Goal: Task Accomplishment & Management: Use online tool/utility

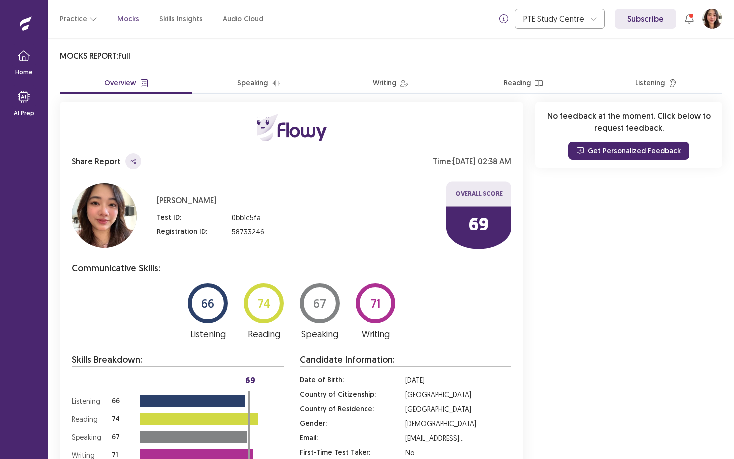
click at [128, 18] on p "Mocks" at bounding box center [128, 19] width 22 height 10
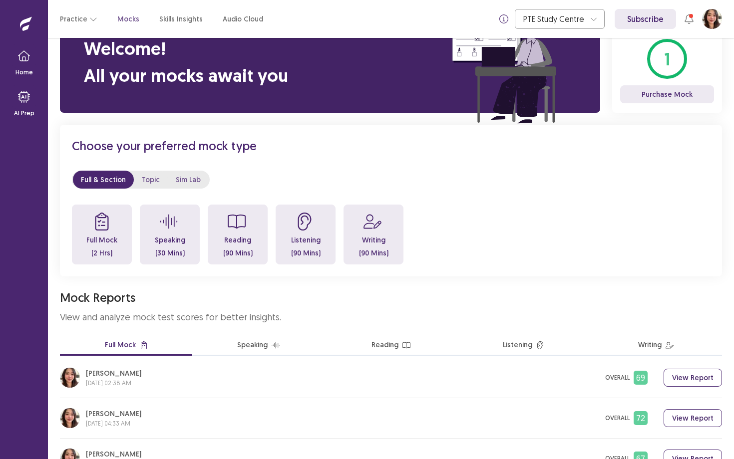
scroll to position [89, 0]
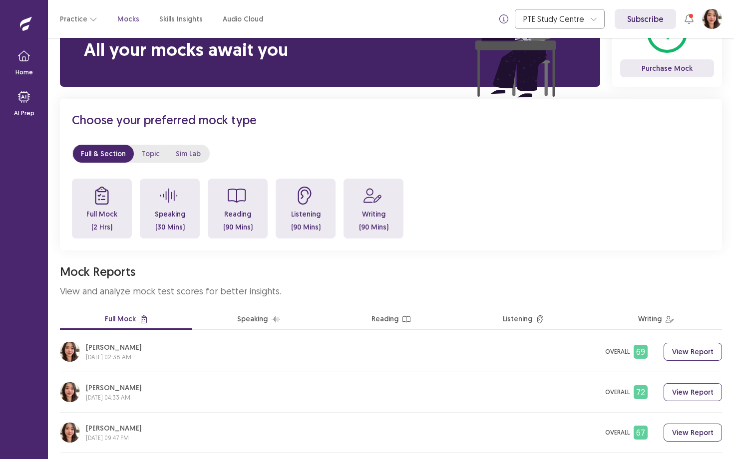
click at [109, 218] on p "Full Mock" at bounding box center [101, 214] width 31 height 7
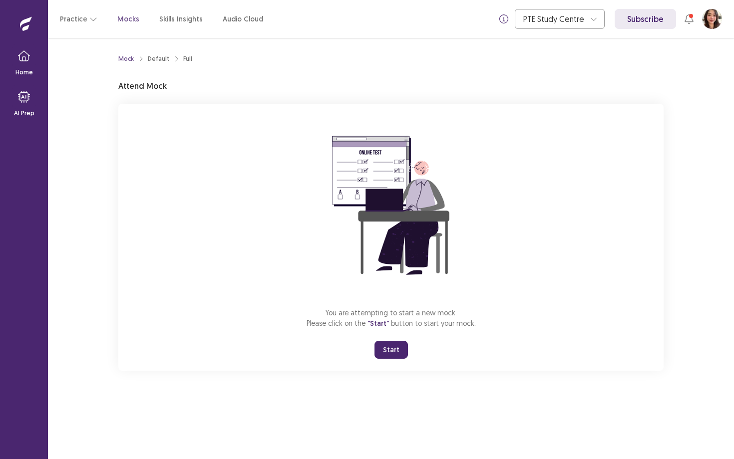
click at [394, 349] on button "Start" at bounding box center [390, 350] width 33 height 18
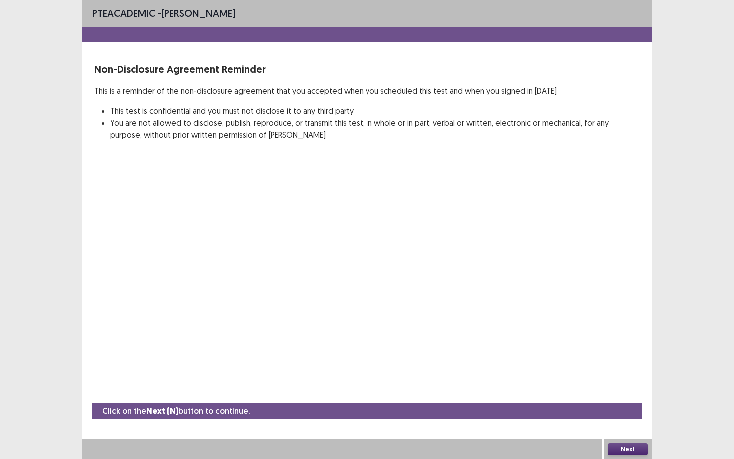
click at [637, 449] on button "Next" at bounding box center [628, 449] width 40 height 12
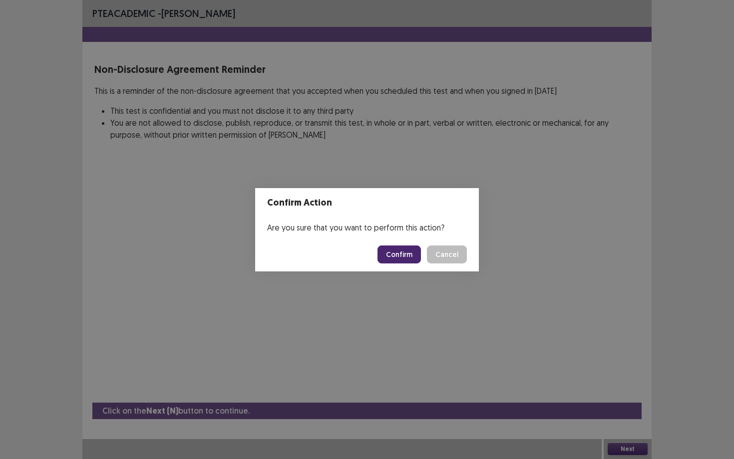
click at [409, 260] on button "Confirm" at bounding box center [398, 255] width 43 height 18
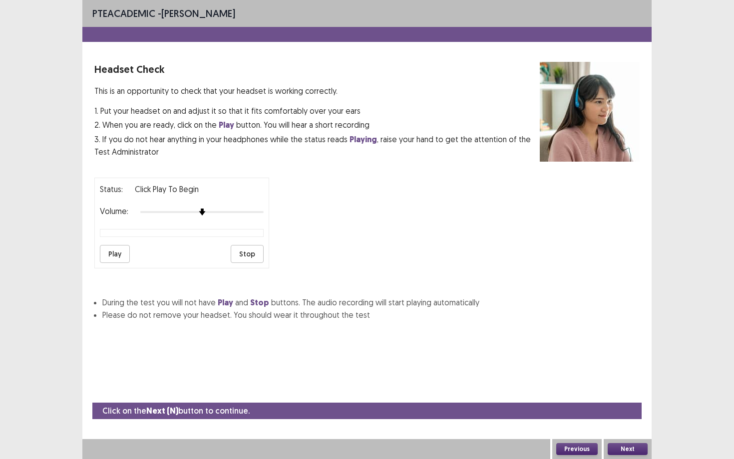
click at [257, 209] on div at bounding box center [201, 212] width 123 height 8
click at [626, 451] on button "Next" at bounding box center [628, 449] width 40 height 12
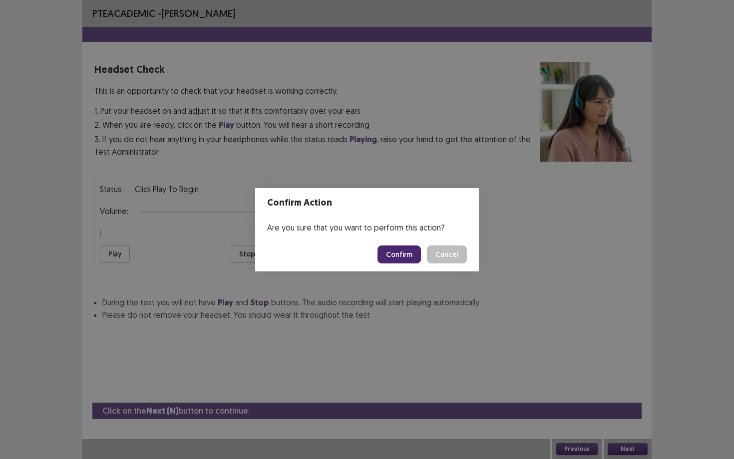
click at [396, 251] on button "Confirm" at bounding box center [398, 255] width 43 height 18
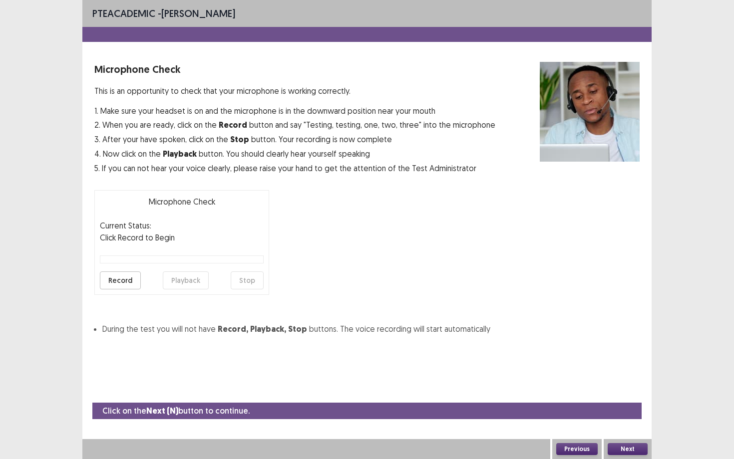
click at [131, 279] on button "Record" at bounding box center [120, 281] width 41 height 18
click at [245, 280] on button "Stop" at bounding box center [247, 281] width 33 height 18
click at [166, 282] on button "Playback" at bounding box center [186, 281] width 46 height 18
click at [634, 447] on button "Next" at bounding box center [628, 449] width 40 height 12
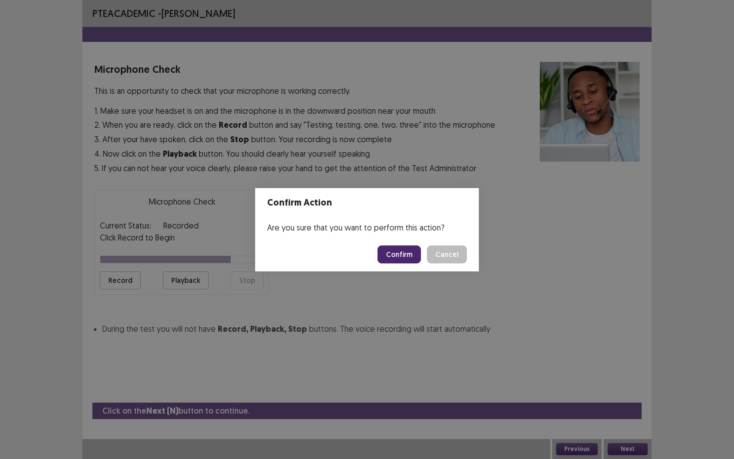
click at [405, 258] on button "Confirm" at bounding box center [398, 255] width 43 height 18
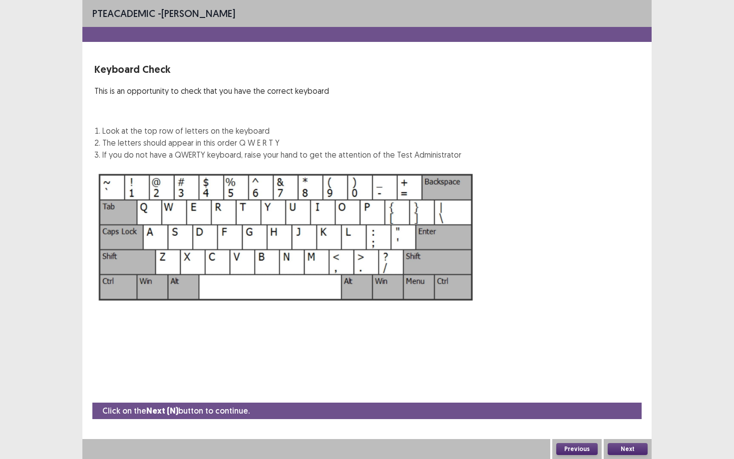
click at [625, 448] on button "Next" at bounding box center [628, 449] width 40 height 12
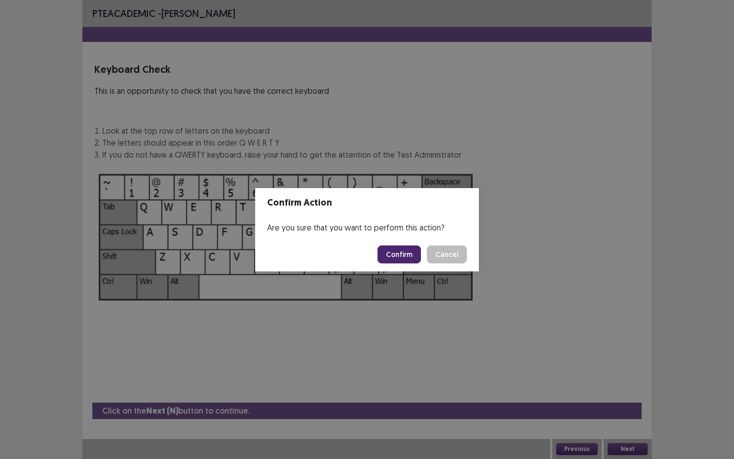
click at [413, 255] on button "Confirm" at bounding box center [398, 255] width 43 height 18
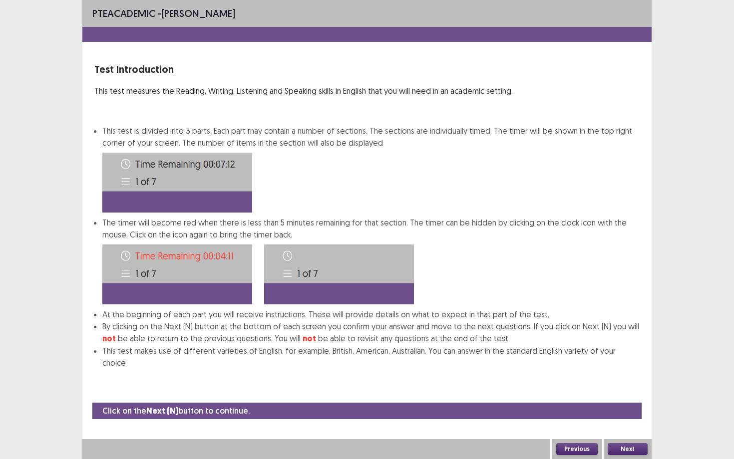
click at [636, 452] on button "Next" at bounding box center [628, 449] width 40 height 12
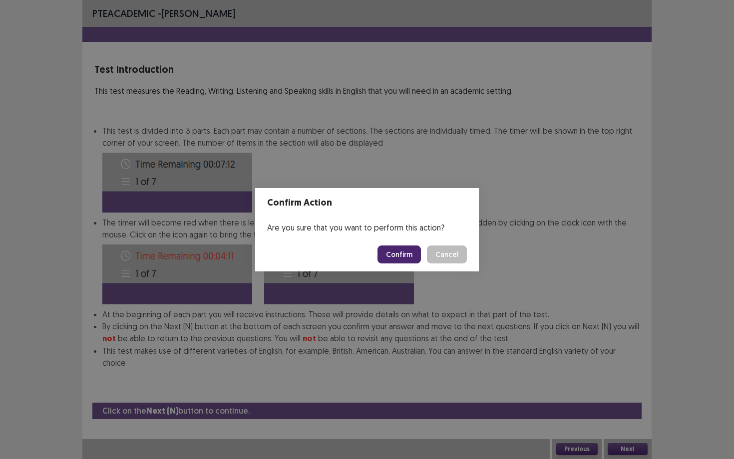
click at [396, 252] on button "Confirm" at bounding box center [398, 255] width 43 height 18
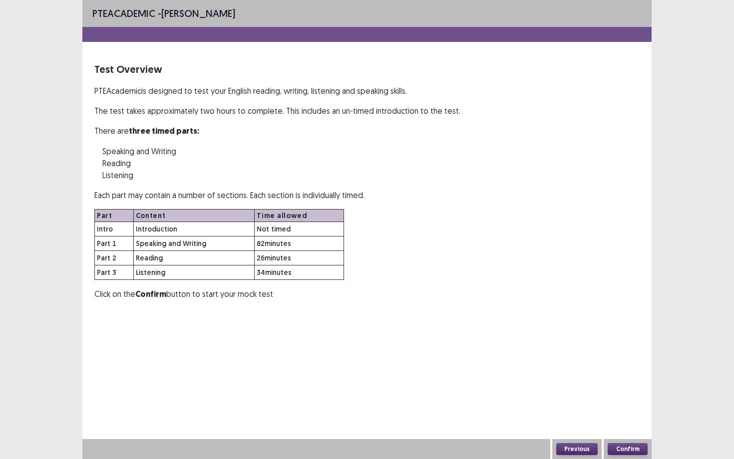
click at [634, 446] on button "Confirm" at bounding box center [628, 449] width 40 height 12
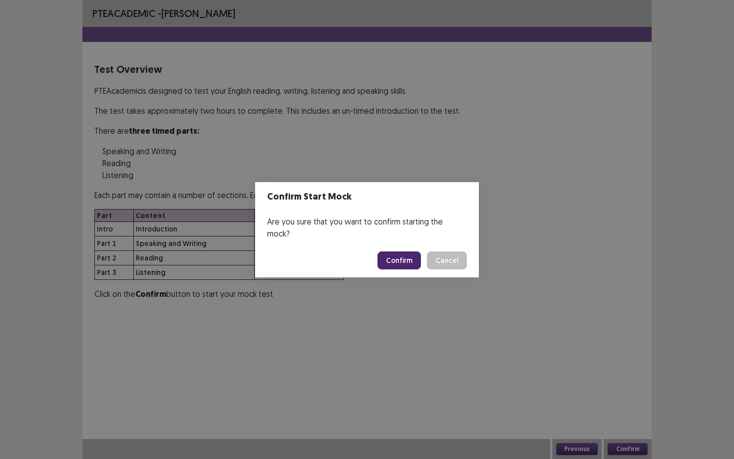
click at [416, 259] on button "Confirm" at bounding box center [398, 261] width 43 height 18
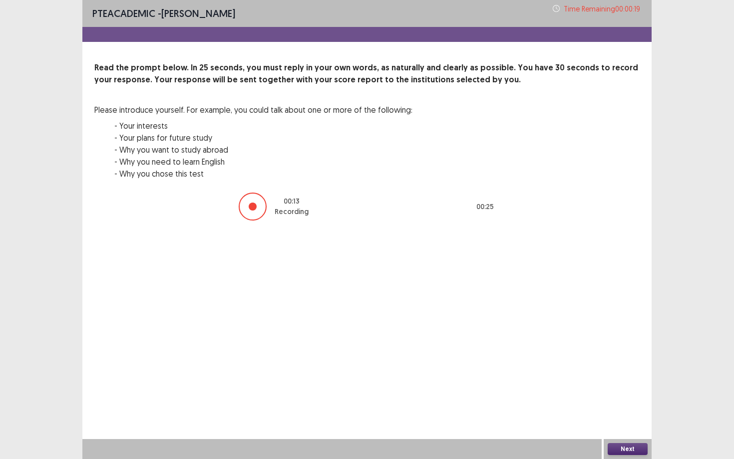
click at [628, 448] on button "Next" at bounding box center [628, 449] width 40 height 12
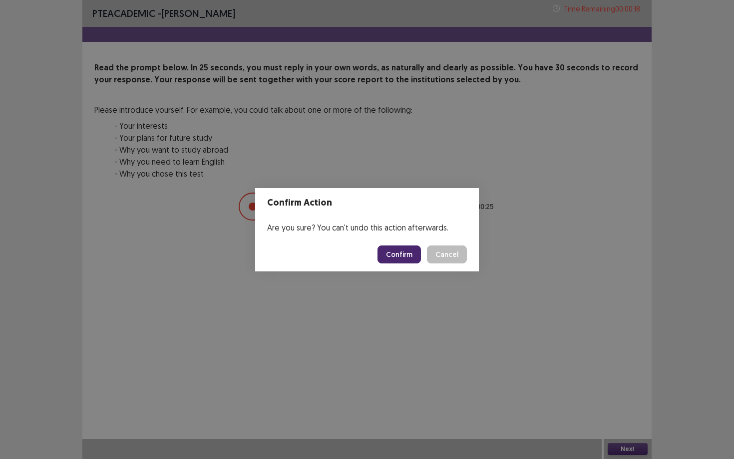
click at [395, 255] on button "Confirm" at bounding box center [398, 255] width 43 height 18
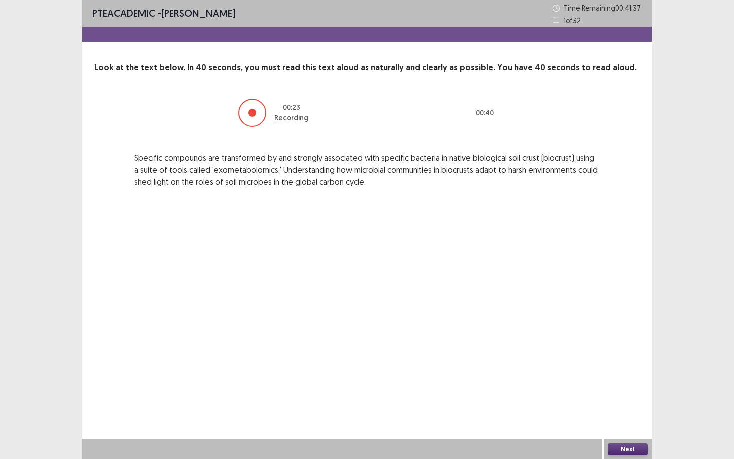
click at [617, 448] on button "Next" at bounding box center [628, 449] width 40 height 12
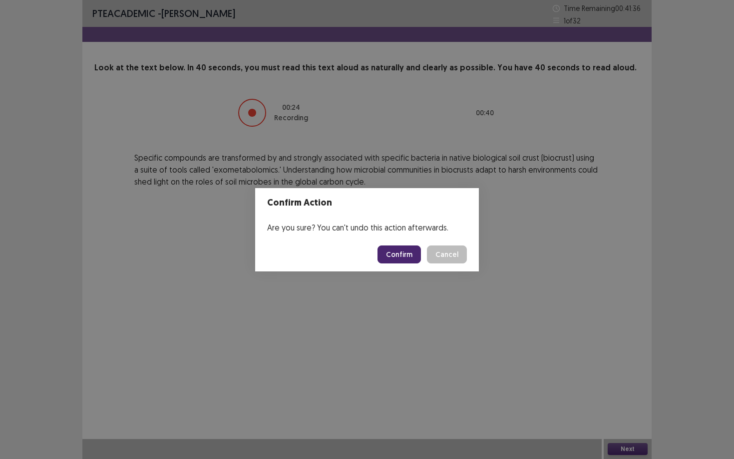
click at [399, 254] on button "Confirm" at bounding box center [398, 255] width 43 height 18
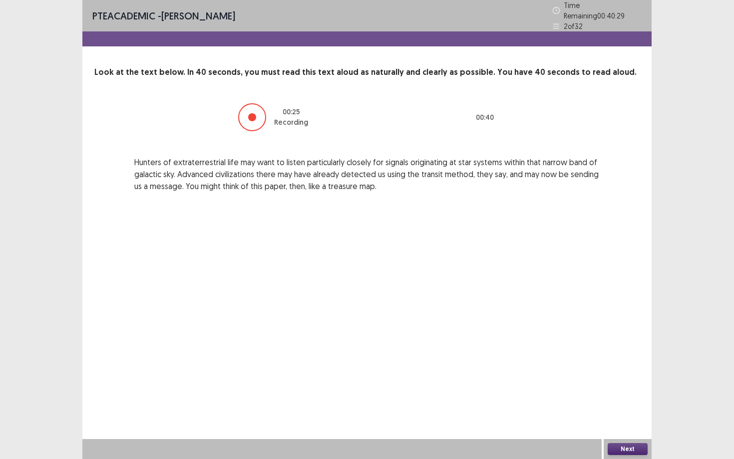
click at [627, 452] on button "Next" at bounding box center [628, 449] width 40 height 12
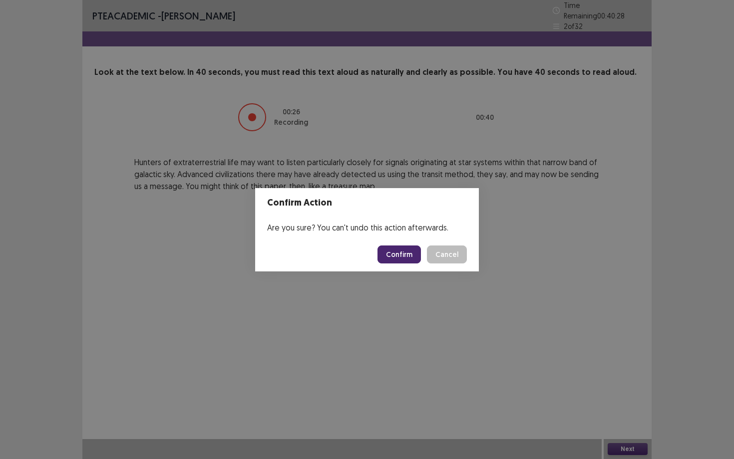
click at [398, 246] on button "Confirm" at bounding box center [398, 255] width 43 height 18
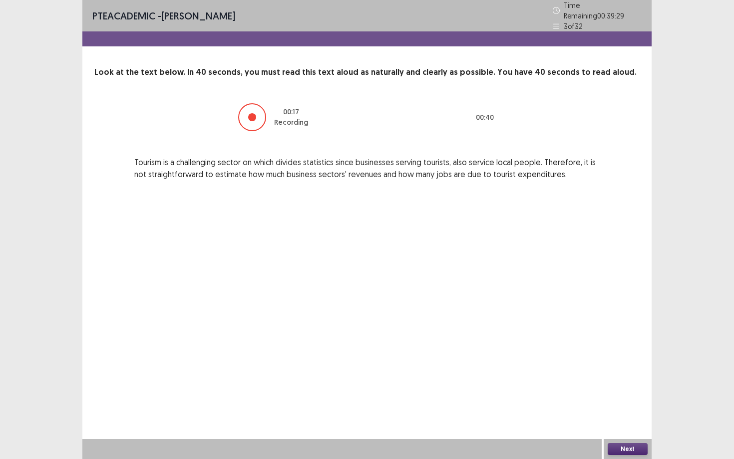
click at [636, 449] on button "Next" at bounding box center [628, 449] width 40 height 12
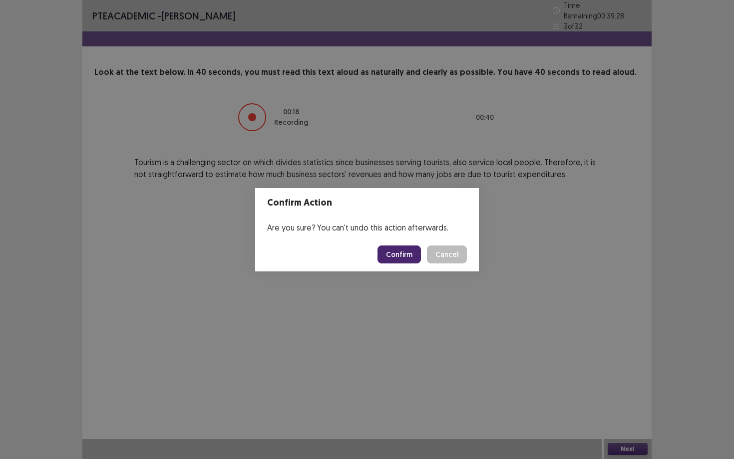
click at [401, 240] on footer "Confirm Cancel" at bounding box center [367, 255] width 224 height 34
click at [401, 254] on button "Confirm" at bounding box center [398, 255] width 43 height 18
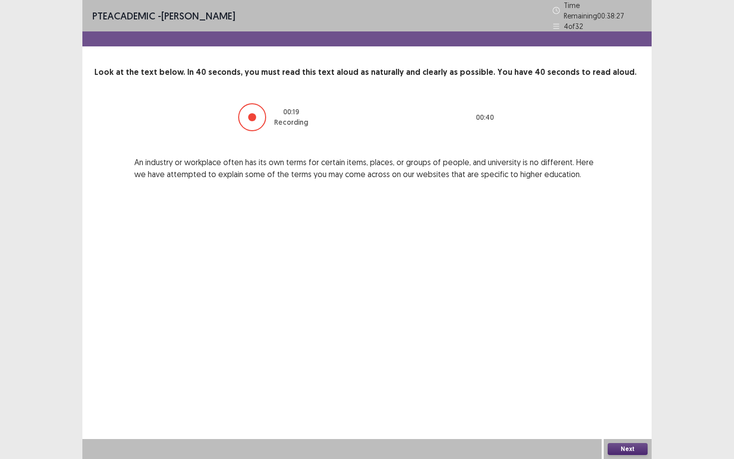
click at [623, 442] on div "Next" at bounding box center [628, 449] width 48 height 20
click at [624, 450] on button "Next" at bounding box center [628, 449] width 40 height 12
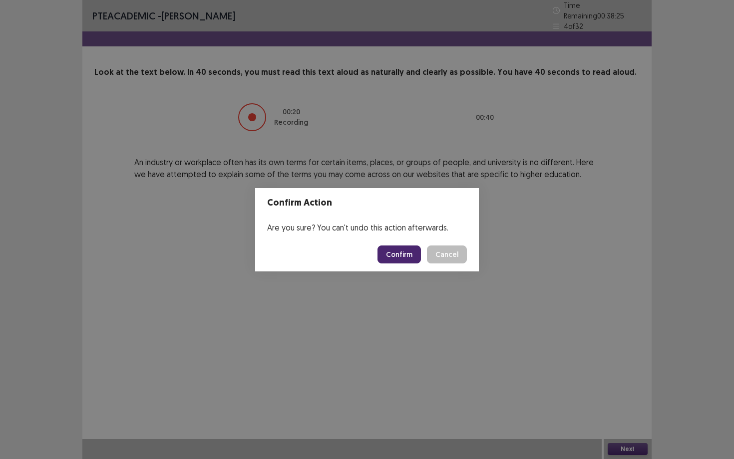
click at [398, 253] on button "Confirm" at bounding box center [398, 255] width 43 height 18
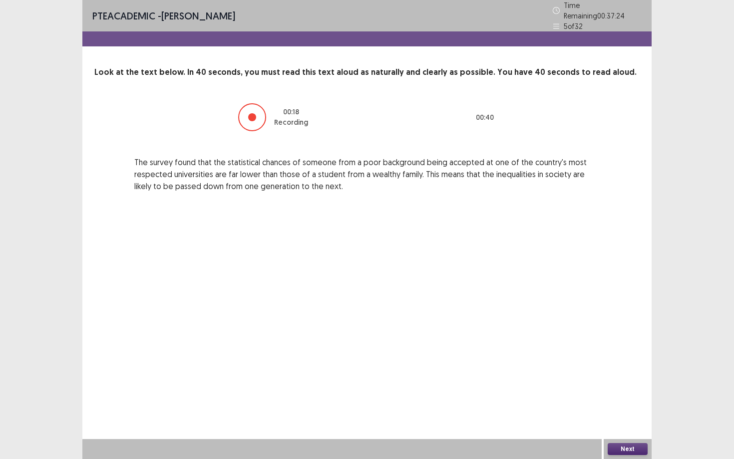
click at [631, 452] on button "Next" at bounding box center [628, 449] width 40 height 12
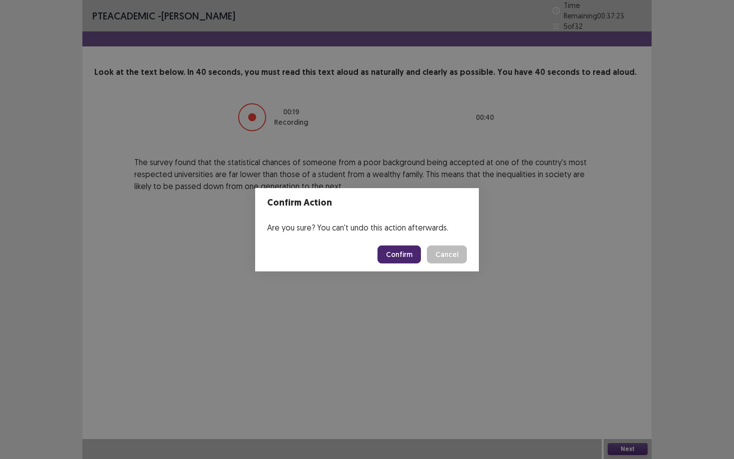
click at [396, 242] on footer "Confirm Cancel" at bounding box center [367, 255] width 224 height 34
click at [402, 253] on button "Confirm" at bounding box center [398, 255] width 43 height 18
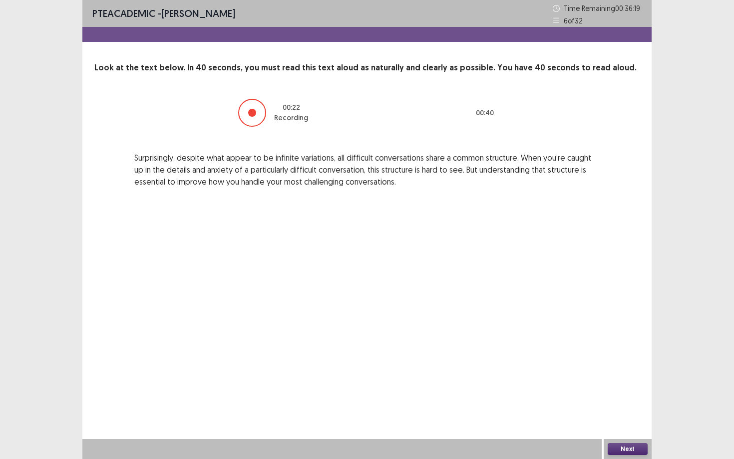
click at [619, 447] on button "Next" at bounding box center [628, 449] width 40 height 12
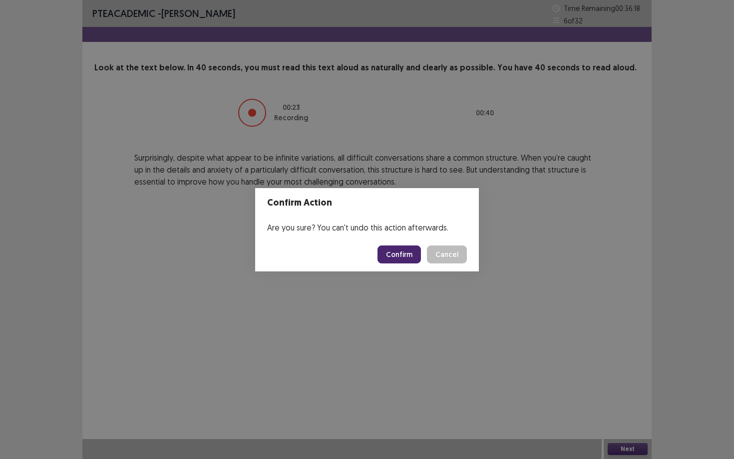
click at [417, 257] on button "Confirm" at bounding box center [398, 255] width 43 height 18
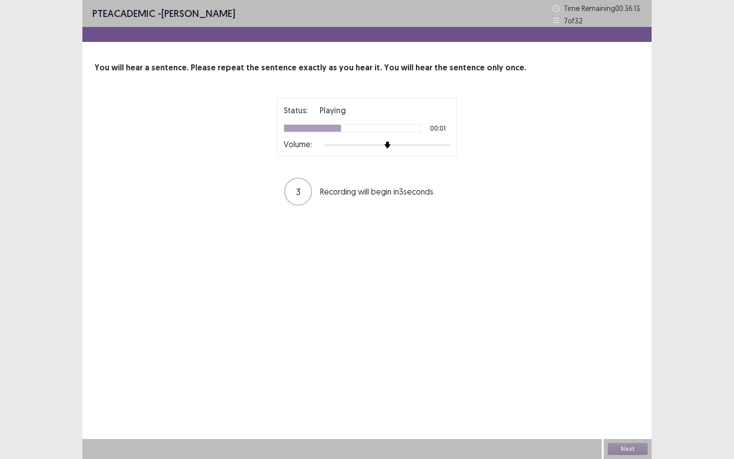
click at [403, 145] on div at bounding box center [387, 145] width 126 height 8
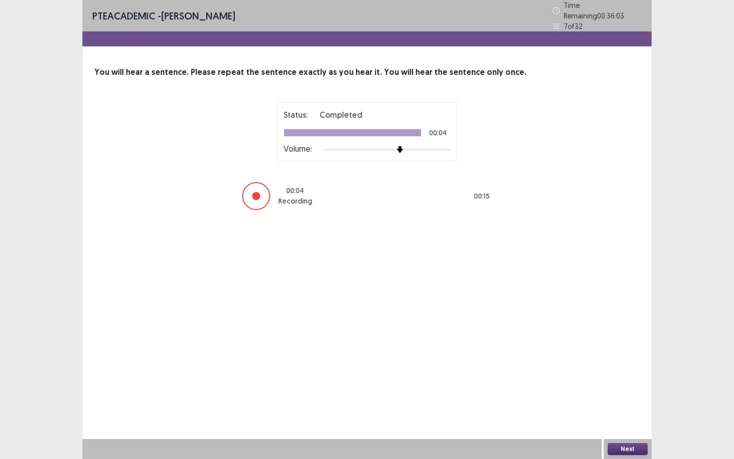
click at [633, 448] on button "Next" at bounding box center [628, 449] width 40 height 12
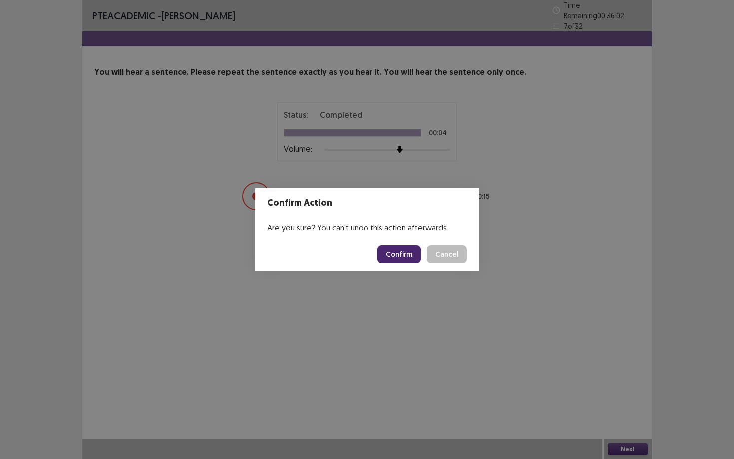
click at [418, 257] on button "Confirm" at bounding box center [398, 255] width 43 height 18
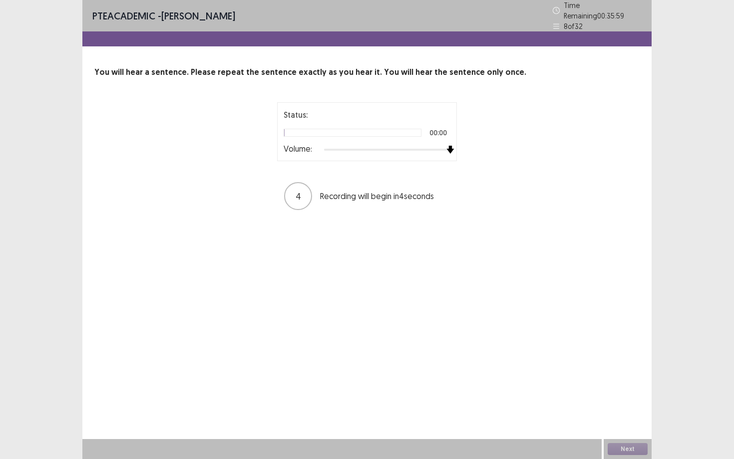
click at [448, 149] on div at bounding box center [387, 150] width 126 height 8
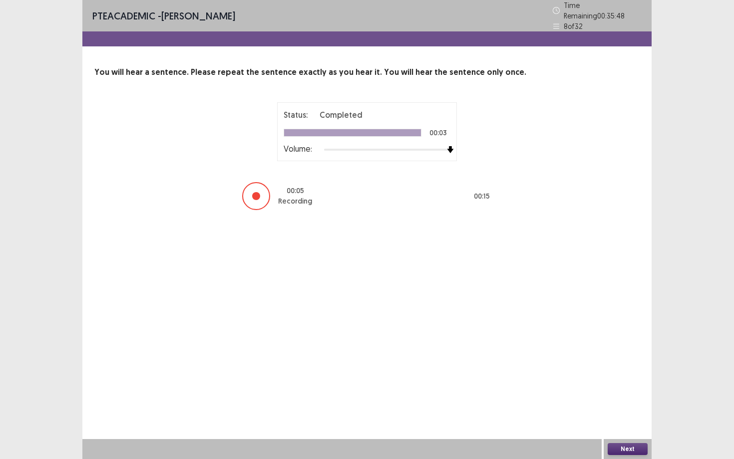
click at [630, 444] on button "Next" at bounding box center [628, 449] width 40 height 12
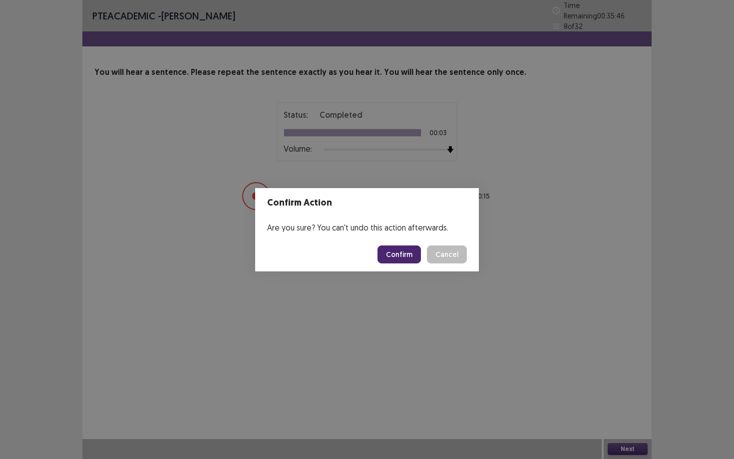
click at [419, 258] on button "Confirm" at bounding box center [398, 255] width 43 height 18
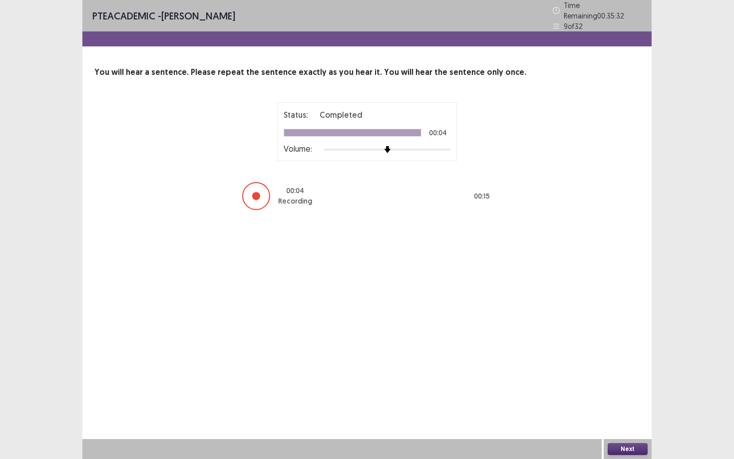
click at [636, 446] on button "Next" at bounding box center [628, 449] width 40 height 12
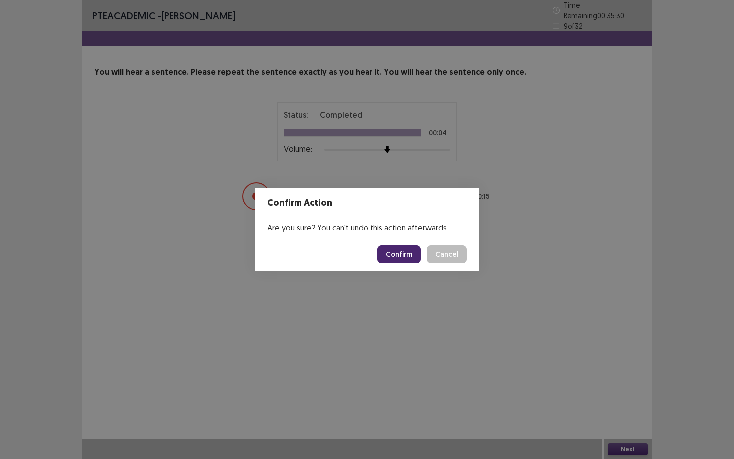
click at [412, 256] on button "Confirm" at bounding box center [398, 255] width 43 height 18
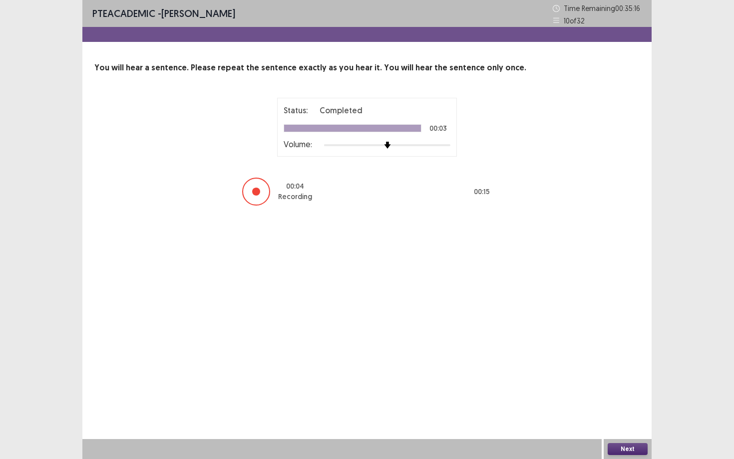
click at [626, 447] on button "Next" at bounding box center [628, 449] width 40 height 12
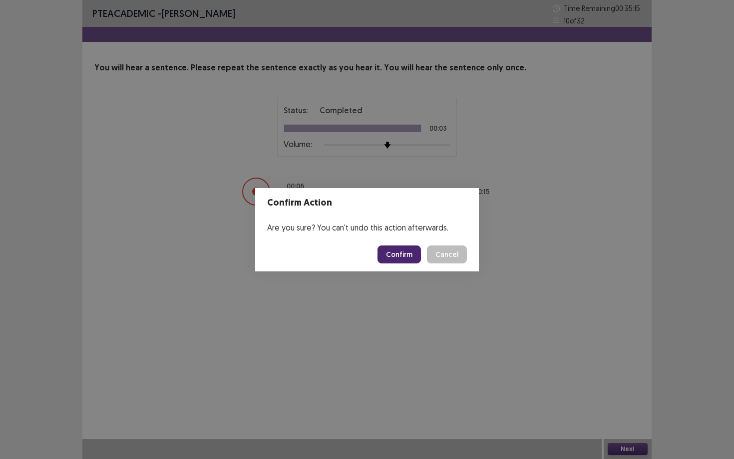
click at [386, 256] on button "Confirm" at bounding box center [398, 255] width 43 height 18
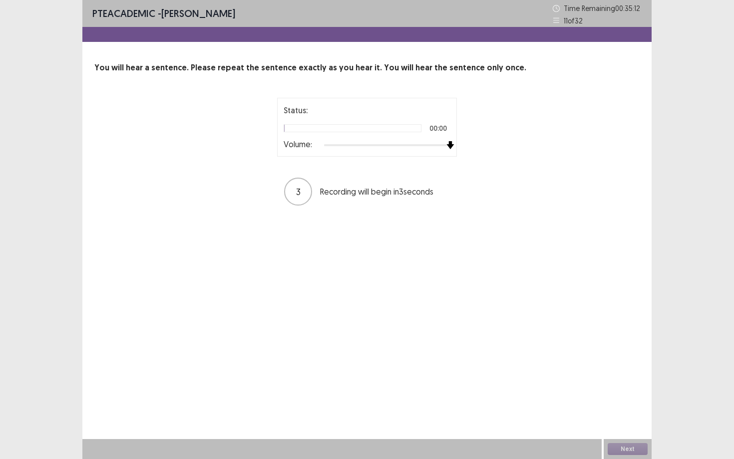
click at [449, 147] on div at bounding box center [387, 145] width 126 height 8
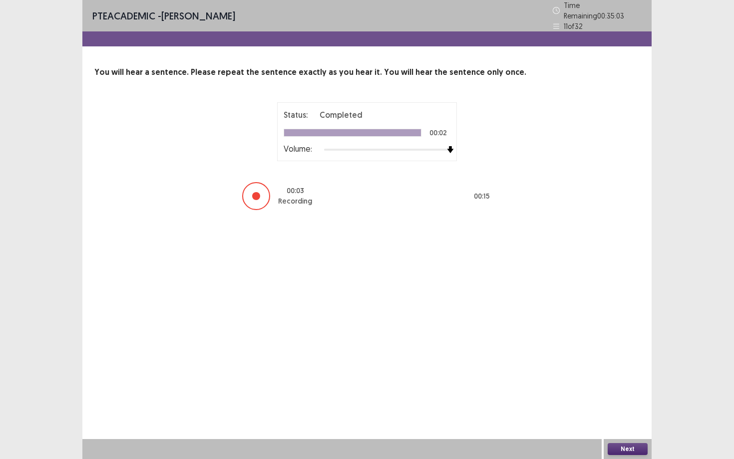
click at [636, 451] on button "Next" at bounding box center [628, 449] width 40 height 12
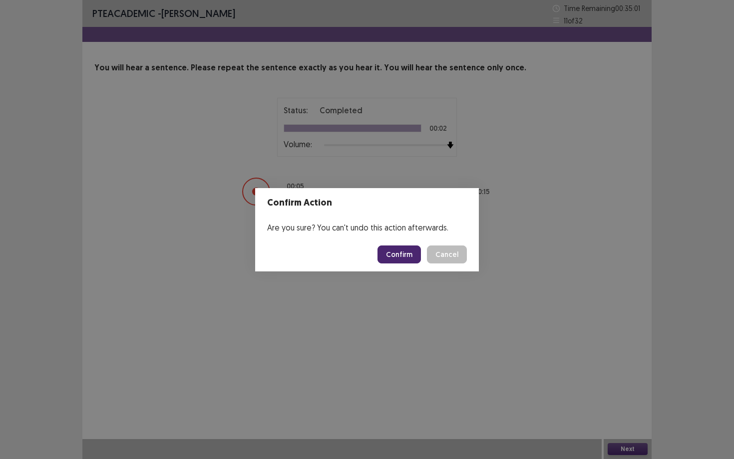
click at [407, 263] on button "Confirm" at bounding box center [398, 255] width 43 height 18
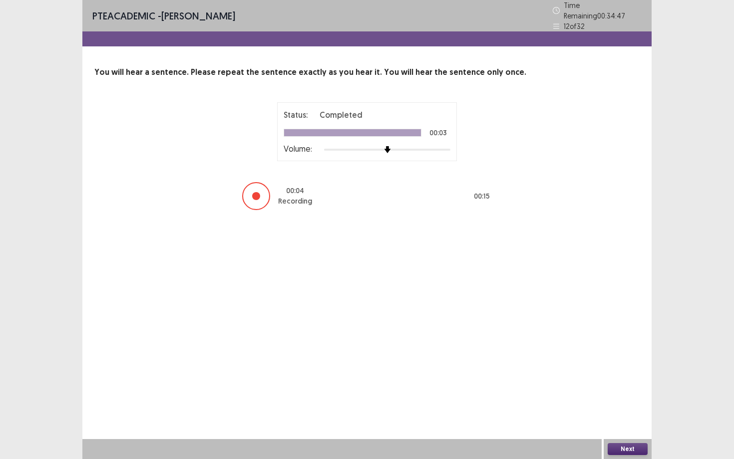
click at [629, 444] on button "Next" at bounding box center [628, 449] width 40 height 12
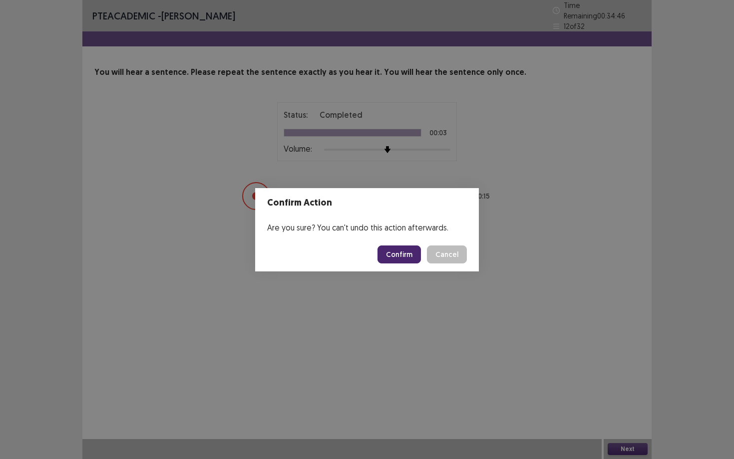
click at [409, 255] on button "Confirm" at bounding box center [398, 255] width 43 height 18
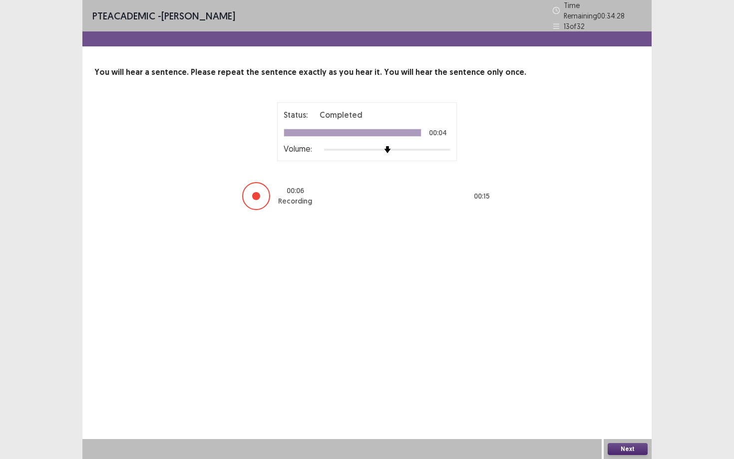
click at [638, 453] on button "Next" at bounding box center [628, 449] width 40 height 12
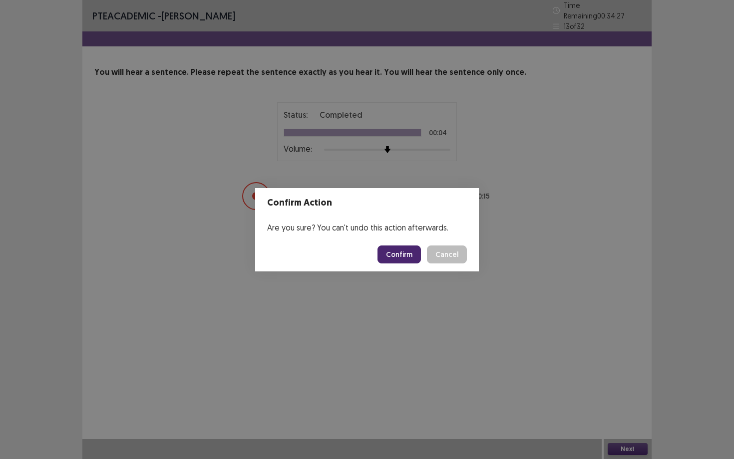
click at [387, 254] on button "Confirm" at bounding box center [398, 255] width 43 height 18
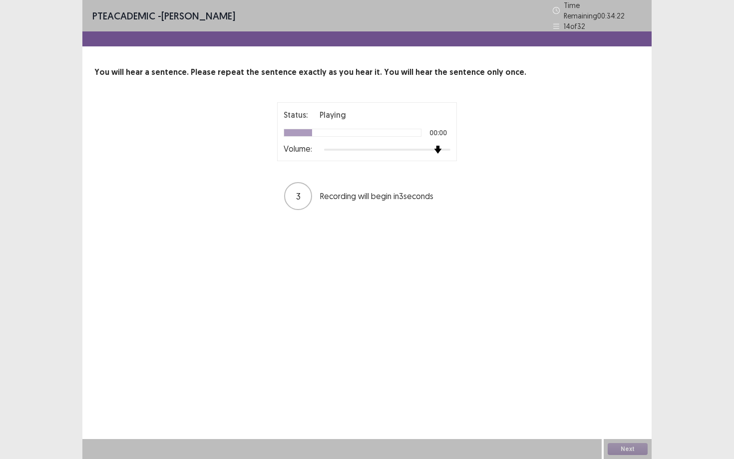
click at [436, 146] on div at bounding box center [387, 150] width 126 height 8
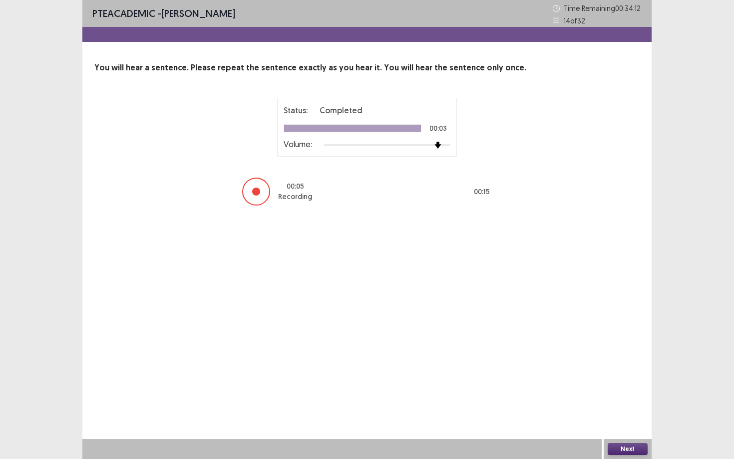
click at [633, 454] on button "Next" at bounding box center [628, 449] width 40 height 12
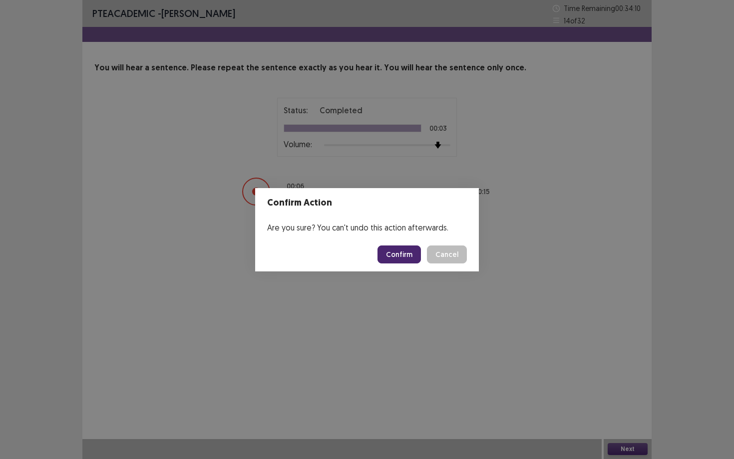
click at [405, 253] on button "Confirm" at bounding box center [398, 255] width 43 height 18
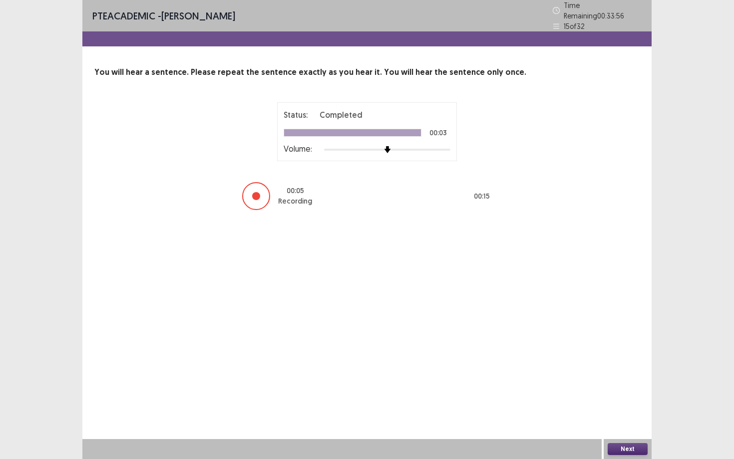
click at [628, 450] on button "Next" at bounding box center [628, 449] width 40 height 12
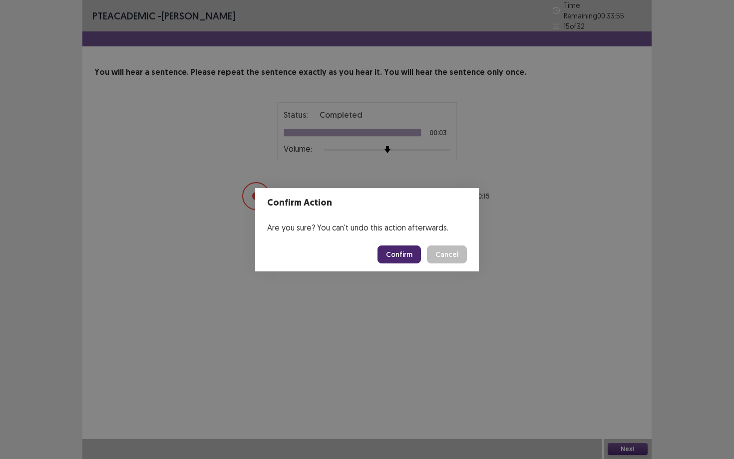
click at [413, 254] on button "Confirm" at bounding box center [398, 255] width 43 height 18
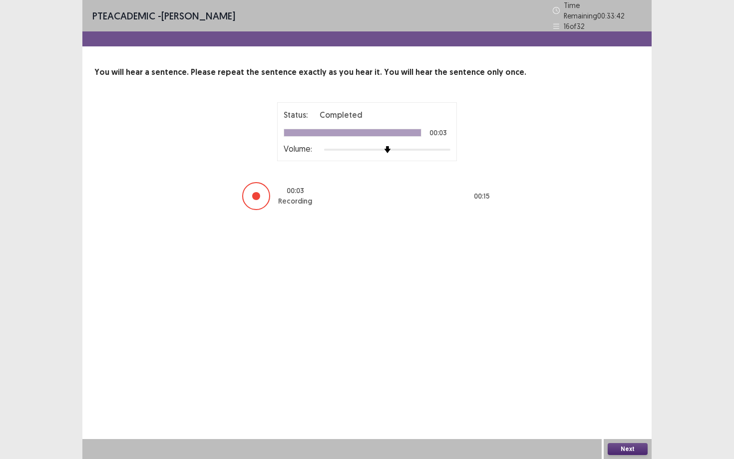
click at [625, 448] on button "Next" at bounding box center [628, 449] width 40 height 12
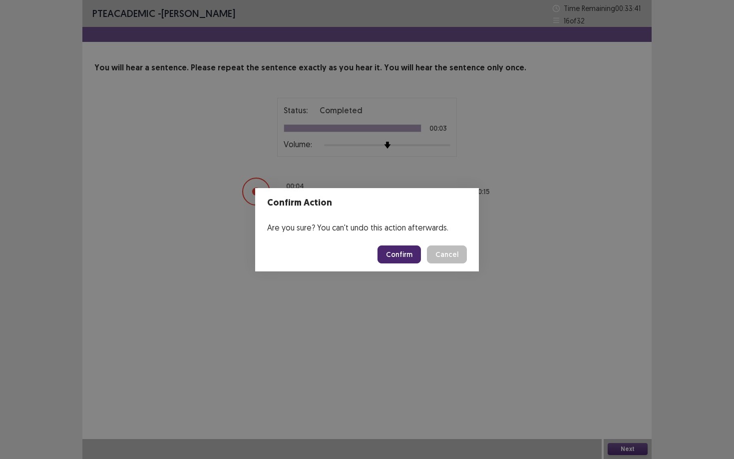
click at [413, 254] on button "Confirm" at bounding box center [398, 255] width 43 height 18
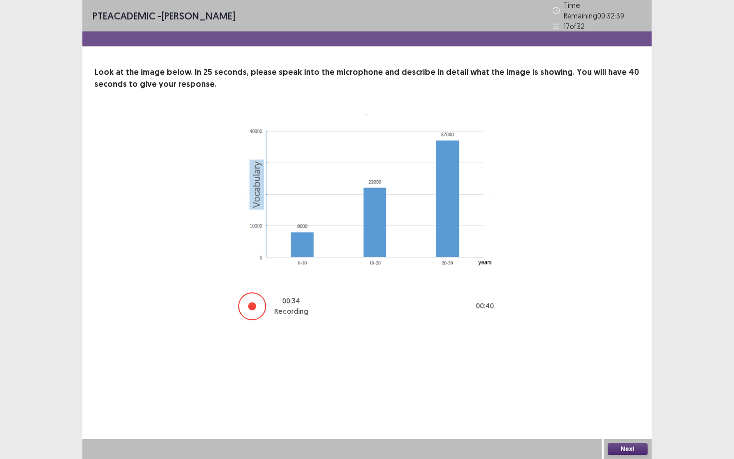
click at [635, 449] on button "Next" at bounding box center [628, 449] width 40 height 12
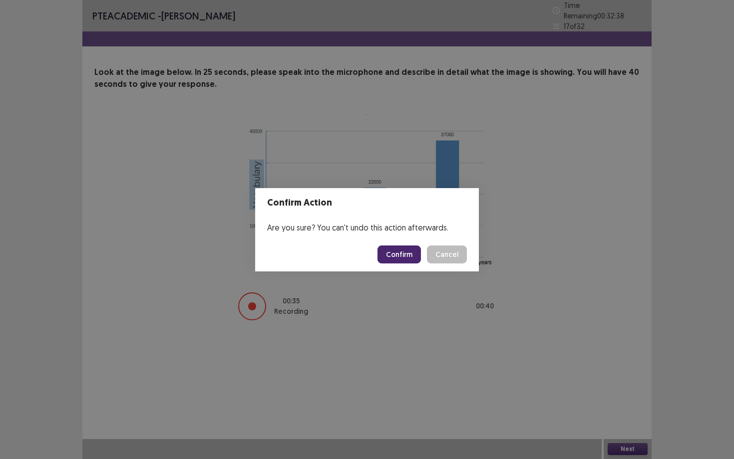
click at [409, 255] on button "Confirm" at bounding box center [398, 255] width 43 height 18
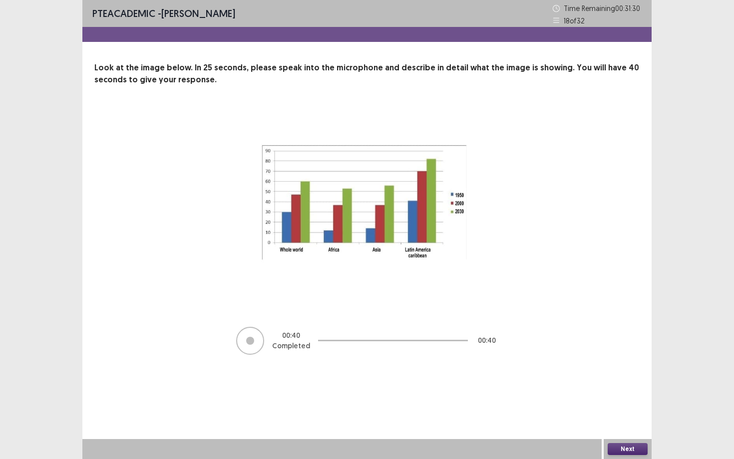
click at [622, 444] on button "Next" at bounding box center [628, 449] width 40 height 12
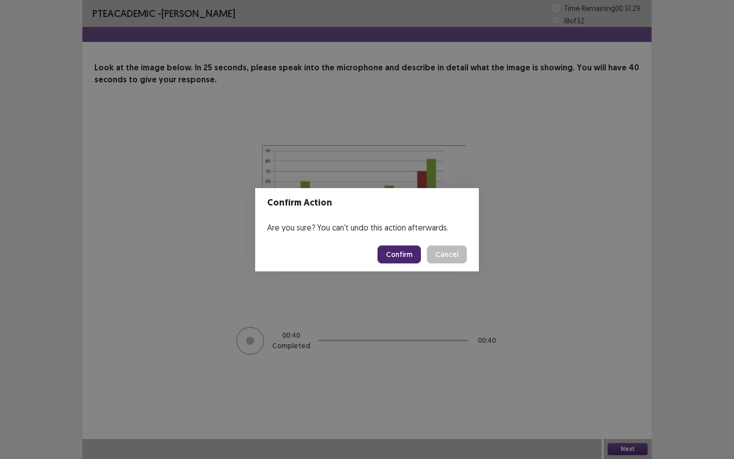
click at [388, 250] on button "Confirm" at bounding box center [398, 255] width 43 height 18
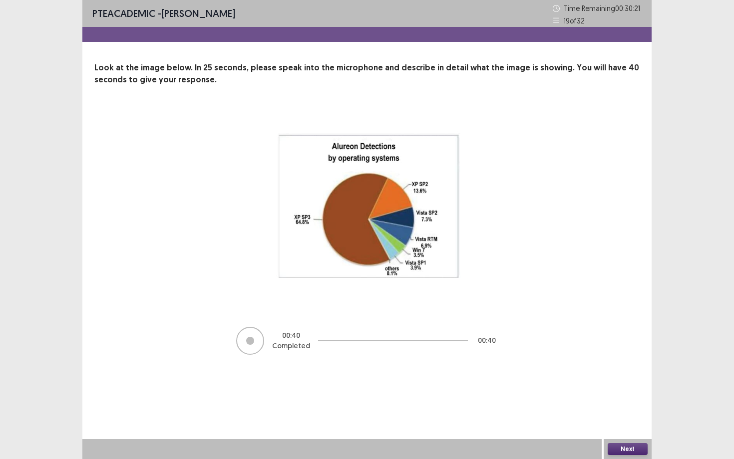
click at [626, 446] on button "Next" at bounding box center [628, 449] width 40 height 12
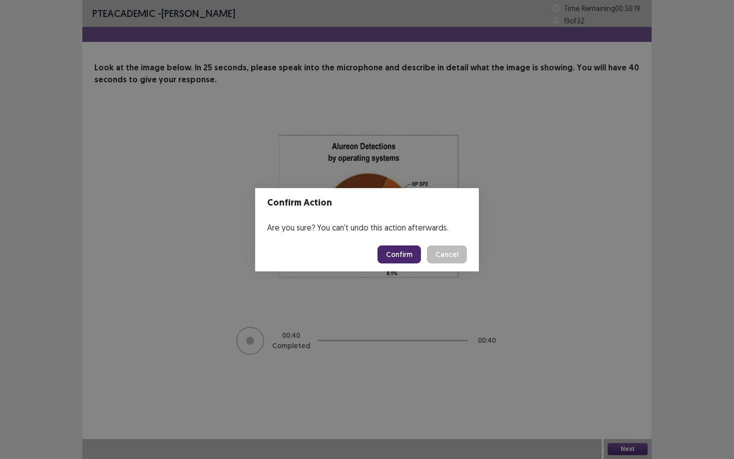
click at [402, 250] on button "Confirm" at bounding box center [398, 255] width 43 height 18
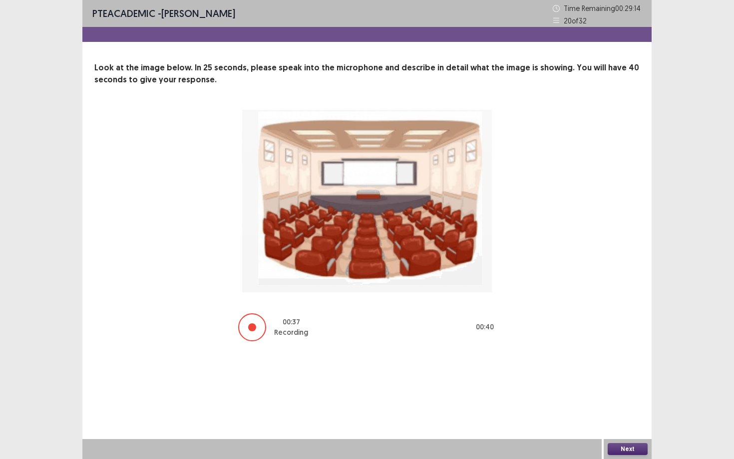
click at [635, 452] on button "Next" at bounding box center [628, 449] width 40 height 12
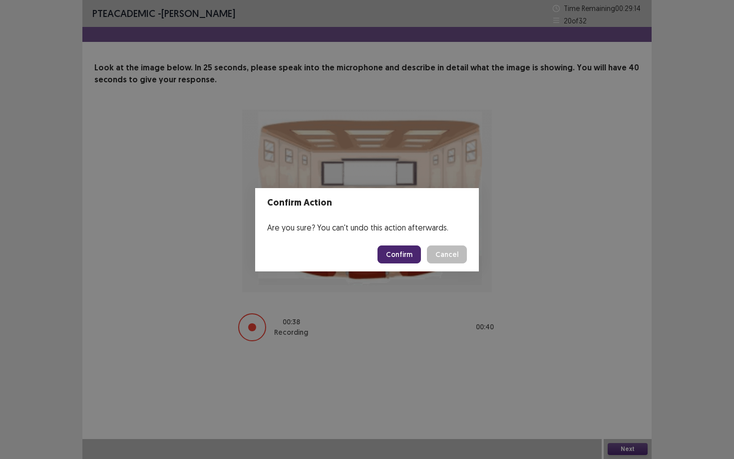
click at [407, 266] on footer "Confirm Cancel" at bounding box center [367, 255] width 224 height 34
click at [407, 253] on button "Confirm" at bounding box center [398, 255] width 43 height 18
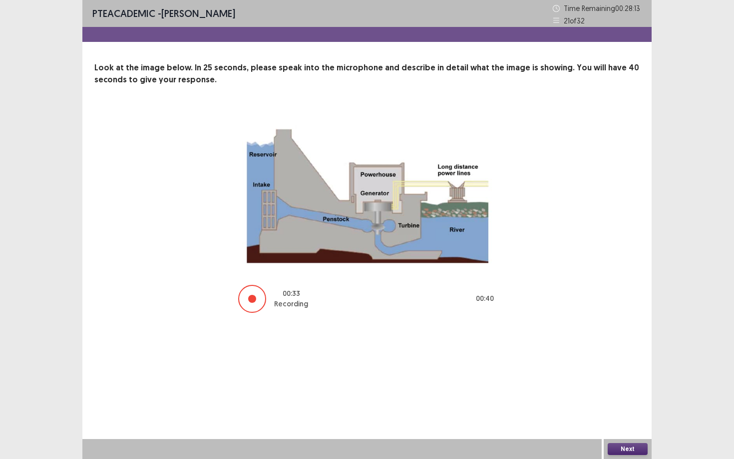
click at [620, 451] on button "Next" at bounding box center [628, 449] width 40 height 12
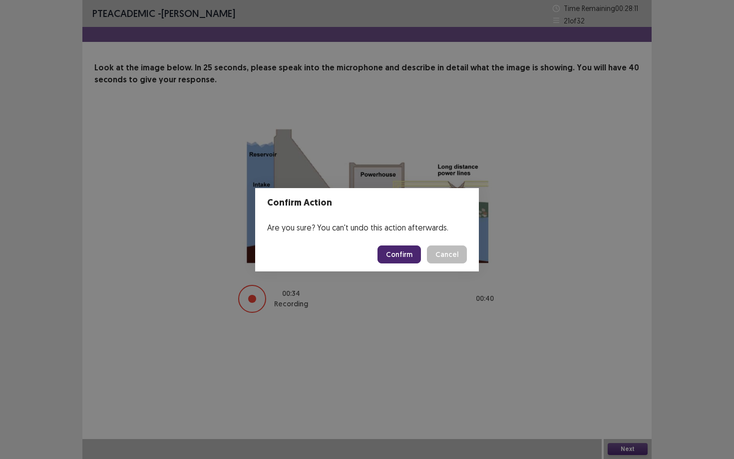
click at [421, 252] on button "Confirm" at bounding box center [398, 255] width 43 height 18
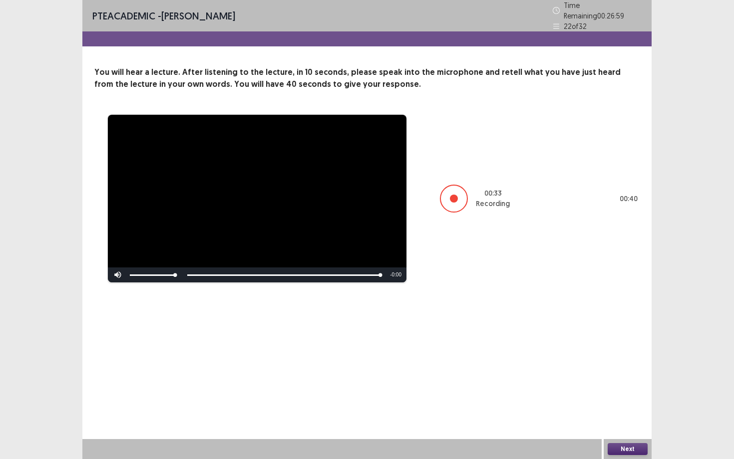
click at [623, 445] on button "Next" at bounding box center [628, 449] width 40 height 12
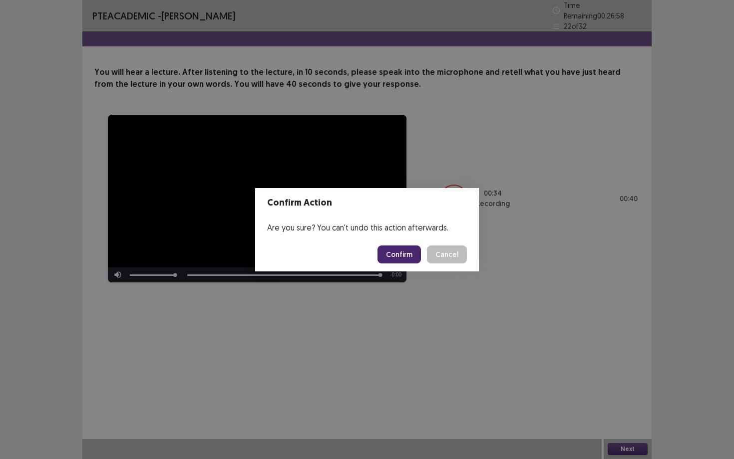
click at [421, 260] on button "Confirm" at bounding box center [398, 255] width 43 height 18
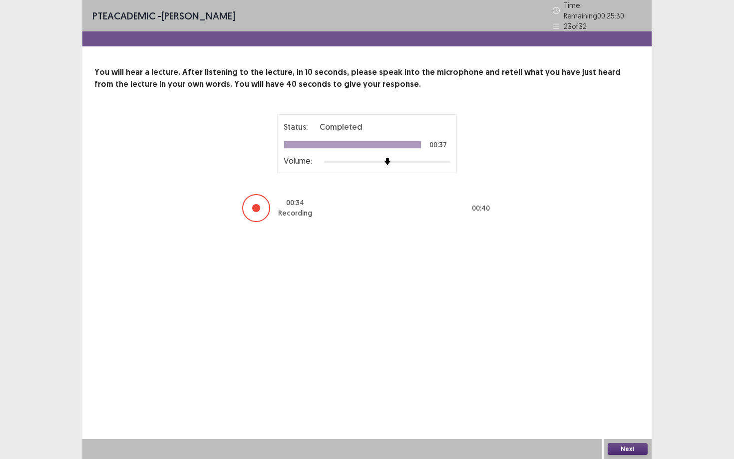
click at [621, 450] on button "Next" at bounding box center [628, 449] width 40 height 12
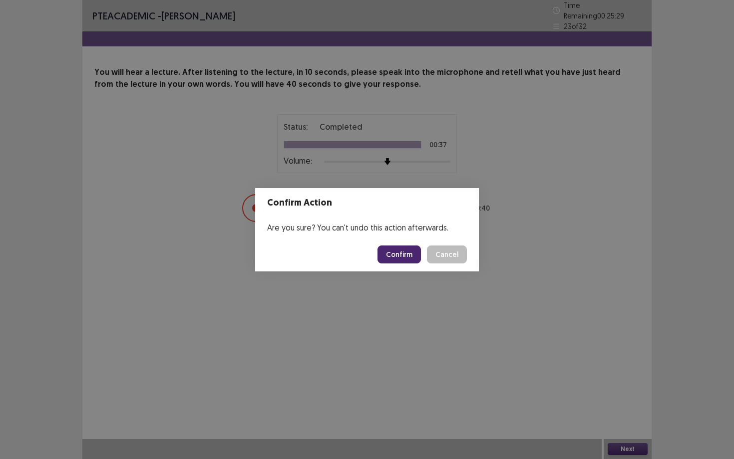
click at [417, 254] on button "Confirm" at bounding box center [398, 255] width 43 height 18
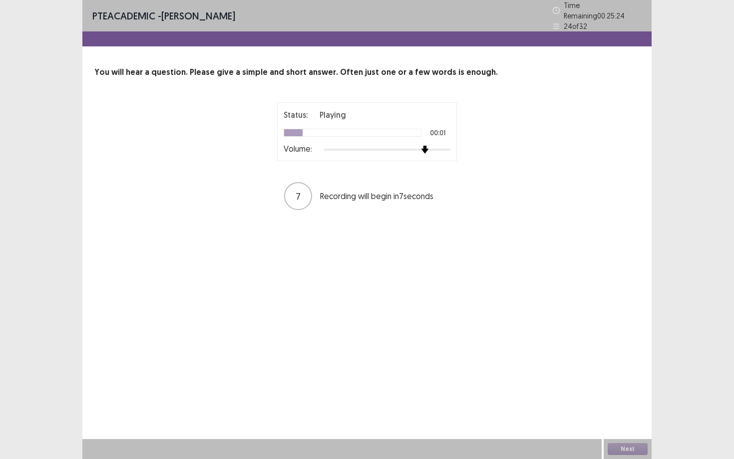
click at [428, 146] on div at bounding box center [387, 150] width 126 height 8
click at [419, 149] on div at bounding box center [374, 150] width 101 height 2
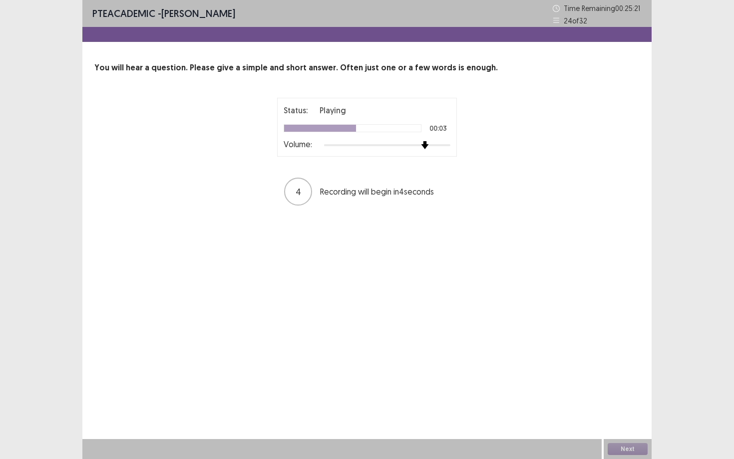
click at [419, 145] on div at bounding box center [374, 145] width 101 height 2
click at [406, 145] on div at bounding box center [387, 145] width 126 height 8
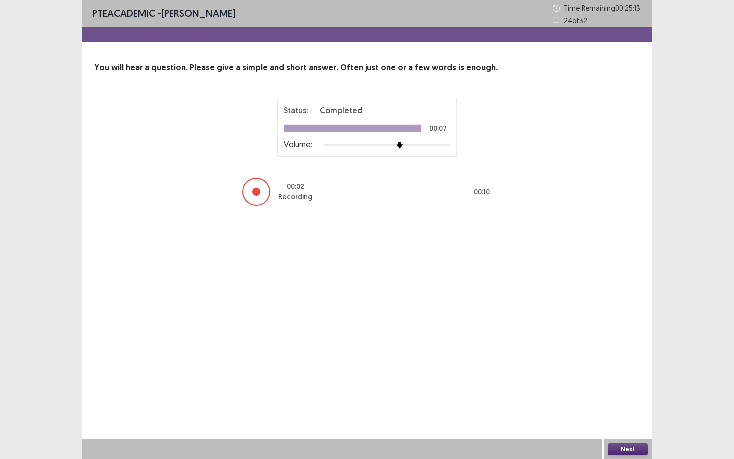
click at [621, 453] on button "Next" at bounding box center [628, 449] width 40 height 12
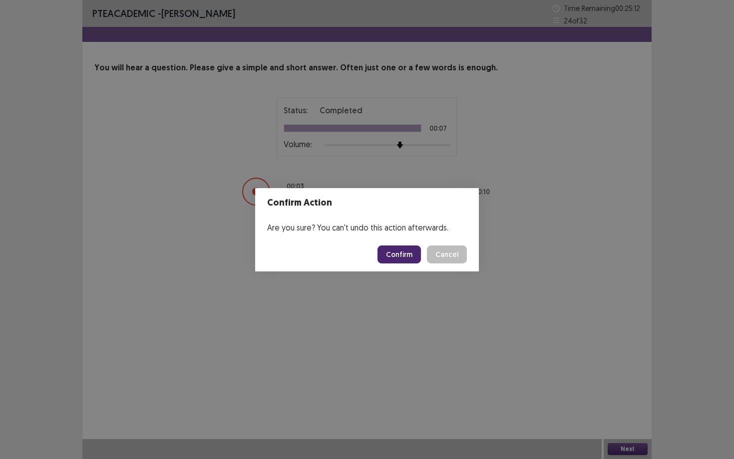
click at [393, 260] on button "Confirm" at bounding box center [398, 255] width 43 height 18
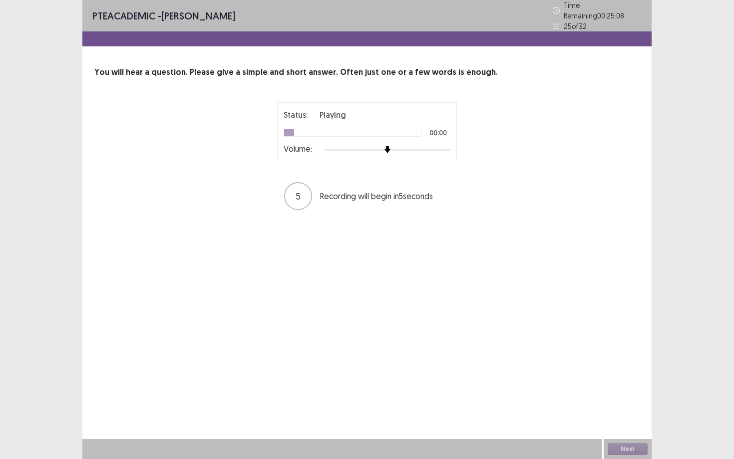
click at [430, 149] on div at bounding box center [387, 150] width 126 height 2
click at [444, 146] on div at bounding box center [387, 150] width 126 height 8
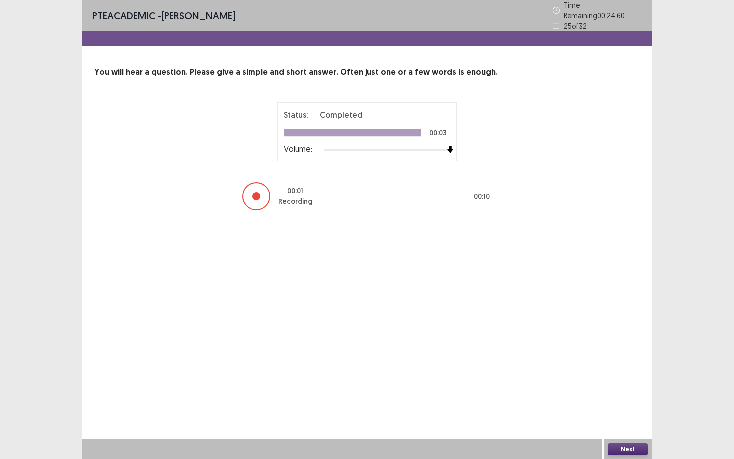
click at [639, 451] on button "Next" at bounding box center [628, 449] width 40 height 12
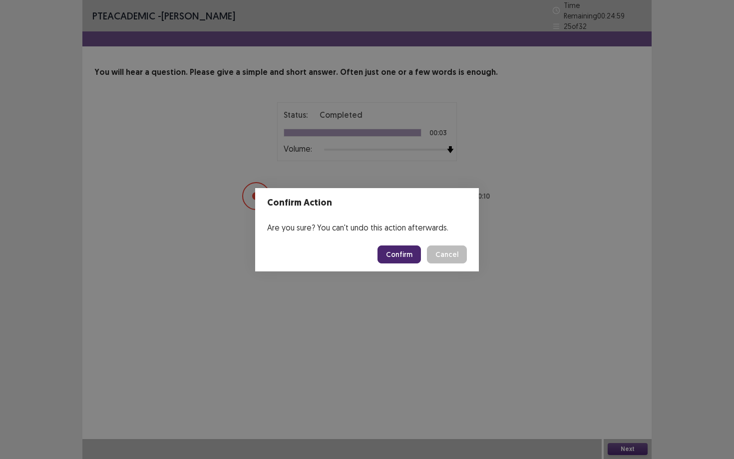
click at [409, 260] on button "Confirm" at bounding box center [398, 255] width 43 height 18
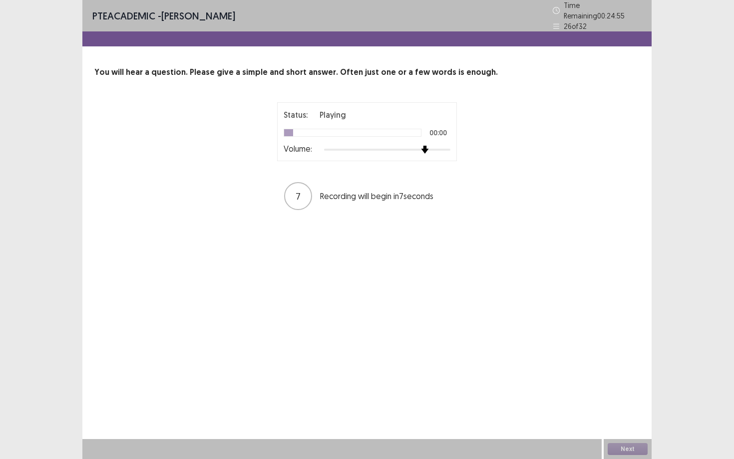
click at [427, 147] on div at bounding box center [387, 150] width 126 height 8
click at [443, 146] on div at bounding box center [387, 150] width 126 height 8
click at [450, 149] on div "Status: Playing 00:02 Volume:" at bounding box center [367, 131] width 180 height 59
click at [450, 146] on div "Status: Playing 00:03 Volume:" at bounding box center [367, 131] width 180 height 59
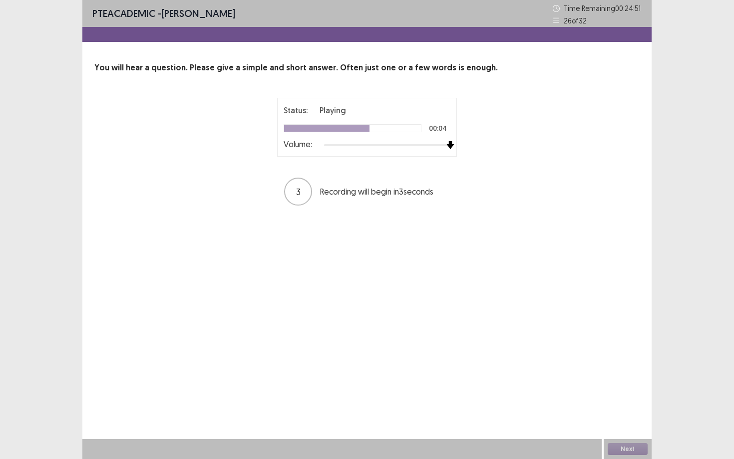
click at [450, 146] on div at bounding box center [387, 145] width 126 height 8
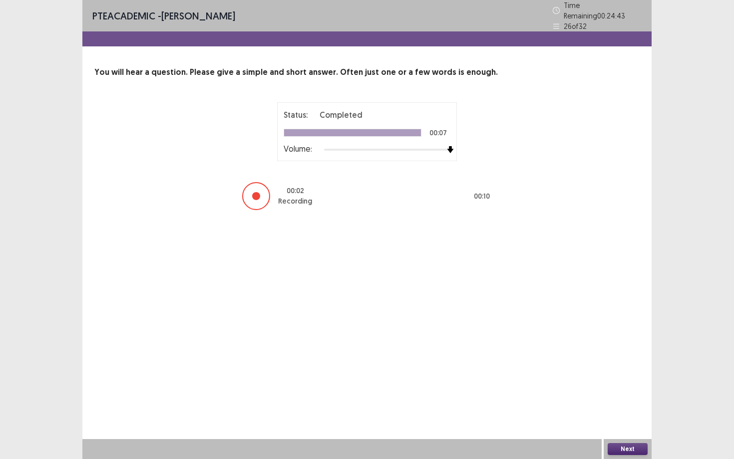
click at [626, 452] on button "Next" at bounding box center [628, 449] width 40 height 12
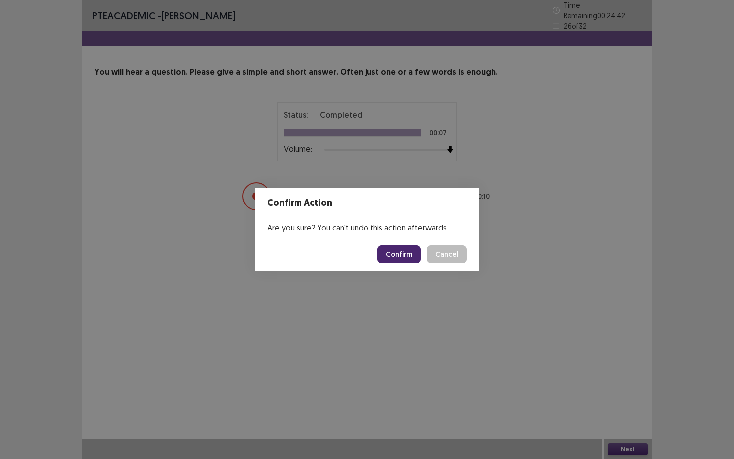
click at [400, 253] on button "Confirm" at bounding box center [398, 255] width 43 height 18
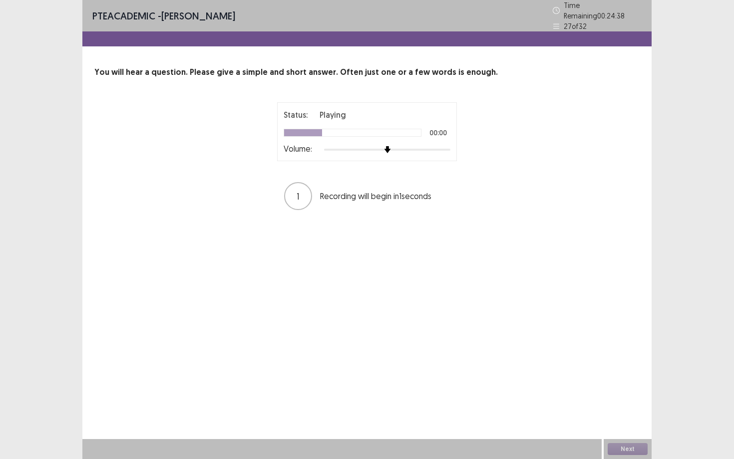
click at [429, 146] on div at bounding box center [387, 150] width 126 height 8
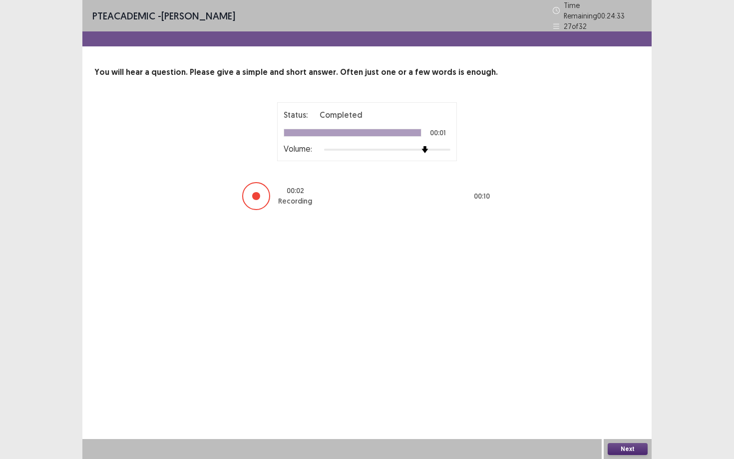
click at [626, 456] on div "Next" at bounding box center [628, 449] width 48 height 20
click at [624, 450] on button "Next" at bounding box center [628, 449] width 40 height 12
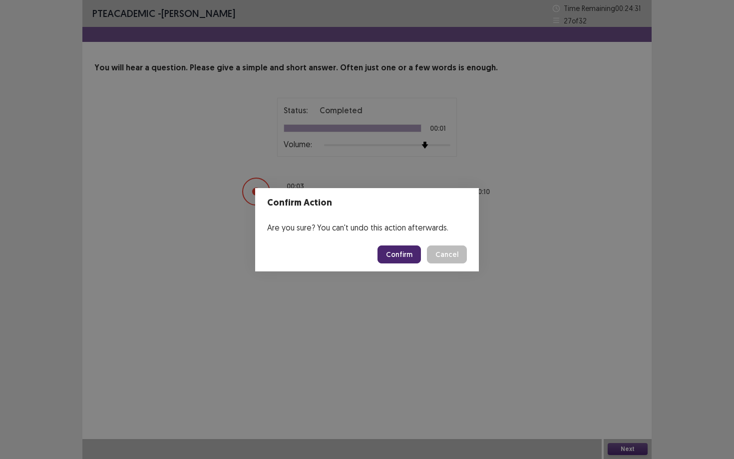
click at [415, 256] on button "Confirm" at bounding box center [398, 255] width 43 height 18
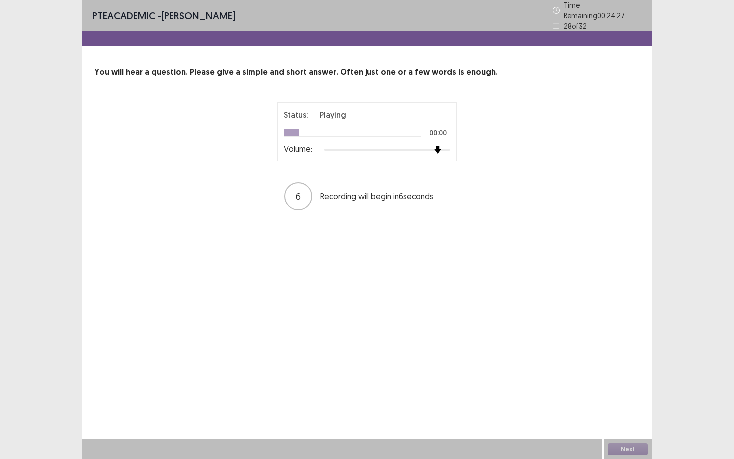
click at [434, 148] on div at bounding box center [387, 150] width 126 height 8
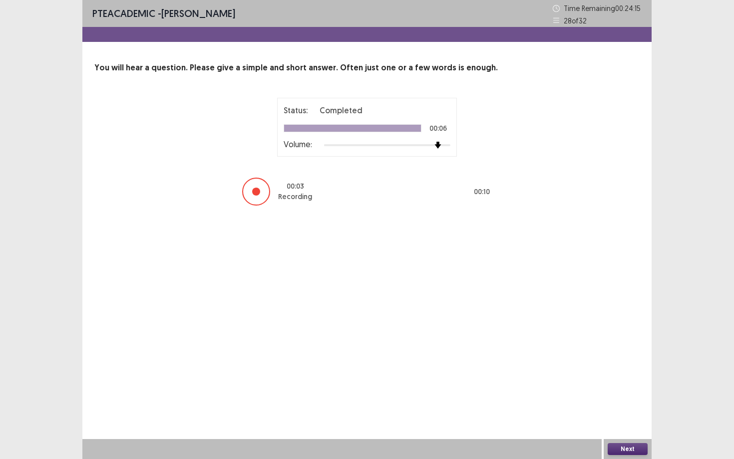
click at [621, 450] on button "Next" at bounding box center [628, 449] width 40 height 12
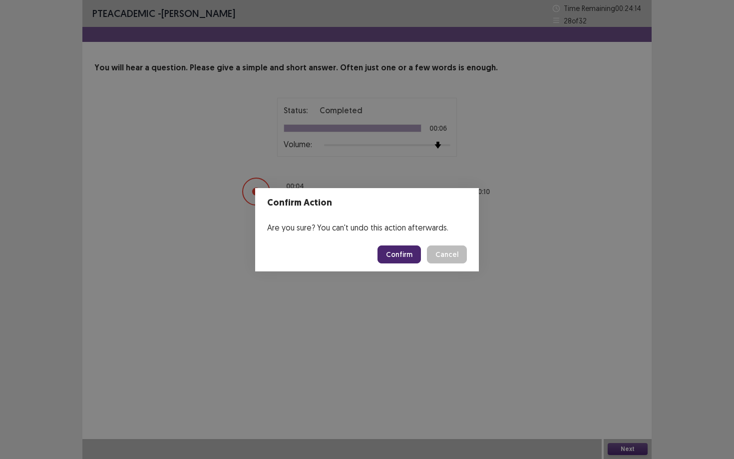
click at [396, 260] on button "Confirm" at bounding box center [398, 255] width 43 height 18
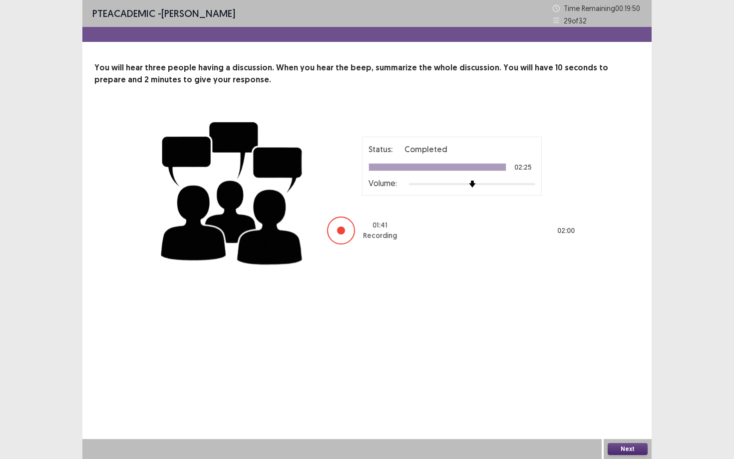
click at [624, 449] on button "Next" at bounding box center [628, 449] width 40 height 12
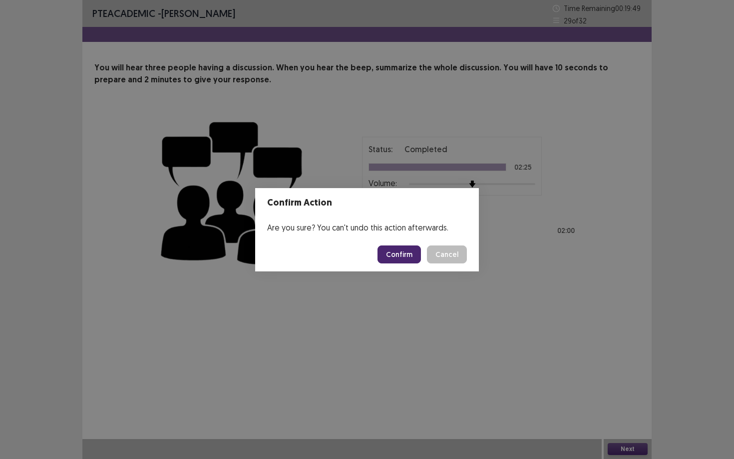
click at [412, 260] on button "Confirm" at bounding box center [398, 255] width 43 height 18
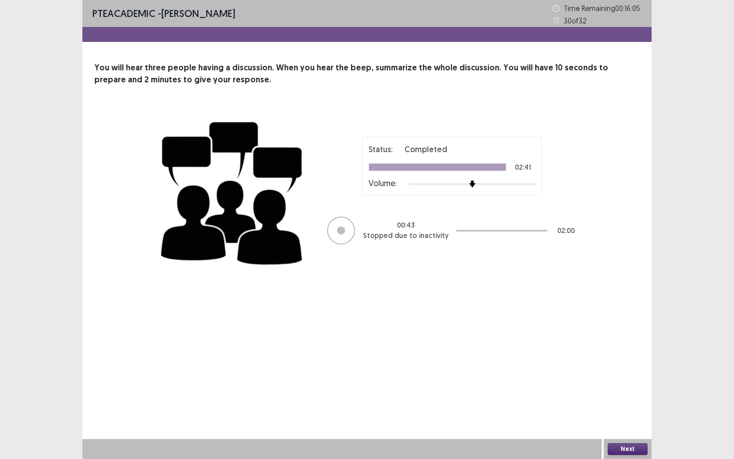
click at [623, 447] on button "Next" at bounding box center [628, 449] width 40 height 12
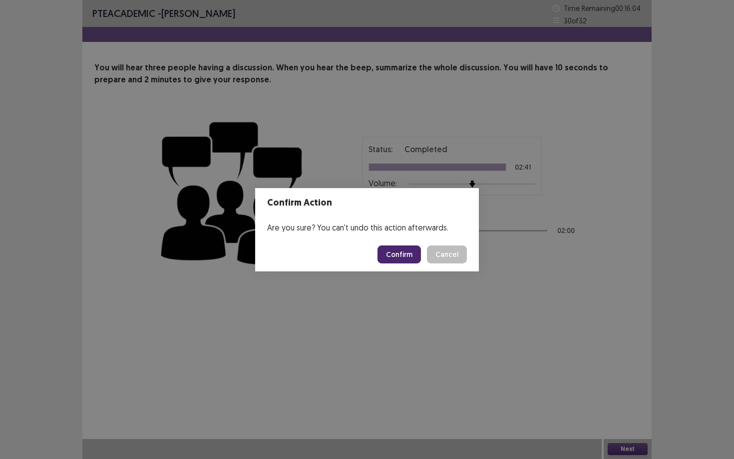
click at [388, 233] on div "Are you sure? You can't undo this action afterwards." at bounding box center [367, 228] width 224 height 20
click at [395, 261] on button "Confirm" at bounding box center [398, 255] width 43 height 18
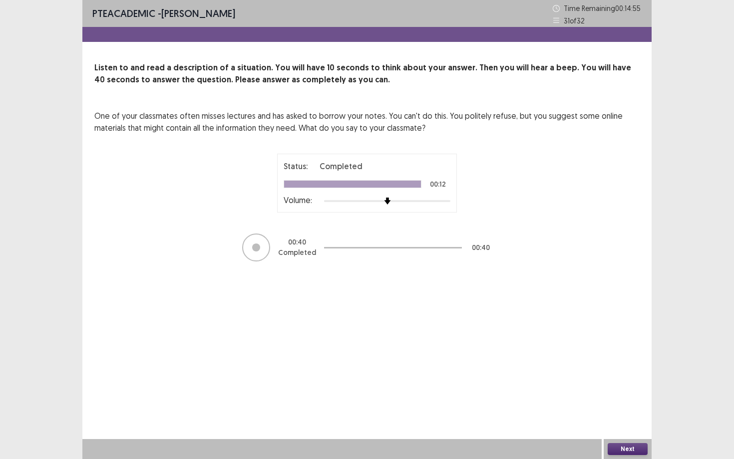
click at [629, 448] on button "Next" at bounding box center [628, 449] width 40 height 12
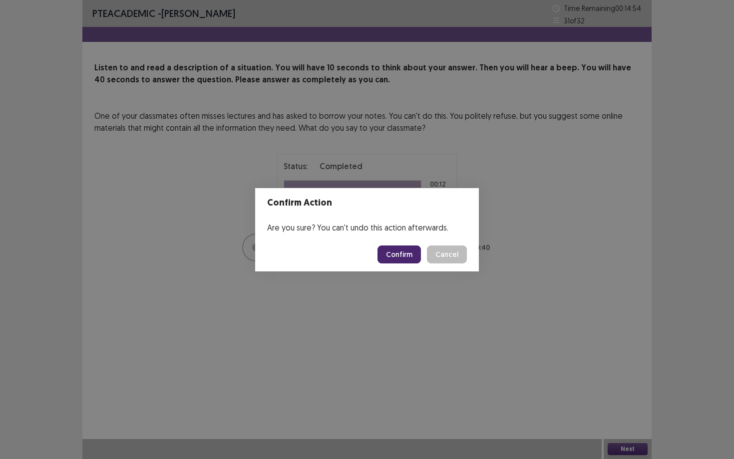
click at [412, 259] on button "Confirm" at bounding box center [398, 255] width 43 height 18
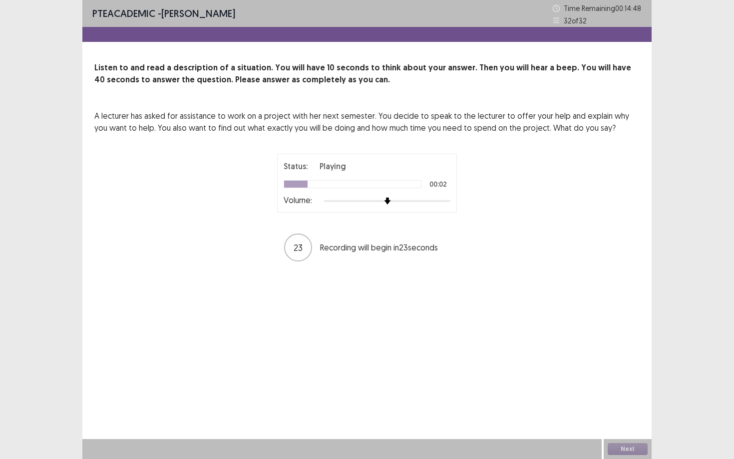
click at [446, 201] on div at bounding box center [387, 201] width 126 height 8
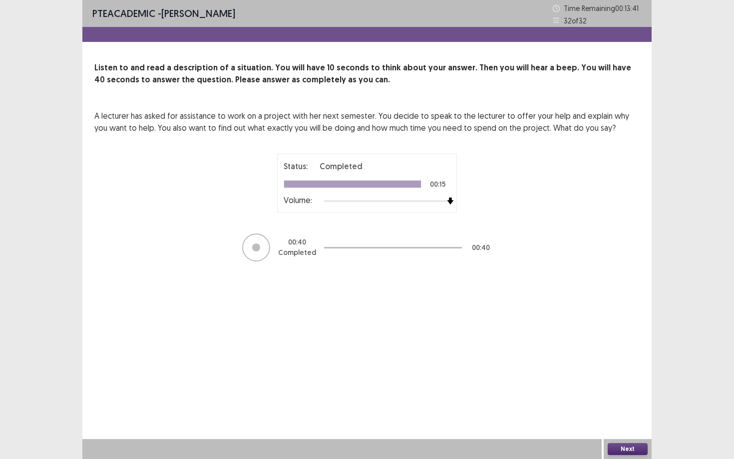
click at [635, 451] on button "Next" at bounding box center [628, 449] width 40 height 12
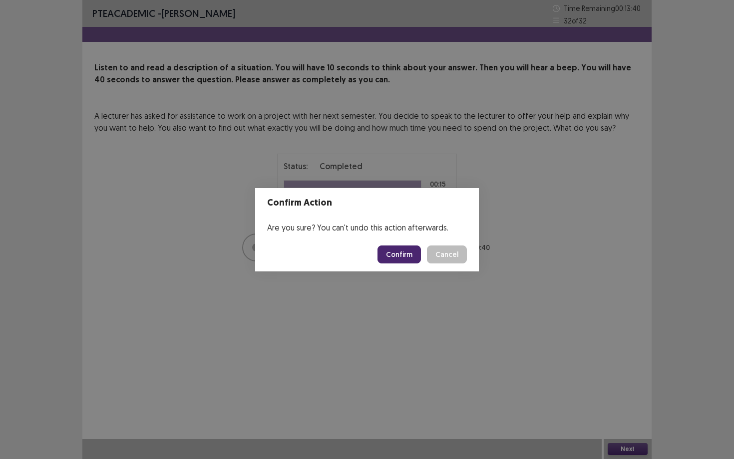
click at [400, 259] on button "Confirm" at bounding box center [398, 255] width 43 height 18
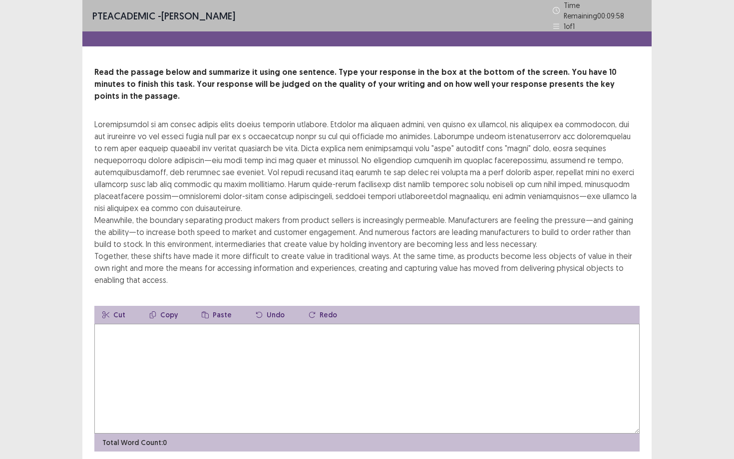
click at [248, 346] on textarea at bounding box center [366, 379] width 545 height 110
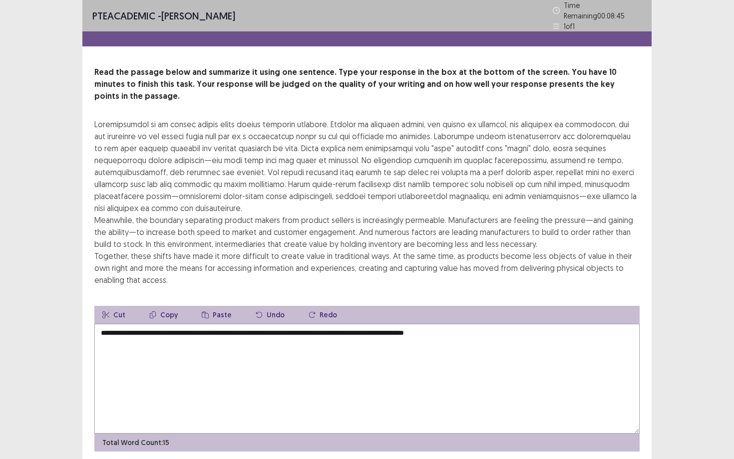
click at [165, 349] on textarea "**********" at bounding box center [366, 379] width 545 height 110
drag, startPoint x: 319, startPoint y: 320, endPoint x: 305, endPoint y: 319, distance: 14.5
click at [305, 324] on textarea "**********" at bounding box center [366, 379] width 545 height 110
click at [320, 324] on textarea "**********" at bounding box center [366, 379] width 545 height 110
click at [314, 324] on textarea "**********" at bounding box center [366, 379] width 545 height 110
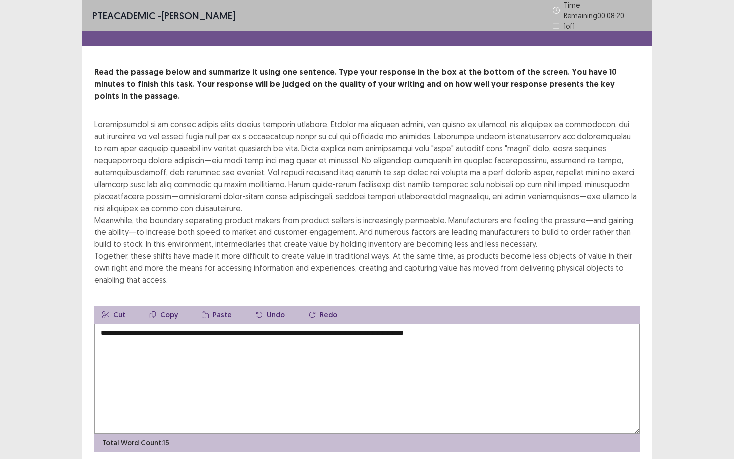
click at [497, 324] on textarea "**********" at bounding box center [366, 379] width 545 height 110
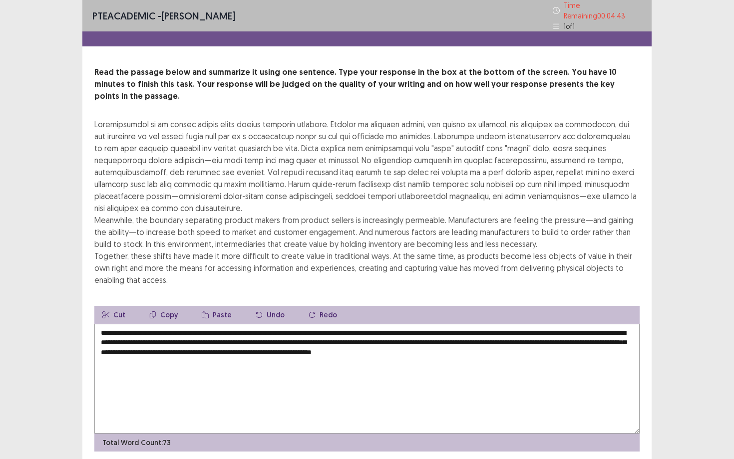
drag, startPoint x: 584, startPoint y: 337, endPoint x: 526, endPoint y: 337, distance: 57.4
click at [526, 337] on textarea "**********" at bounding box center [366, 379] width 545 height 110
click at [584, 336] on textarea "**********" at bounding box center [366, 379] width 545 height 110
click at [480, 324] on textarea "**********" at bounding box center [366, 379] width 545 height 110
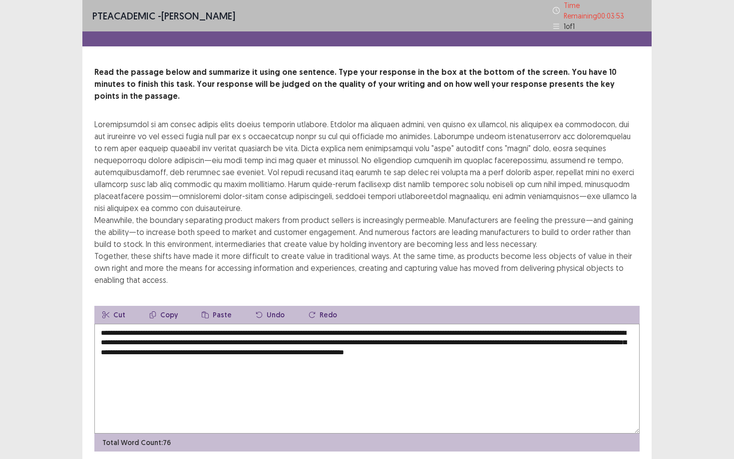
click at [490, 324] on textarea "**********" at bounding box center [366, 379] width 545 height 110
click at [486, 324] on textarea "**********" at bounding box center [366, 379] width 545 height 110
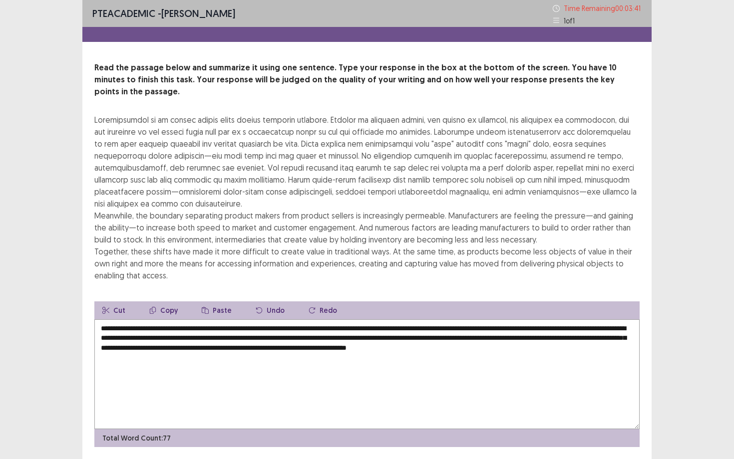
click at [292, 327] on textarea "**********" at bounding box center [366, 374] width 545 height 110
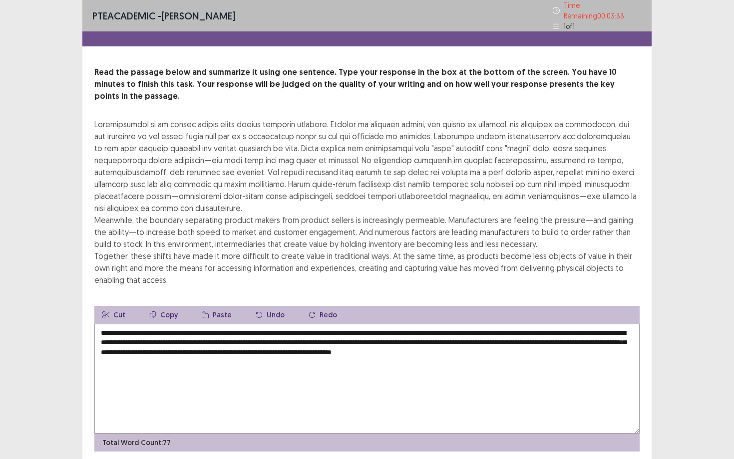
drag, startPoint x: 355, startPoint y: 327, endPoint x: 306, endPoint y: 324, distance: 49.0
click at [306, 324] on textarea "**********" at bounding box center [366, 379] width 545 height 110
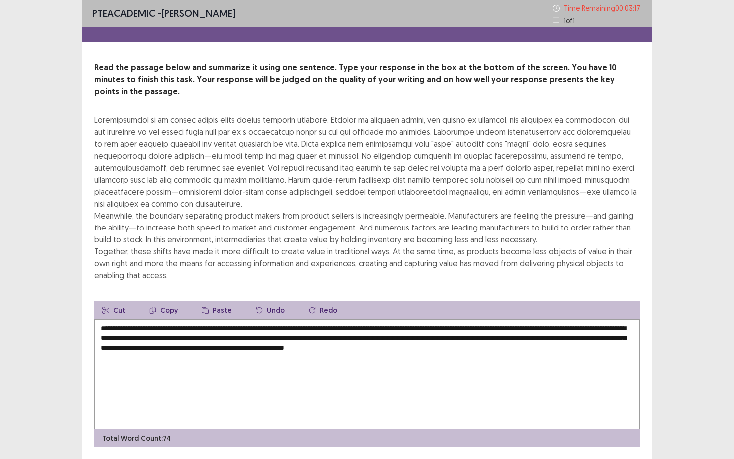
click at [602, 329] on textarea "**********" at bounding box center [366, 374] width 545 height 110
click at [182, 338] on textarea "**********" at bounding box center [366, 374] width 545 height 110
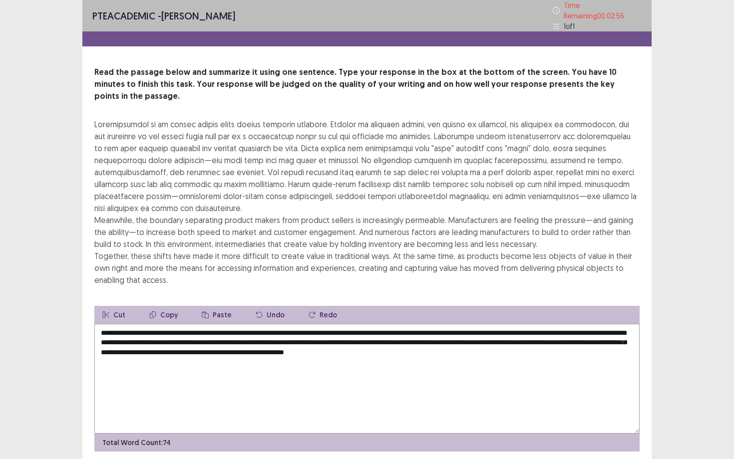
click at [594, 338] on textarea "**********" at bounding box center [366, 379] width 545 height 110
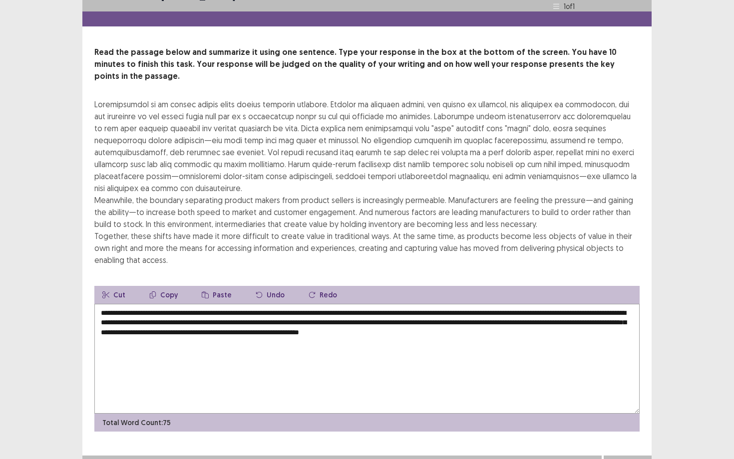
type textarea "**********"
click at [621, 459] on button "Next" at bounding box center [628, 466] width 40 height 12
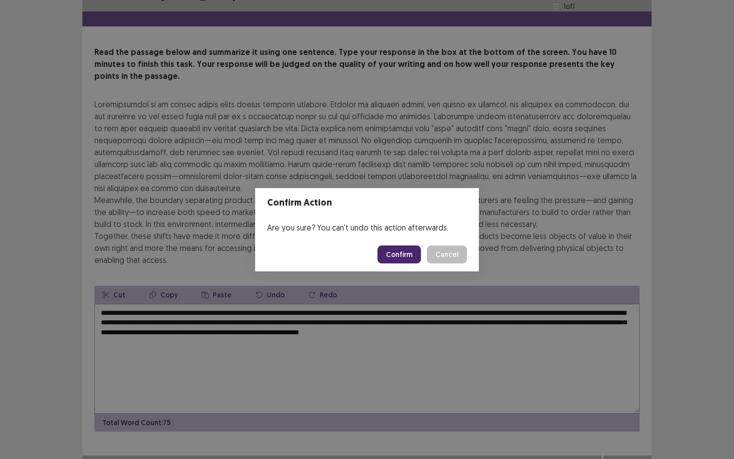
click at [396, 259] on button "Confirm" at bounding box center [398, 255] width 43 height 18
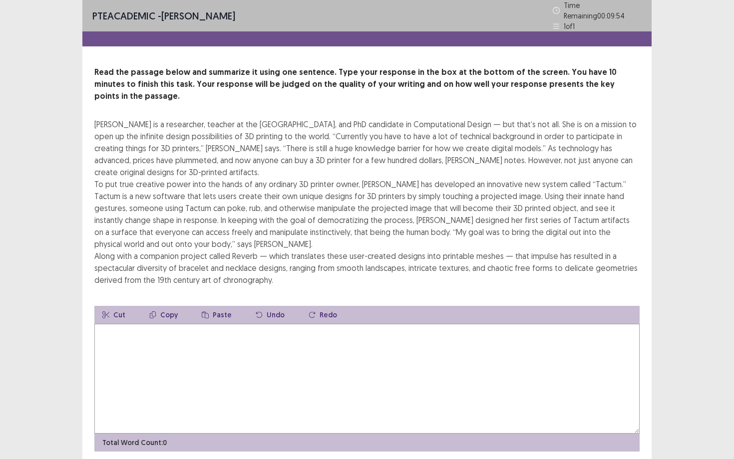
click at [203, 326] on textarea at bounding box center [366, 379] width 545 height 110
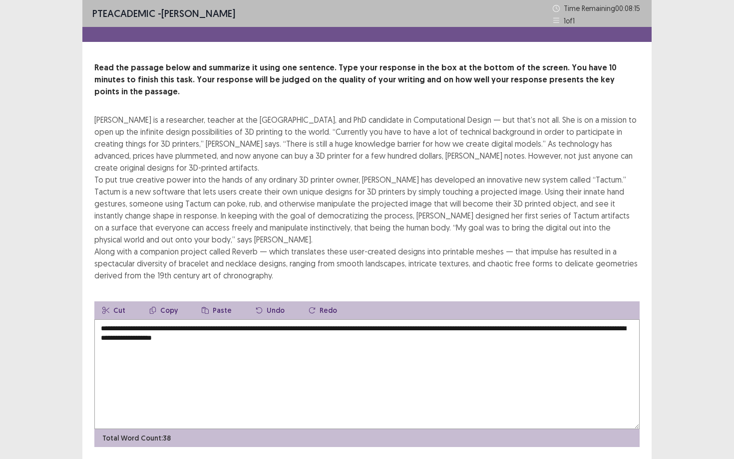
click at [244, 328] on textarea "**********" at bounding box center [366, 374] width 545 height 110
click at [292, 332] on textarea "**********" at bounding box center [366, 374] width 545 height 110
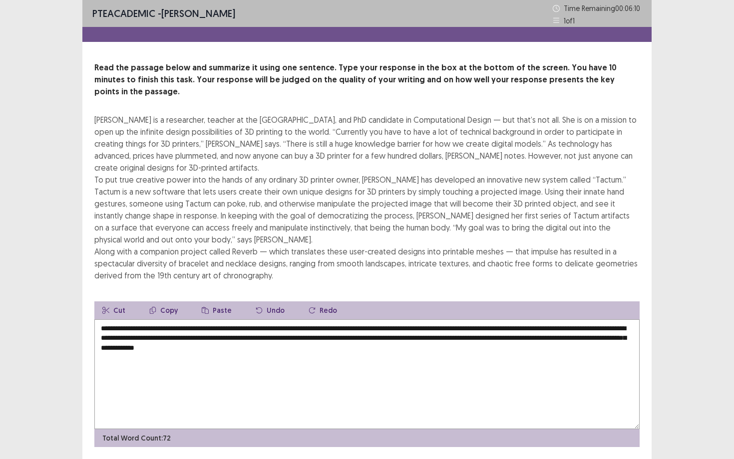
click at [366, 339] on textarea "**********" at bounding box center [366, 374] width 545 height 110
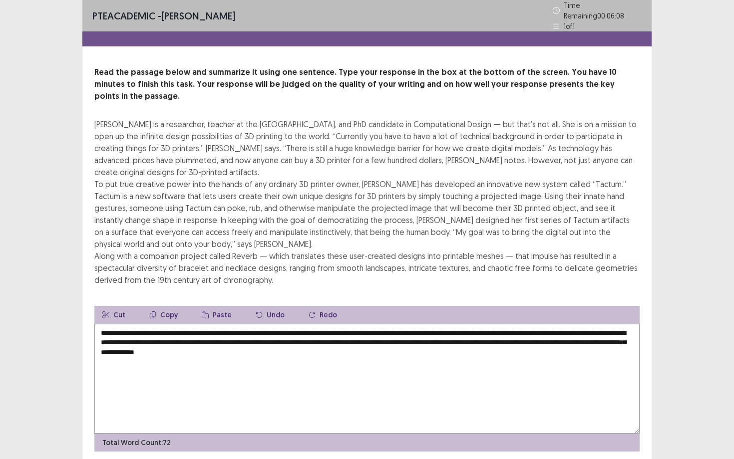
click at [365, 337] on textarea "**********" at bounding box center [366, 379] width 545 height 110
drag, startPoint x: 516, startPoint y: 327, endPoint x: 488, endPoint y: 330, distance: 28.1
click at [488, 330] on textarea "**********" at bounding box center [366, 379] width 545 height 110
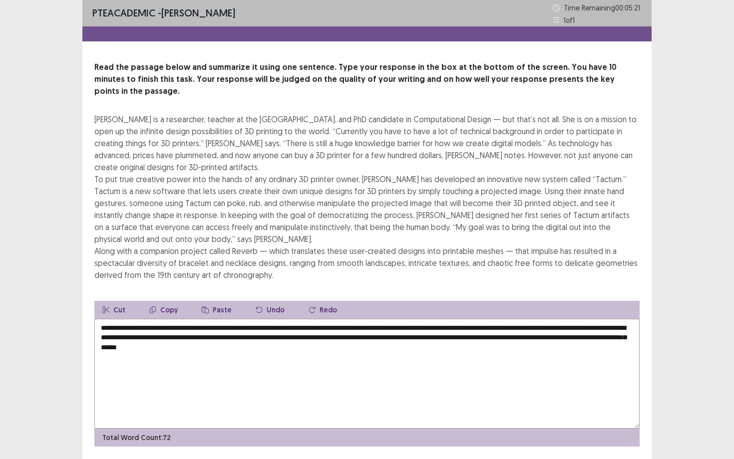
scroll to position [20, 0]
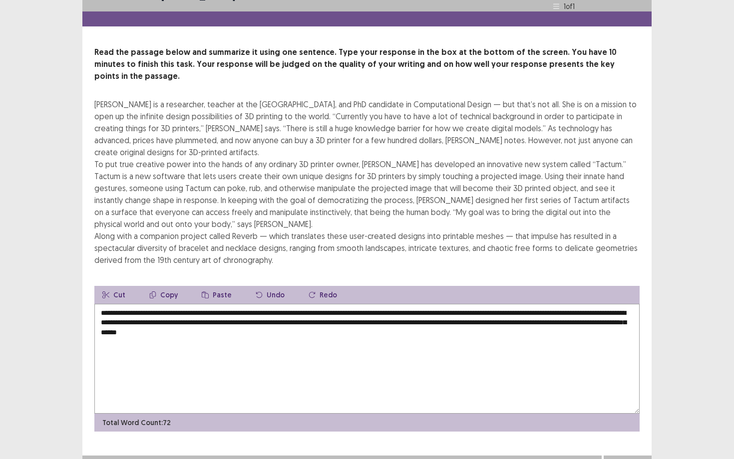
type textarea "**********"
click at [611, 459] on button "Next" at bounding box center [628, 466] width 40 height 12
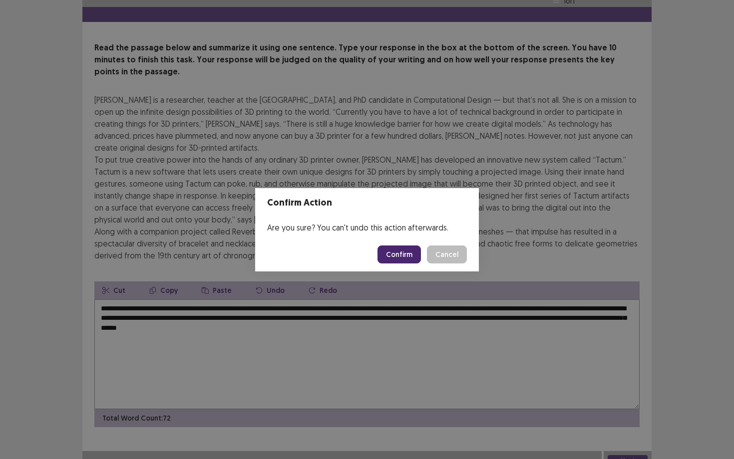
click at [401, 254] on button "Confirm" at bounding box center [398, 255] width 43 height 18
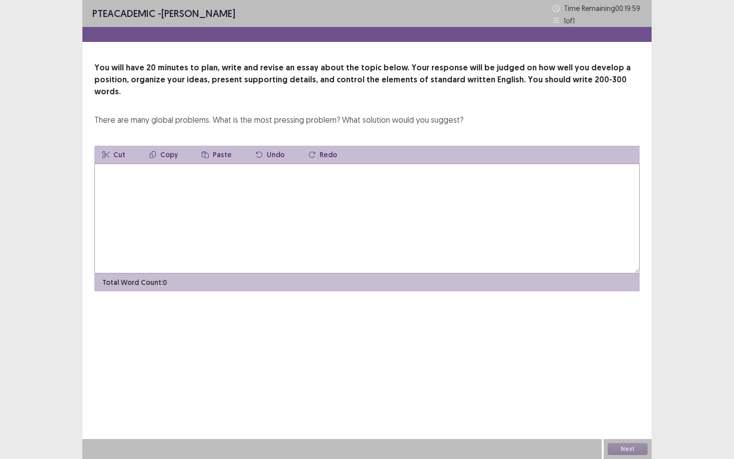
click at [389, 228] on textarea at bounding box center [366, 219] width 545 height 110
click at [120, 164] on textarea "**********" at bounding box center [366, 219] width 545 height 110
click at [250, 165] on textarea "**********" at bounding box center [366, 219] width 545 height 110
click at [382, 164] on textarea "**********" at bounding box center [366, 219] width 545 height 110
click at [440, 164] on textarea "**********" at bounding box center [366, 219] width 545 height 110
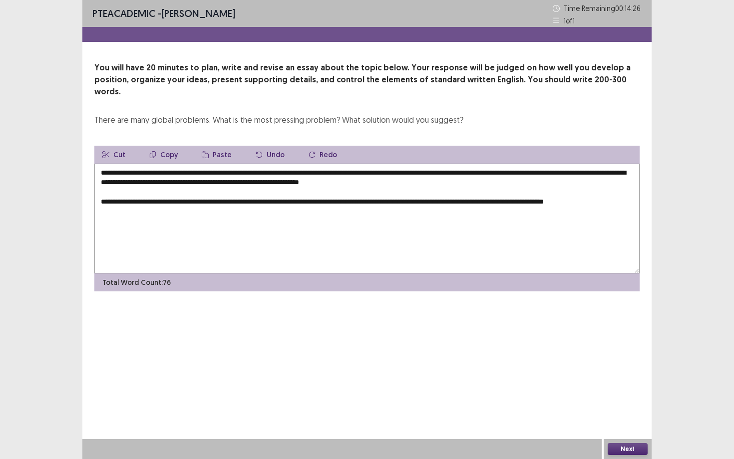
click at [507, 191] on textarea "**********" at bounding box center [366, 219] width 545 height 110
click at [169, 201] on textarea "**********" at bounding box center [366, 219] width 545 height 110
click at [231, 206] on textarea "**********" at bounding box center [366, 219] width 545 height 110
click at [558, 191] on textarea "**********" at bounding box center [366, 219] width 545 height 110
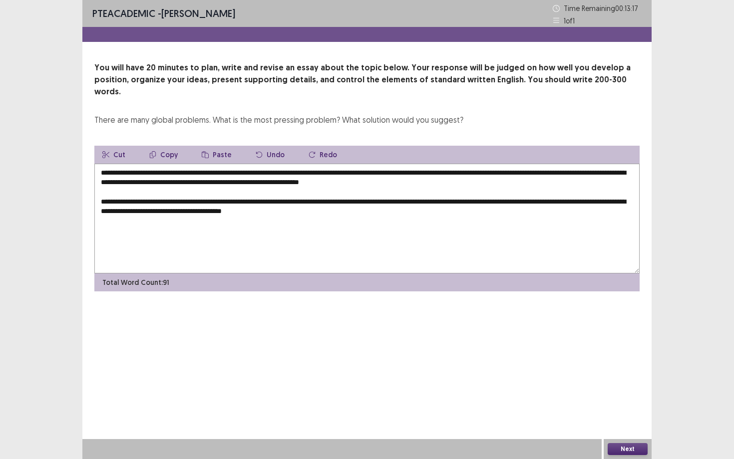
click at [260, 201] on textarea "**********" at bounding box center [366, 219] width 545 height 110
click at [375, 201] on textarea "**********" at bounding box center [366, 219] width 545 height 110
click at [436, 206] on textarea "**********" at bounding box center [366, 219] width 545 height 110
click at [408, 204] on textarea "**********" at bounding box center [366, 219] width 545 height 110
click at [389, 196] on textarea "**********" at bounding box center [366, 219] width 545 height 110
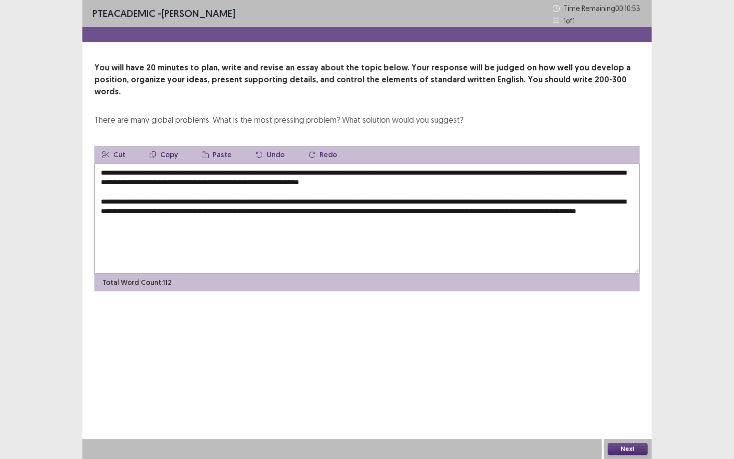
click at [155, 210] on textarea "**********" at bounding box center [366, 219] width 545 height 110
click at [282, 214] on textarea "**********" at bounding box center [366, 219] width 545 height 110
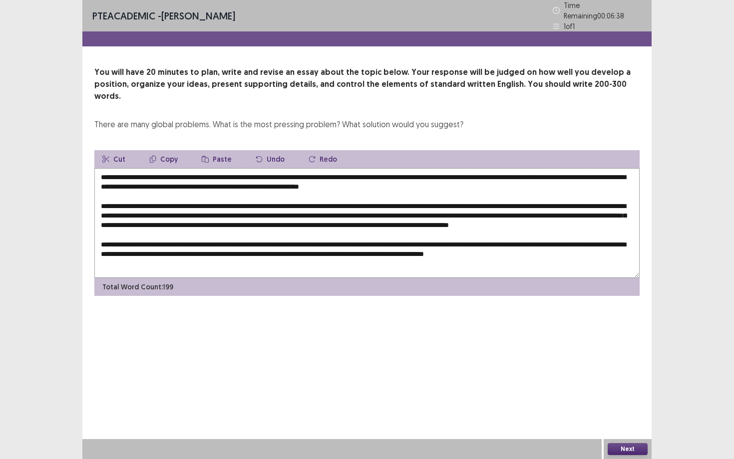
click at [101, 260] on textarea at bounding box center [366, 223] width 545 height 110
click at [167, 257] on textarea at bounding box center [366, 223] width 545 height 110
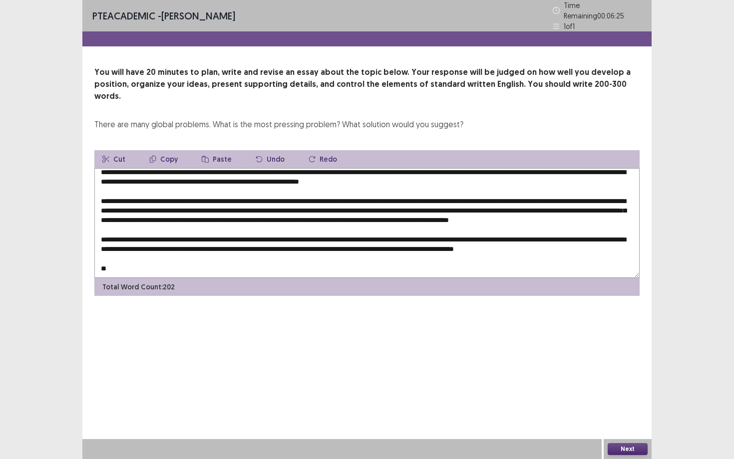
click at [167, 257] on textarea at bounding box center [366, 223] width 545 height 110
click at [167, 238] on textarea at bounding box center [366, 223] width 545 height 110
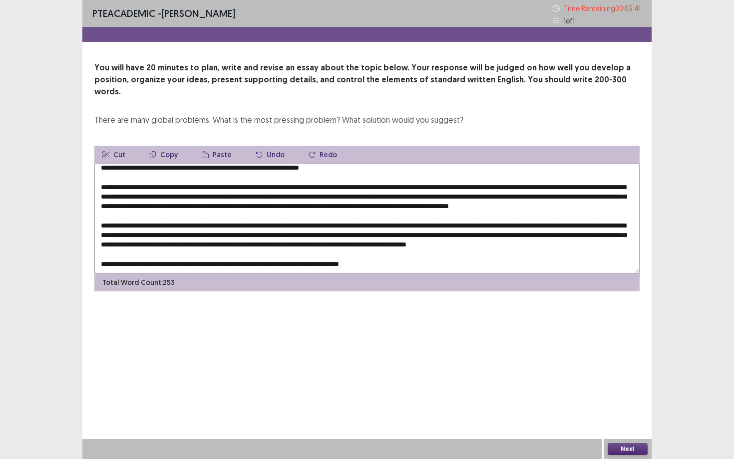
drag, startPoint x: 611, startPoint y: 239, endPoint x: 601, endPoint y: 241, distance: 10.1
click at [601, 241] on textarea at bounding box center [366, 219] width 545 height 110
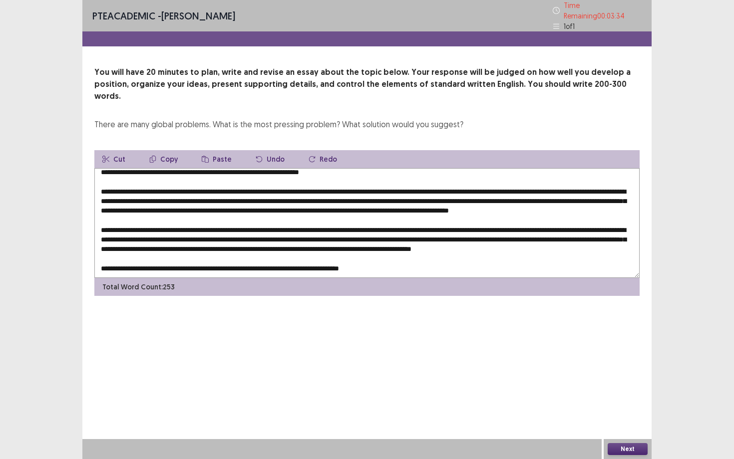
click at [247, 241] on textarea at bounding box center [366, 223] width 545 height 110
click at [246, 245] on textarea at bounding box center [366, 223] width 545 height 110
click at [383, 244] on textarea at bounding box center [366, 223] width 545 height 110
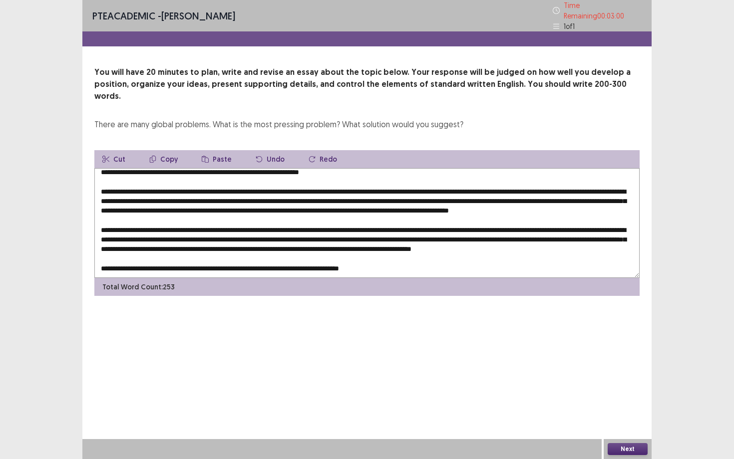
type textarea "**********"
click at [618, 449] on button "Next" at bounding box center [628, 449] width 40 height 12
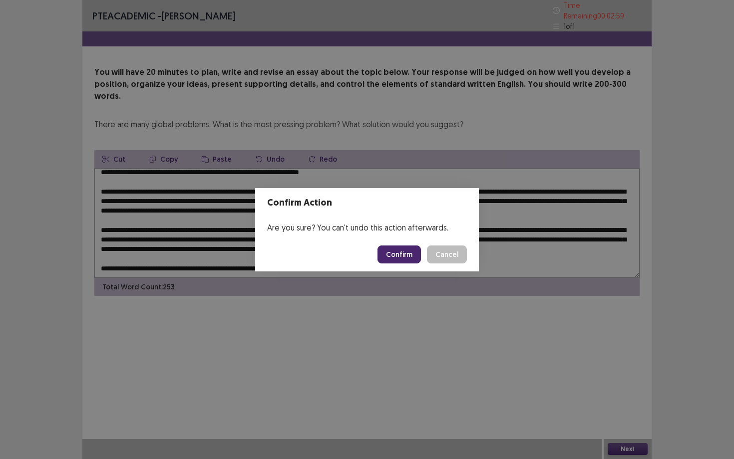
click at [399, 259] on button "Confirm" at bounding box center [398, 255] width 43 height 18
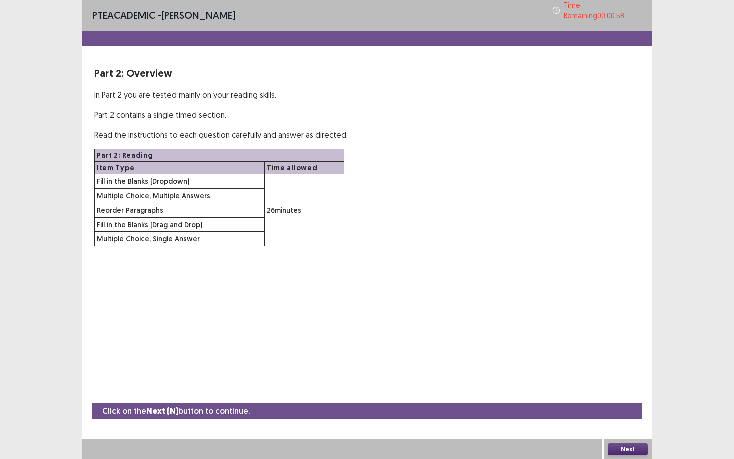
click at [623, 449] on button "Next" at bounding box center [628, 449] width 40 height 12
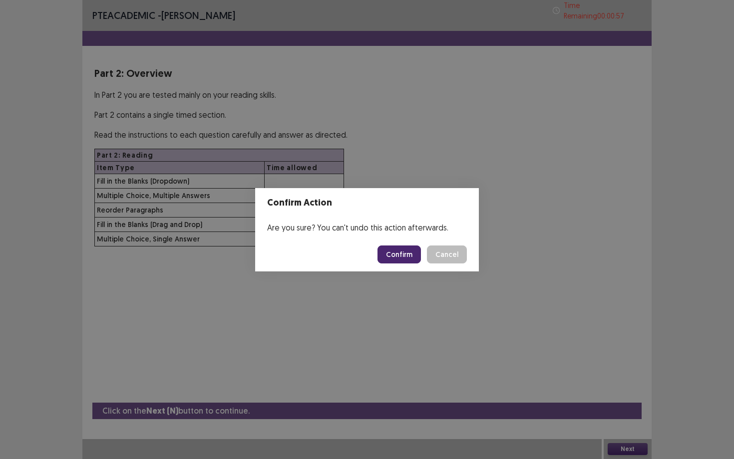
click at [402, 243] on footer "Confirm Cancel" at bounding box center [367, 255] width 224 height 34
click at [402, 248] on button "Confirm" at bounding box center [398, 255] width 43 height 18
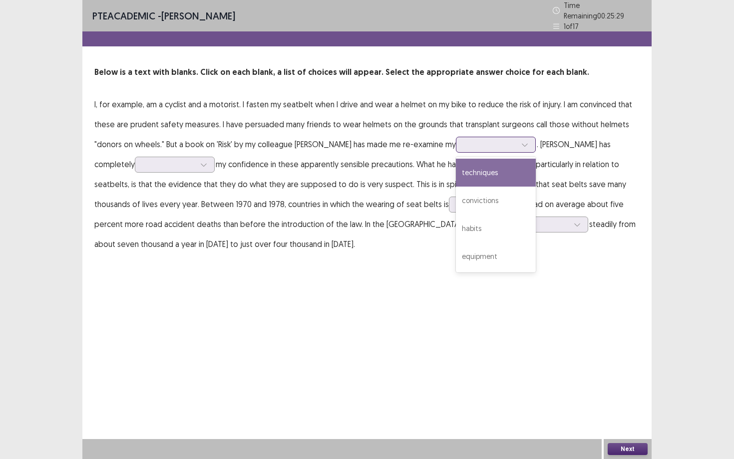
click at [464, 140] on div at bounding box center [490, 144] width 52 height 9
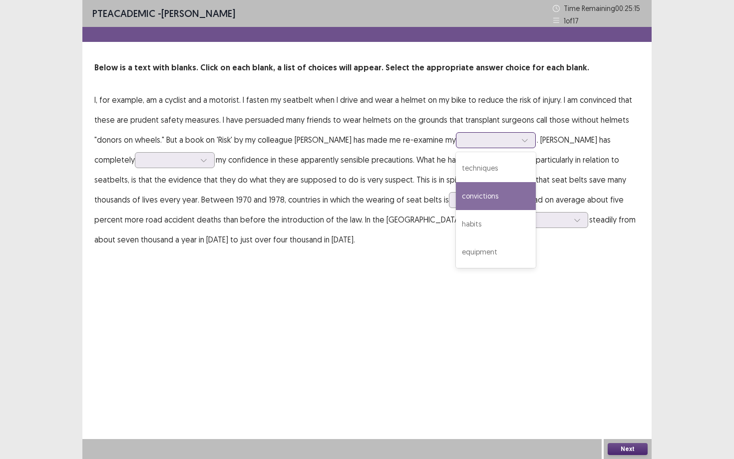
click at [459, 201] on div "convictions" at bounding box center [496, 196] width 80 height 28
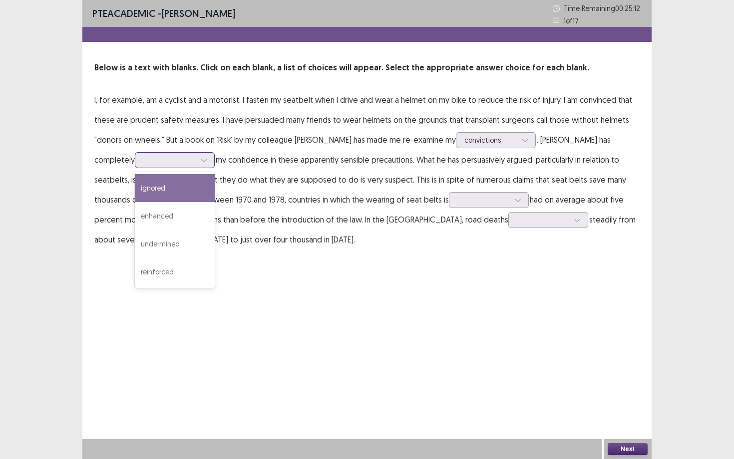
click at [144, 160] on div at bounding box center [169, 159] width 52 height 9
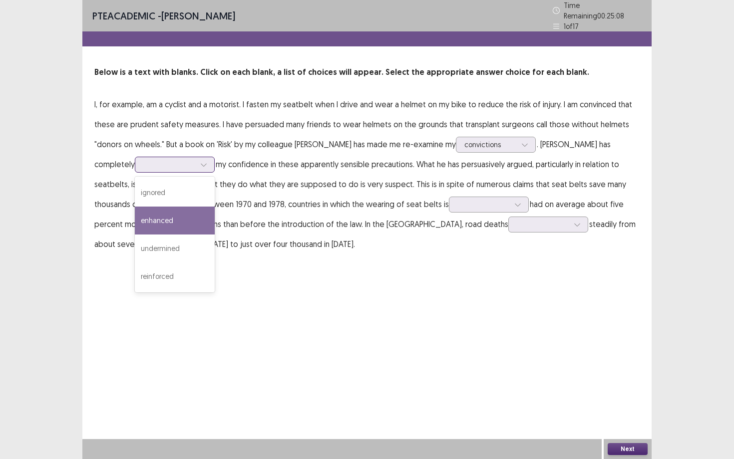
click at [144, 215] on div "enhanced" at bounding box center [175, 221] width 80 height 28
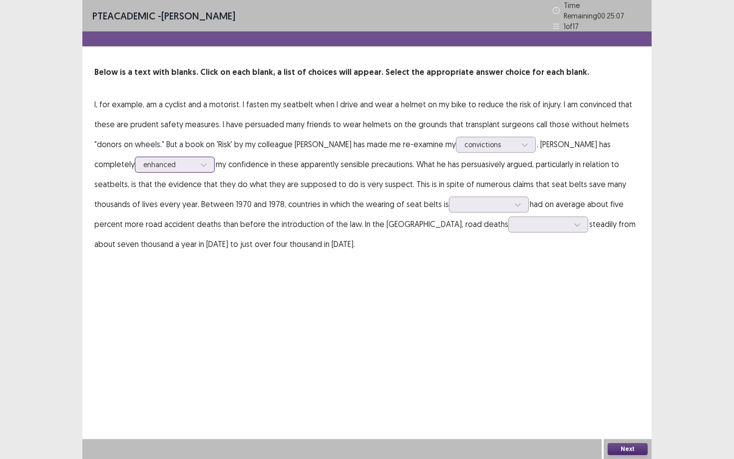
click at [196, 164] on div at bounding box center [203, 164] width 15 height 15
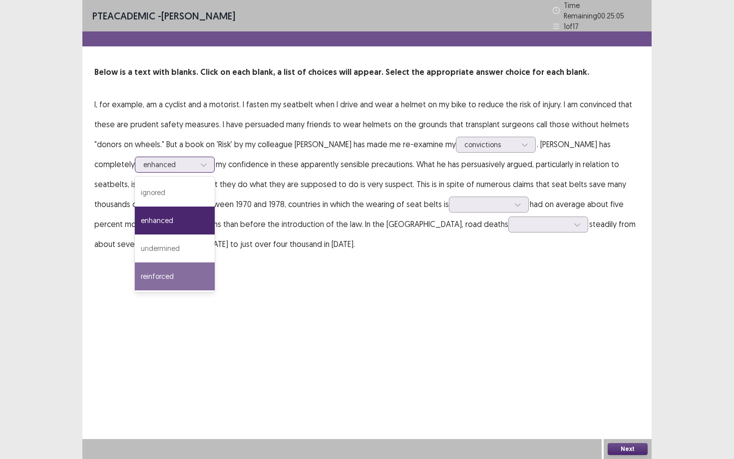
click at [135, 267] on div "reinforced" at bounding box center [175, 277] width 80 height 28
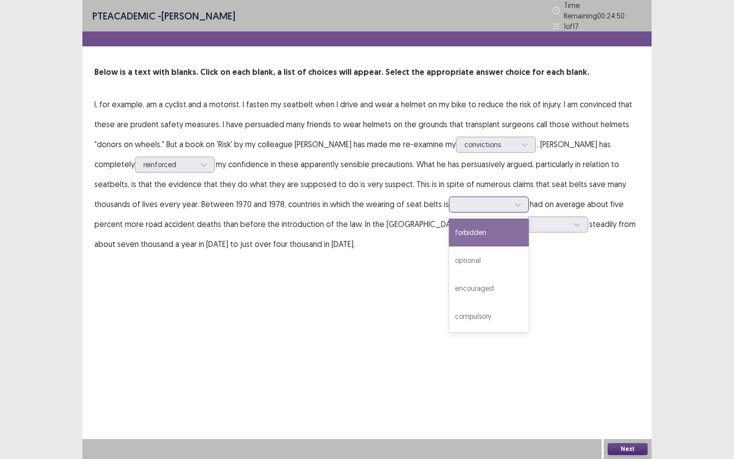
click at [457, 202] on div at bounding box center [483, 204] width 52 height 9
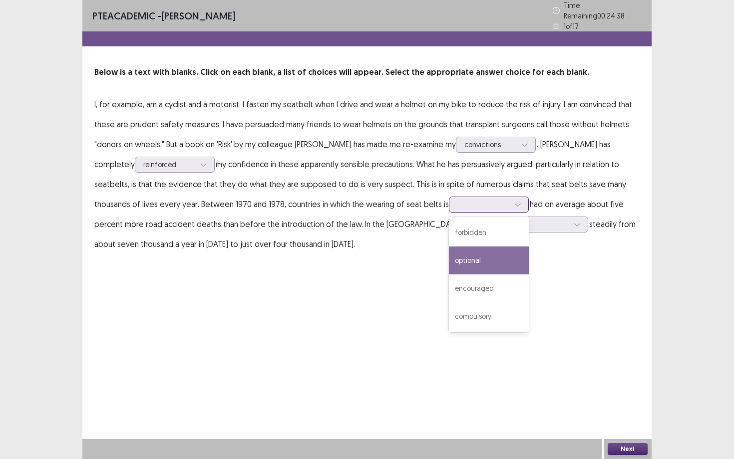
click at [449, 250] on div "optional" at bounding box center [489, 261] width 80 height 28
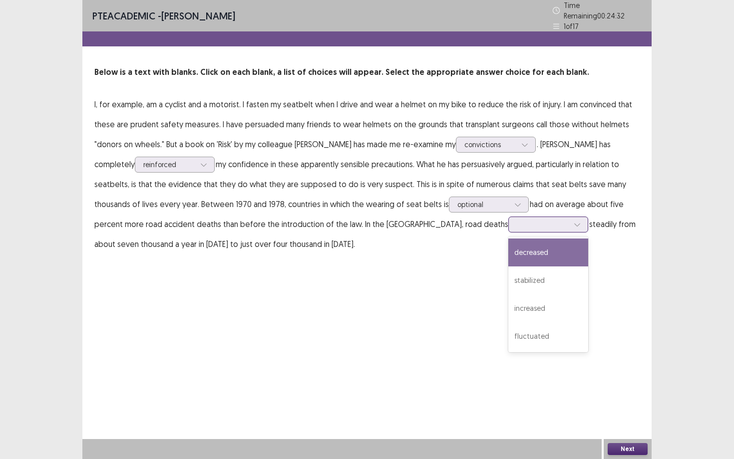
click at [517, 222] on div at bounding box center [543, 224] width 52 height 9
click at [508, 247] on div "decreased" at bounding box center [548, 253] width 80 height 28
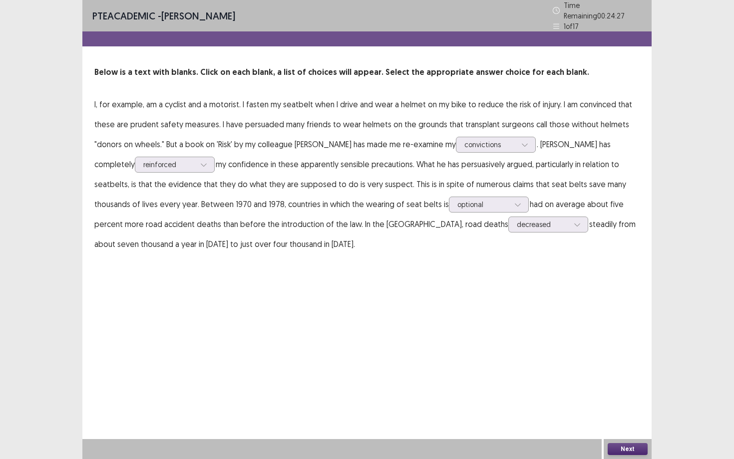
click at [625, 458] on div "Next" at bounding box center [628, 449] width 48 height 20
click at [625, 452] on button "Next" at bounding box center [628, 449] width 40 height 12
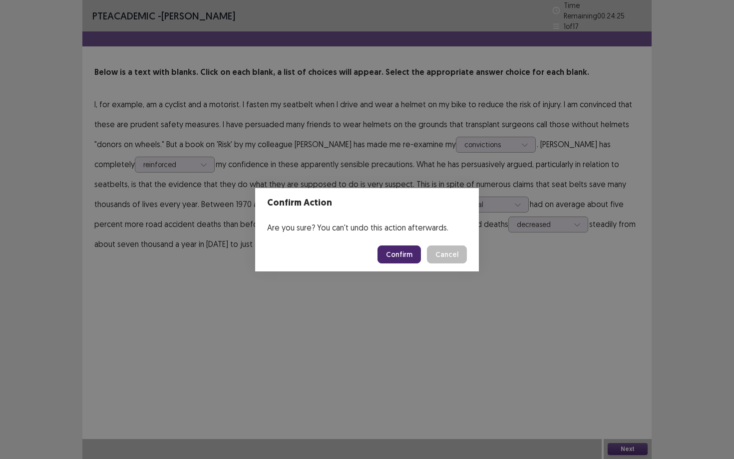
click at [407, 254] on button "Confirm" at bounding box center [398, 255] width 43 height 18
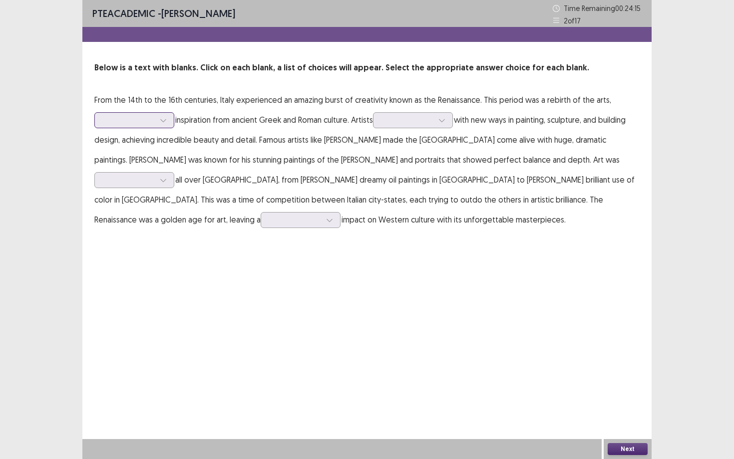
click at [146, 123] on div at bounding box center [129, 119] width 52 height 9
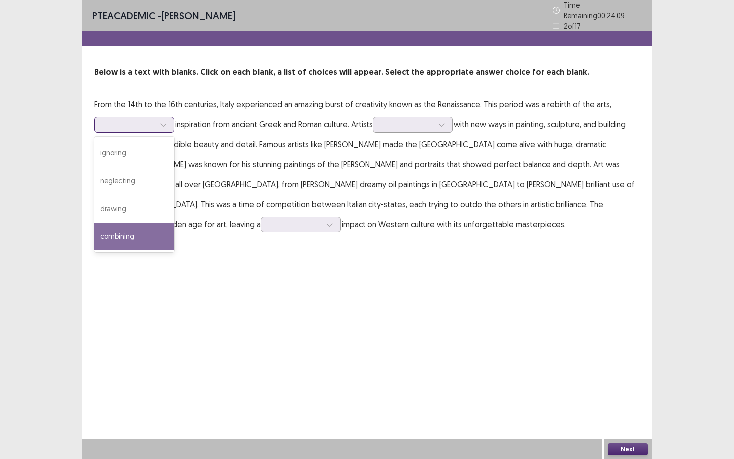
click at [135, 223] on div "combining" at bounding box center [134, 237] width 80 height 28
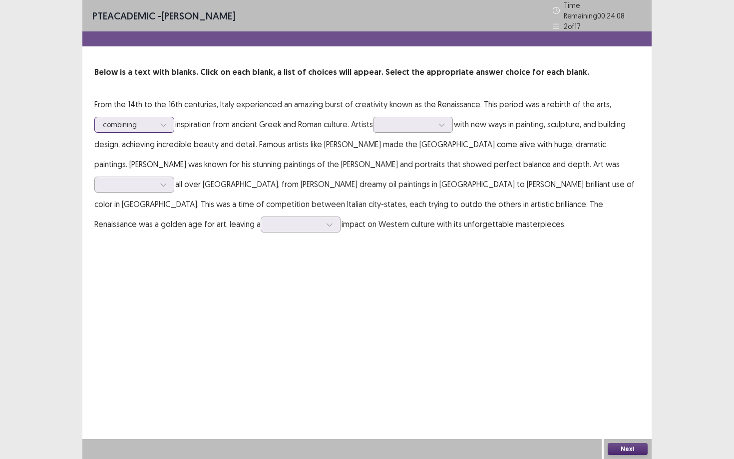
click at [167, 121] on div at bounding box center [163, 124] width 15 height 15
click at [404, 122] on div at bounding box center [407, 124] width 52 height 9
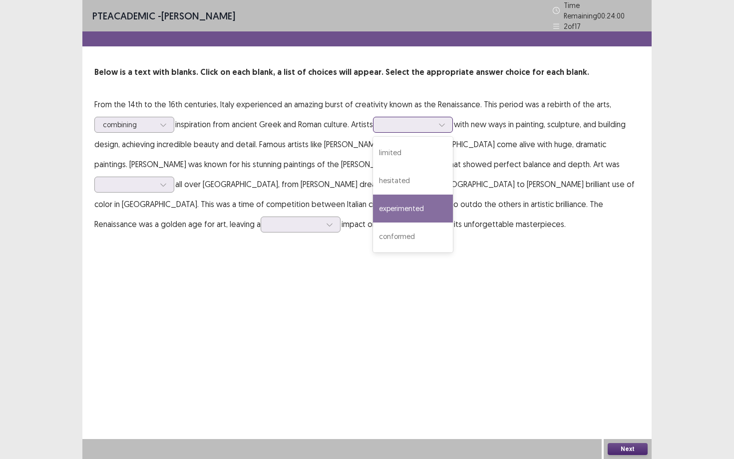
click at [402, 207] on div "experimented" at bounding box center [413, 209] width 80 height 28
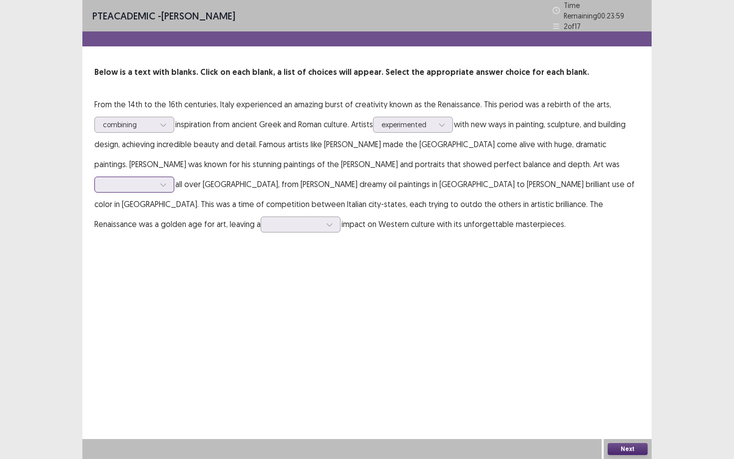
click at [155, 180] on div at bounding box center [129, 184] width 52 height 9
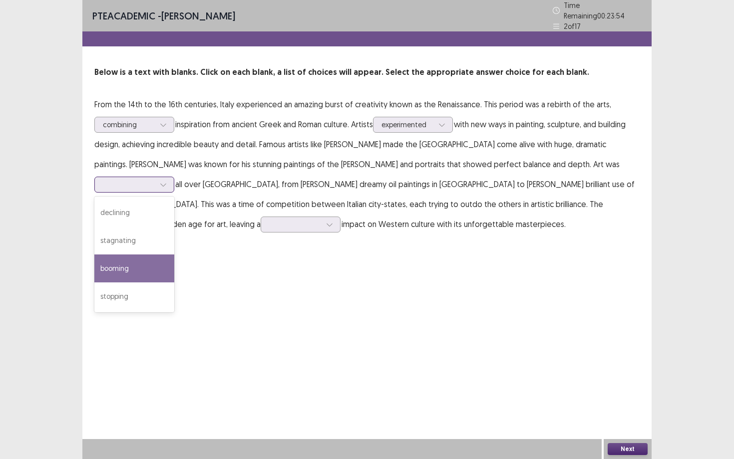
click at [174, 255] on div "booming" at bounding box center [134, 269] width 80 height 28
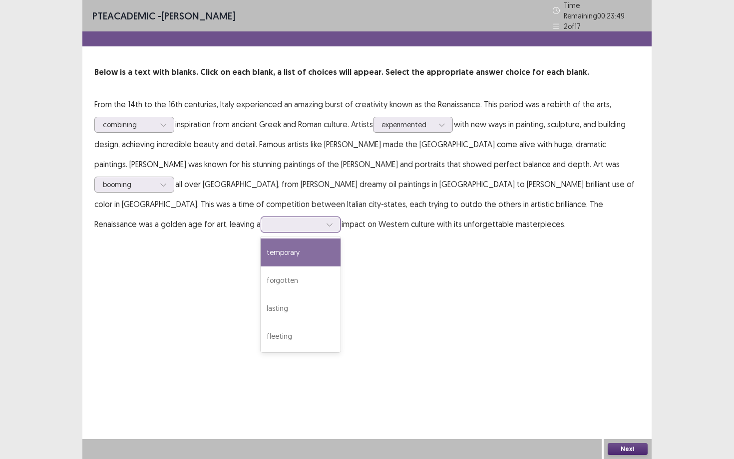
click at [321, 220] on div at bounding box center [295, 224] width 52 height 9
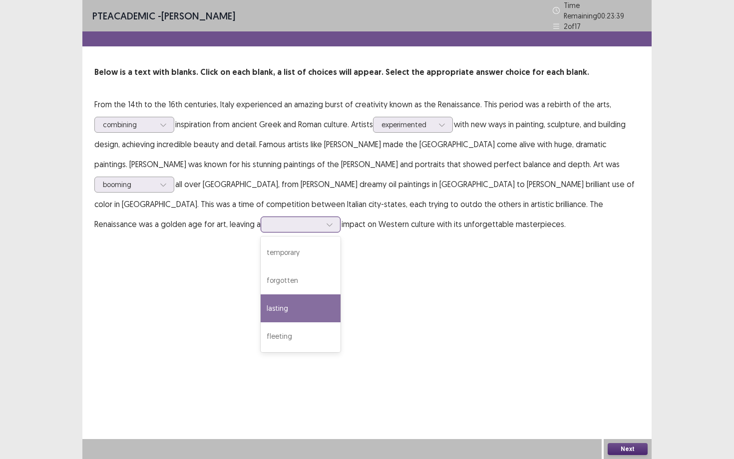
click at [340, 295] on div "lasting" at bounding box center [301, 309] width 80 height 28
click at [626, 446] on button "Next" at bounding box center [628, 449] width 40 height 12
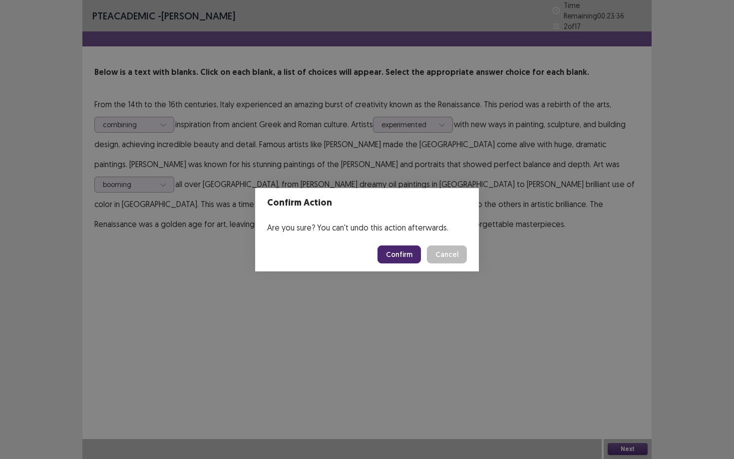
click at [408, 253] on button "Confirm" at bounding box center [398, 255] width 43 height 18
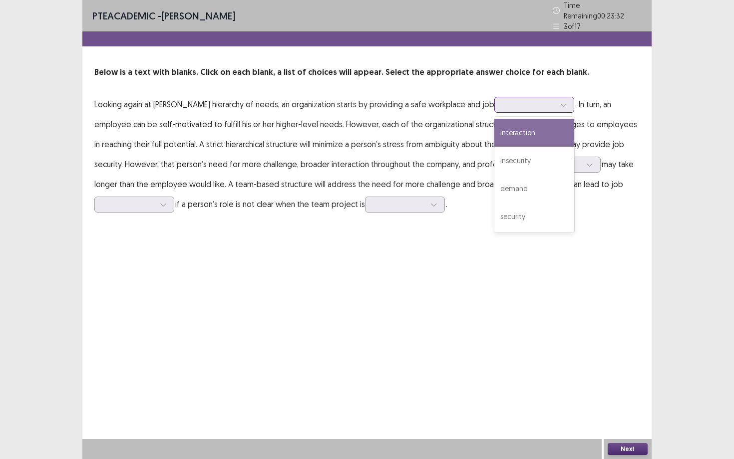
click at [503, 100] on div at bounding box center [529, 104] width 52 height 9
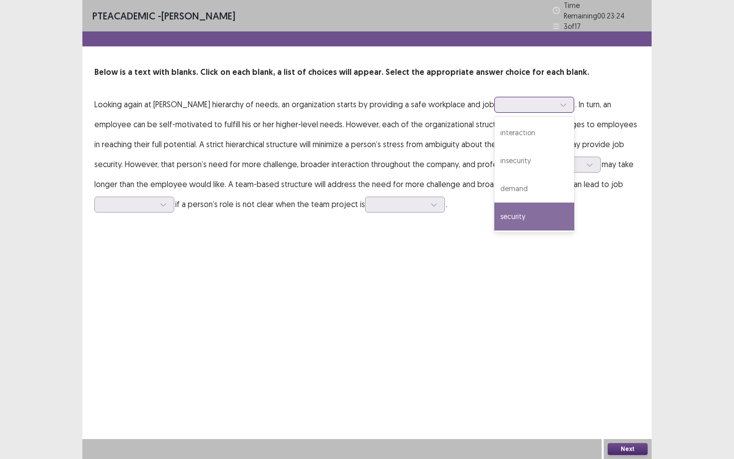
click at [495, 205] on div "security" at bounding box center [534, 217] width 80 height 28
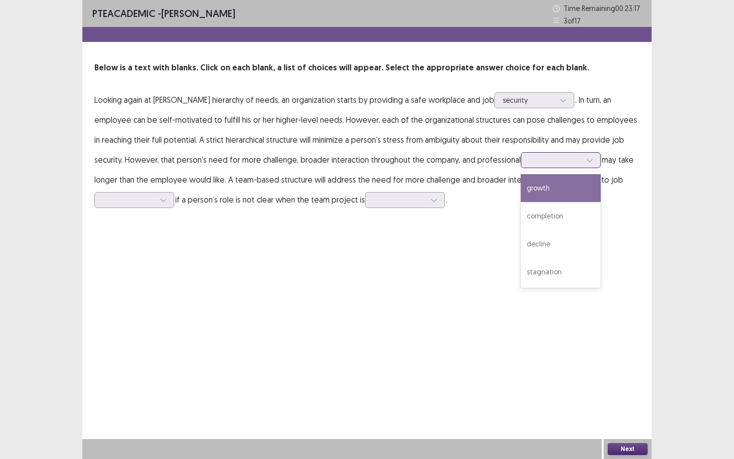
click at [535, 160] on div at bounding box center [555, 159] width 52 height 9
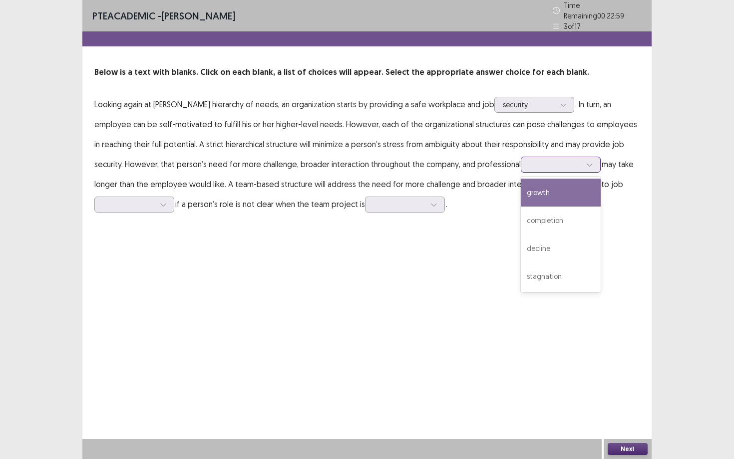
click at [526, 186] on div "growth" at bounding box center [561, 193] width 80 height 28
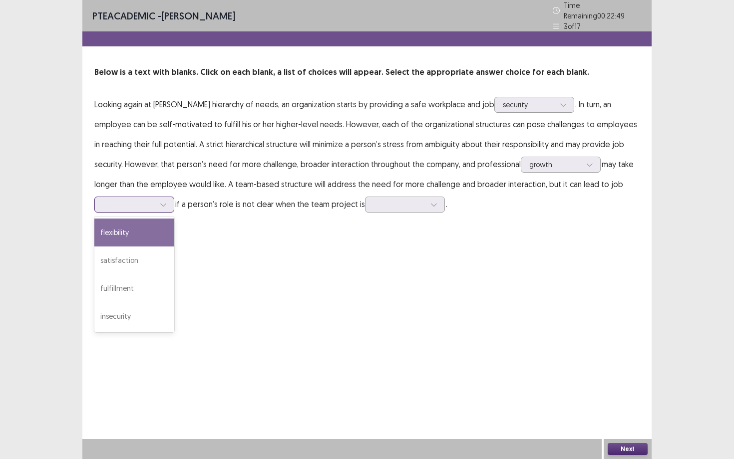
click at [142, 201] on div at bounding box center [129, 204] width 52 height 9
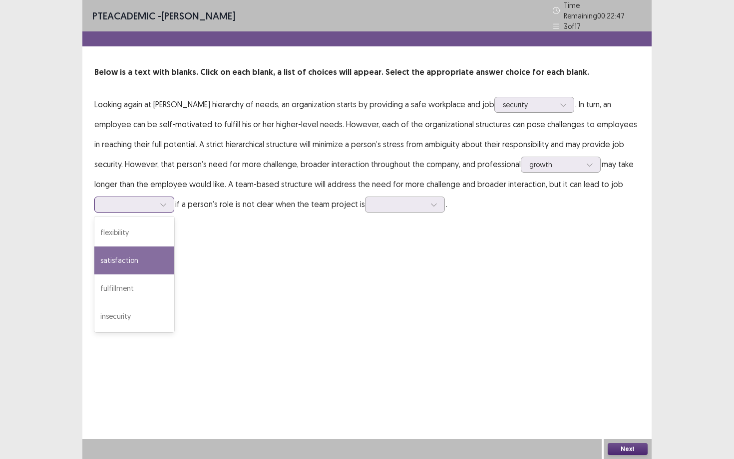
click at [132, 256] on div "satisfaction" at bounding box center [134, 261] width 80 height 28
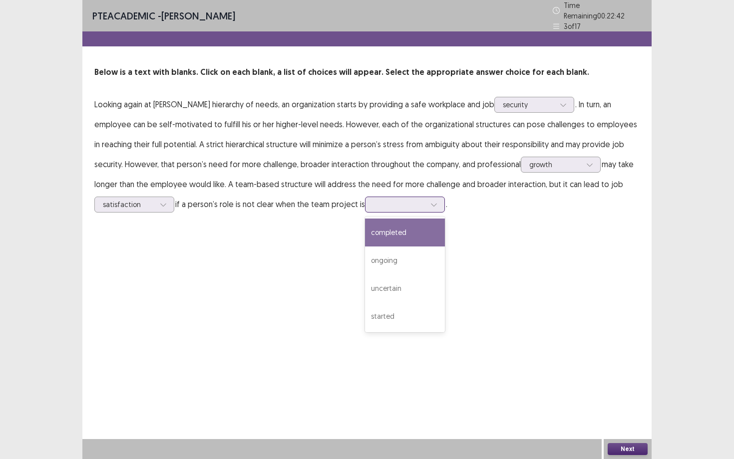
click at [389, 199] on div at bounding box center [399, 204] width 54 height 11
click at [389, 224] on div "completed" at bounding box center [405, 233] width 80 height 28
click at [615, 448] on button "Next" at bounding box center [628, 449] width 40 height 12
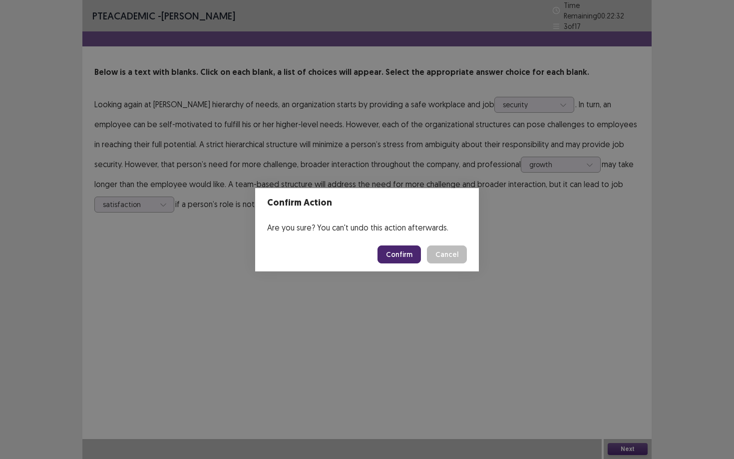
click at [414, 254] on button "Confirm" at bounding box center [398, 255] width 43 height 18
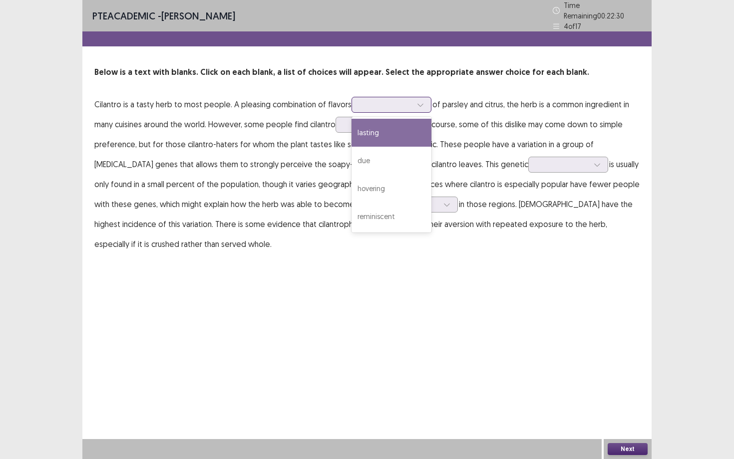
click at [399, 97] on div at bounding box center [391, 105] width 80 height 16
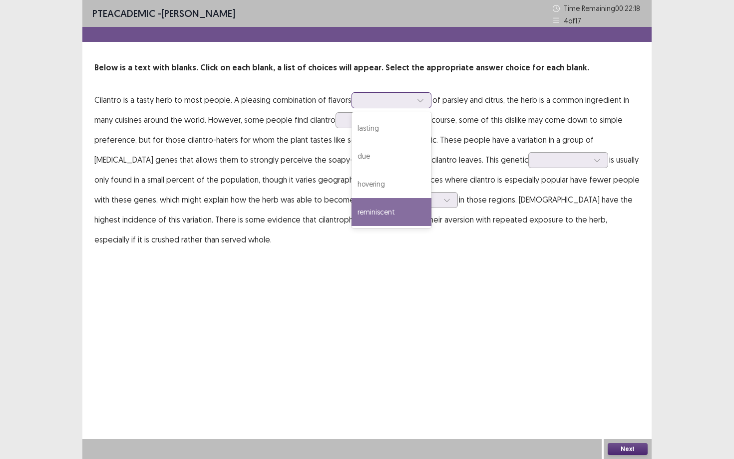
click at [380, 206] on div "reminiscent" at bounding box center [391, 212] width 80 height 28
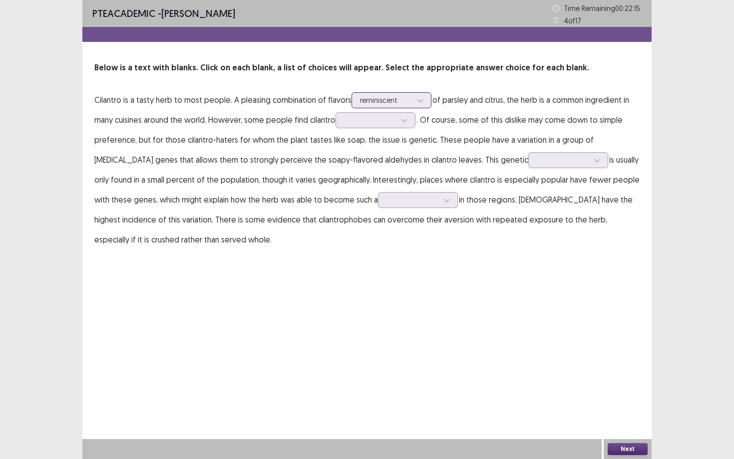
click at [414, 103] on div at bounding box center [420, 100] width 15 height 15
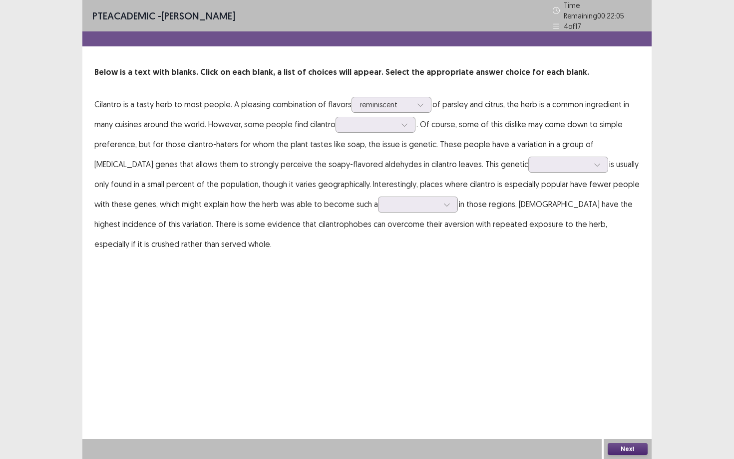
click at [474, 137] on p "Cilantro is a tasty herb to most people. A pleasing combination of flavors remi…" at bounding box center [366, 174] width 545 height 160
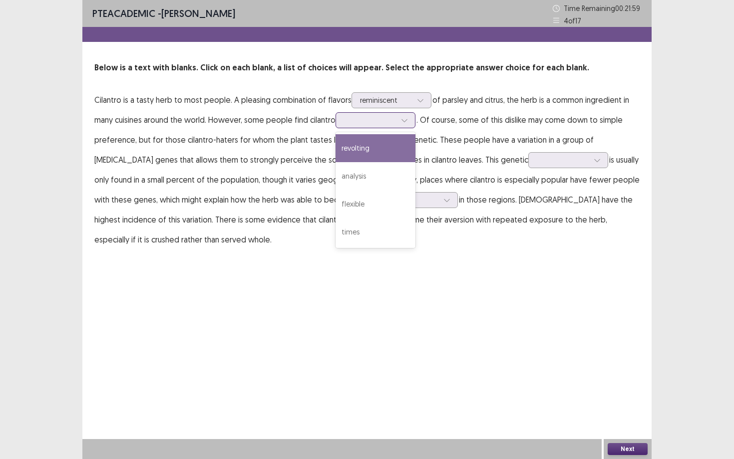
click at [357, 117] on div at bounding box center [370, 119] width 52 height 9
click at [366, 153] on div "revolting" at bounding box center [375, 148] width 80 height 28
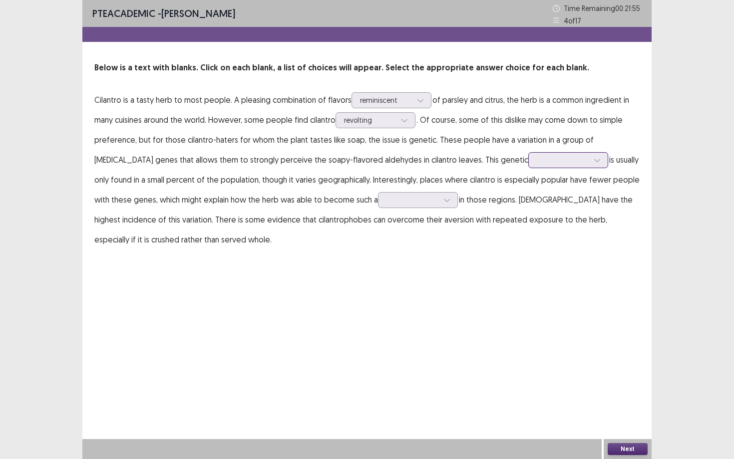
click at [537, 165] on div at bounding box center [563, 159] width 52 height 9
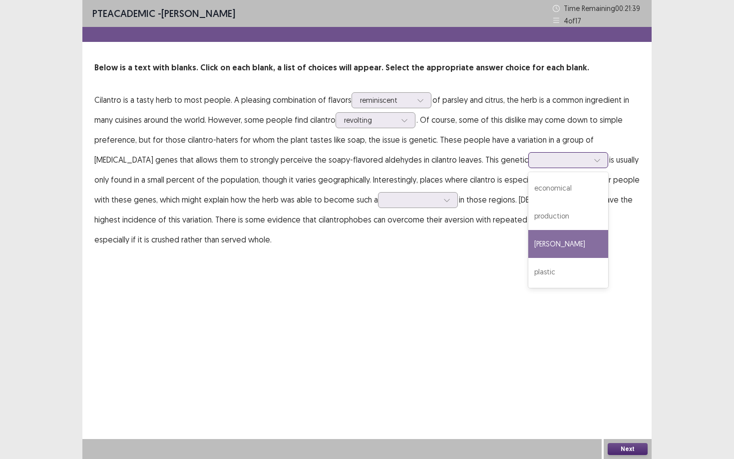
click at [528, 247] on div "[PERSON_NAME]" at bounding box center [568, 244] width 80 height 28
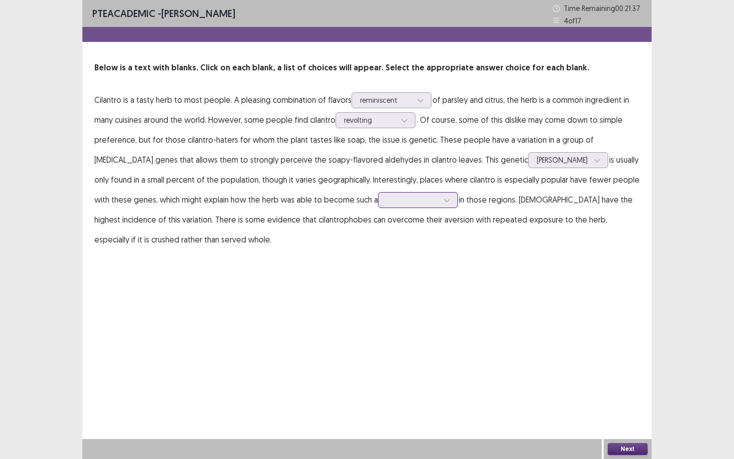
click at [386, 200] on div at bounding box center [412, 199] width 52 height 9
click at [382, 287] on div "mainstay" at bounding box center [418, 284] width 80 height 28
click at [611, 454] on button "Next" at bounding box center [628, 449] width 40 height 12
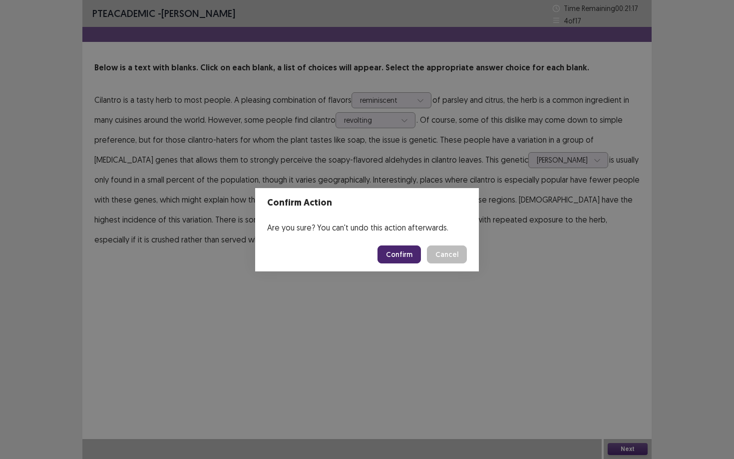
click at [388, 250] on button "Confirm" at bounding box center [398, 255] width 43 height 18
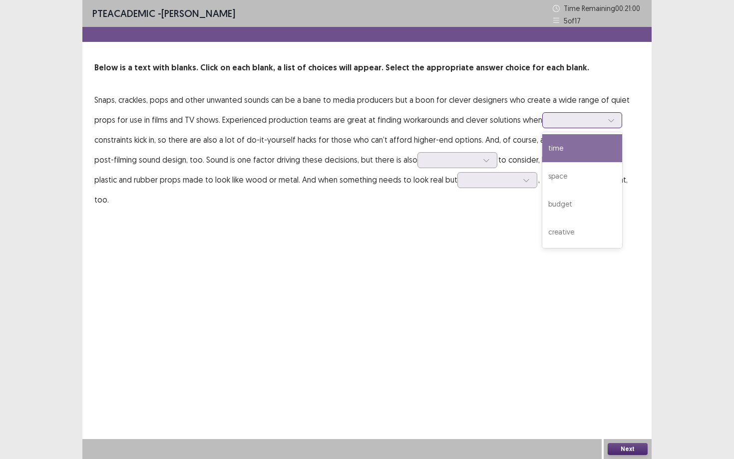
click at [570, 123] on div at bounding box center [577, 119] width 52 height 9
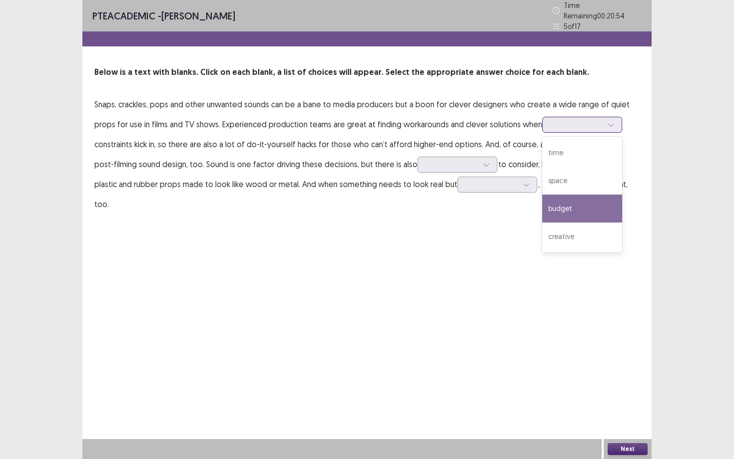
click at [575, 196] on div "budget" at bounding box center [582, 209] width 80 height 28
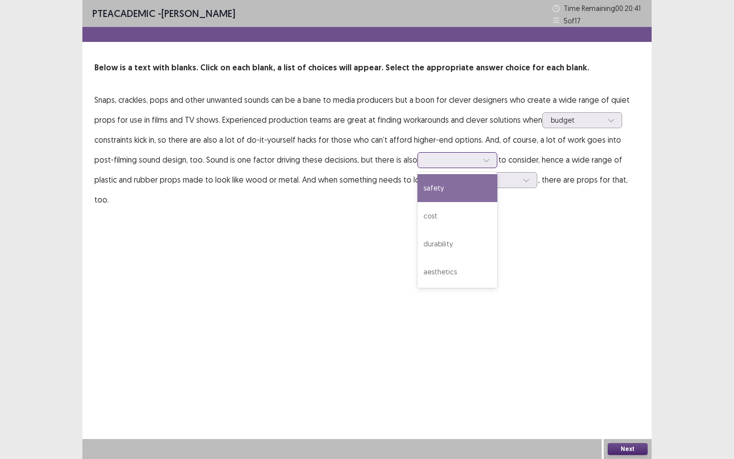
click at [426, 161] on div at bounding box center [452, 159] width 52 height 9
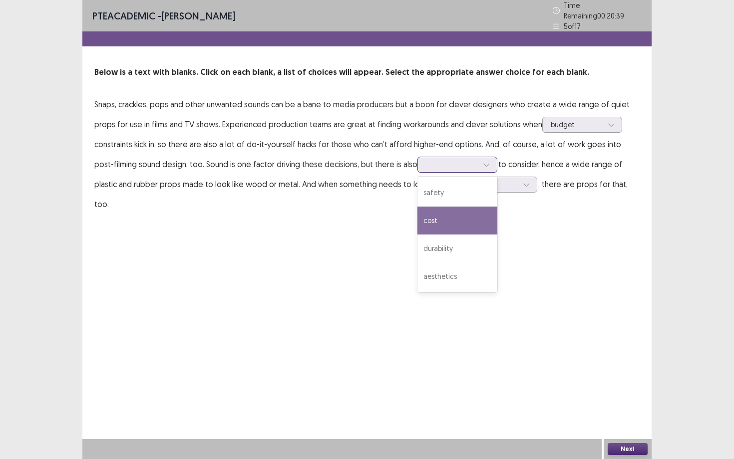
click at [417, 213] on div "cost" at bounding box center [457, 221] width 80 height 28
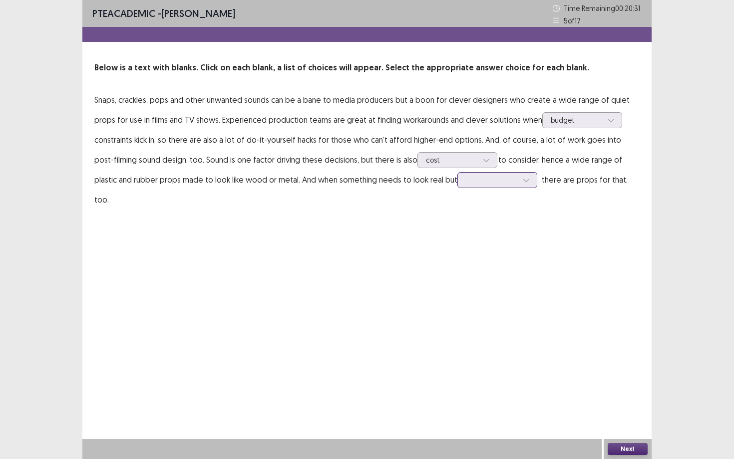
click at [466, 179] on div at bounding box center [492, 179] width 52 height 9
click at [457, 284] on div "fly" at bounding box center [497, 292] width 80 height 28
click at [639, 453] on button "Next" at bounding box center [628, 449] width 40 height 12
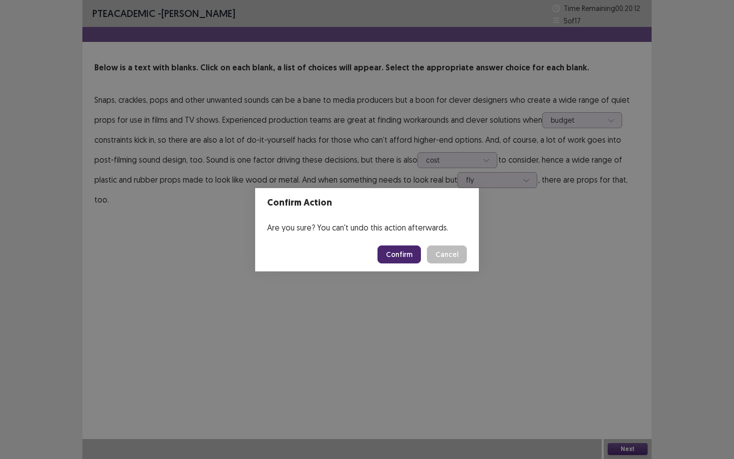
click at [406, 251] on button "Confirm" at bounding box center [398, 255] width 43 height 18
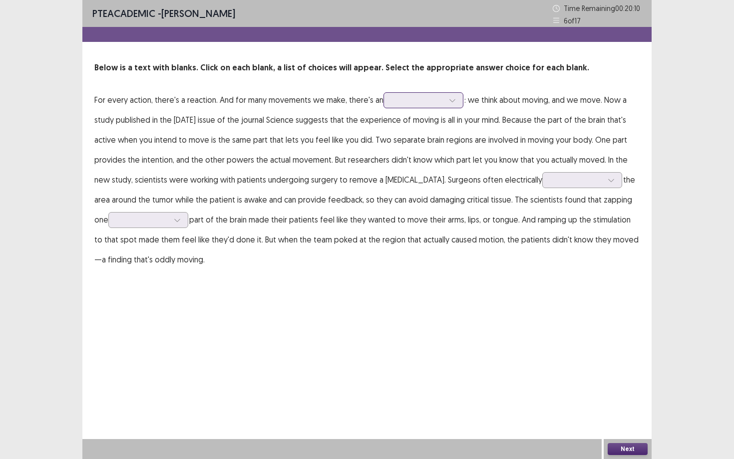
click at [401, 100] on div at bounding box center [418, 99] width 52 height 9
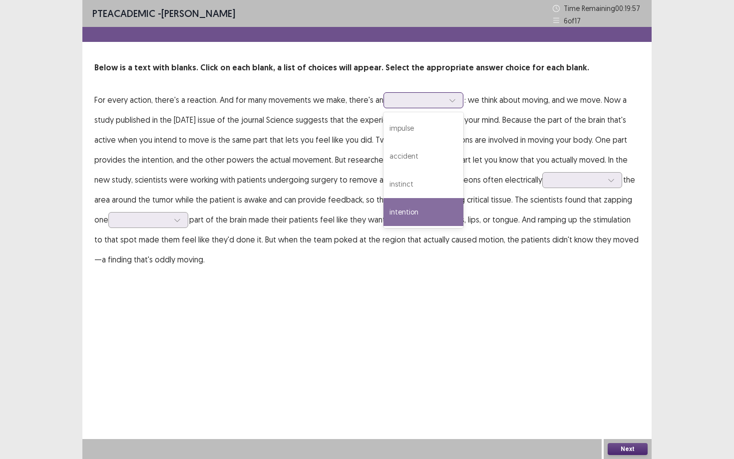
click at [409, 214] on div "intention" at bounding box center [423, 212] width 80 height 28
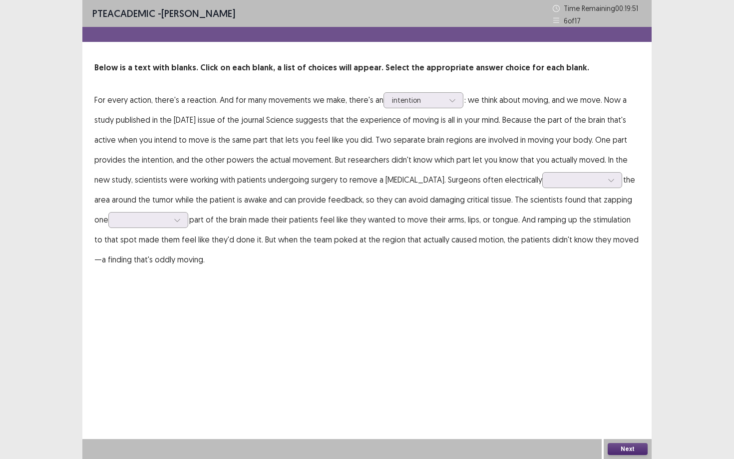
click at [585, 145] on p "For every action, there's a reaction. And for many movements we make, there's a…" at bounding box center [366, 180] width 545 height 180
click at [551, 183] on div at bounding box center [577, 179] width 52 height 9
click at [542, 210] on div "stimulate" at bounding box center [582, 208] width 80 height 28
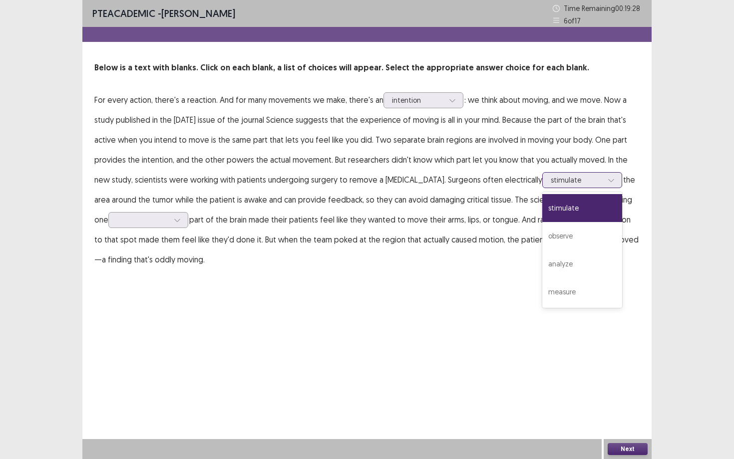
click at [551, 174] on div "stimulate" at bounding box center [577, 180] width 52 height 15
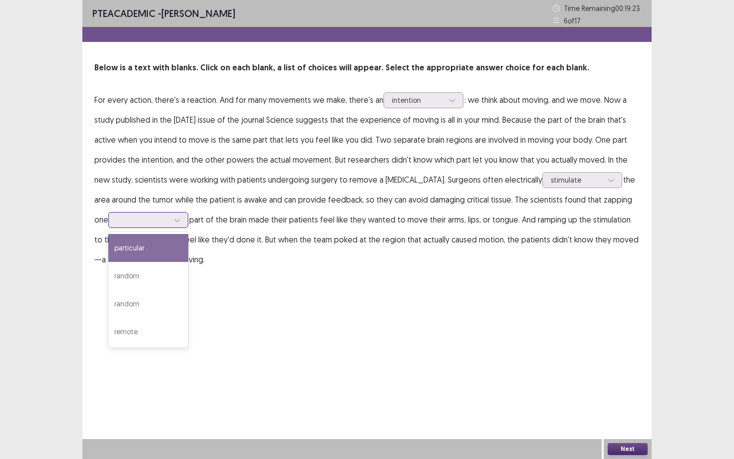
click at [152, 222] on div at bounding box center [143, 219] width 52 height 9
click at [143, 243] on div "particular" at bounding box center [148, 248] width 80 height 28
click at [629, 446] on button "Next" at bounding box center [628, 449] width 40 height 12
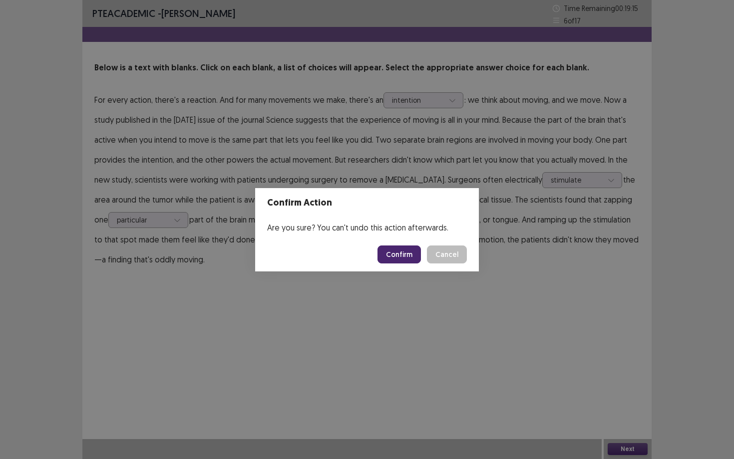
click at [410, 256] on button "Confirm" at bounding box center [398, 255] width 43 height 18
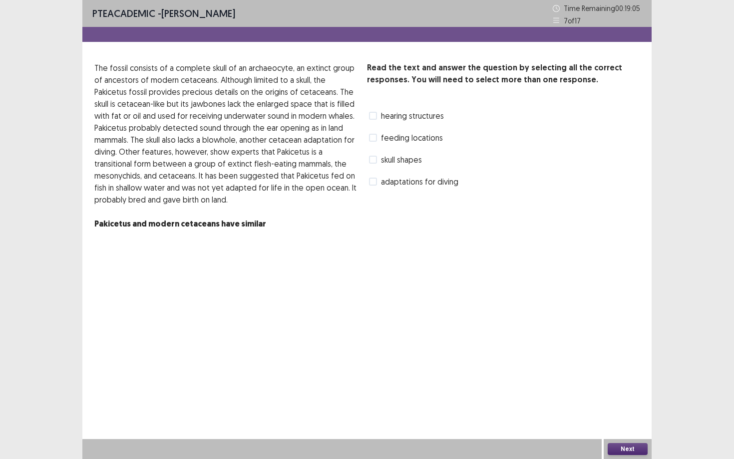
click at [385, 182] on span "adaptations for diving" at bounding box center [419, 182] width 77 height 12
click at [406, 118] on span "hearing structures" at bounding box center [412, 116] width 63 height 12
click at [389, 163] on span "skull shapes" at bounding box center [401, 160] width 41 height 12
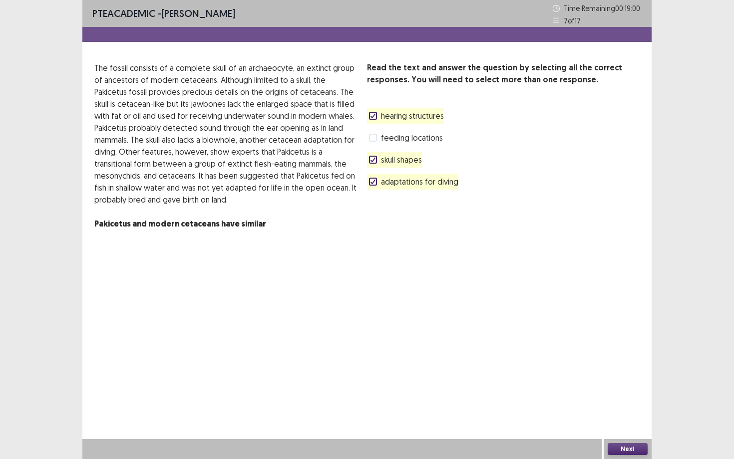
click at [622, 451] on button "Next" at bounding box center [628, 449] width 40 height 12
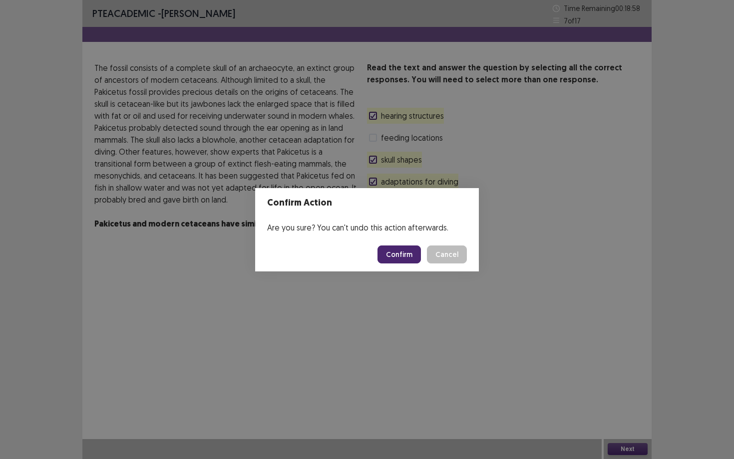
click at [408, 251] on button "Confirm" at bounding box center [398, 255] width 43 height 18
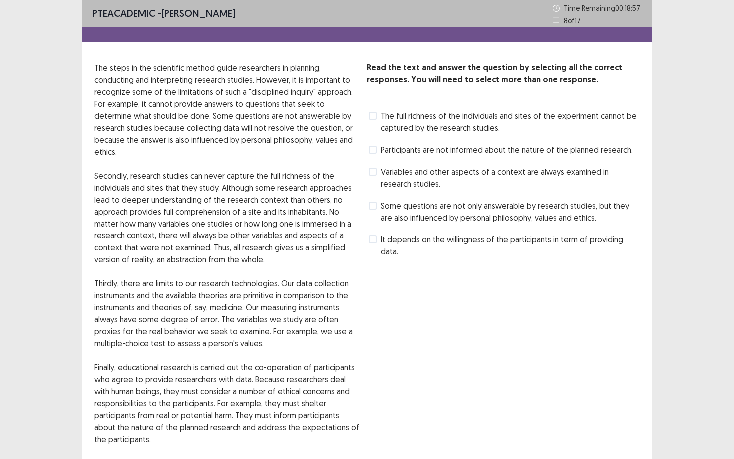
click at [436, 125] on span "The full richness of the individuals and sites of the experiment cannot be capt…" at bounding box center [510, 122] width 259 height 24
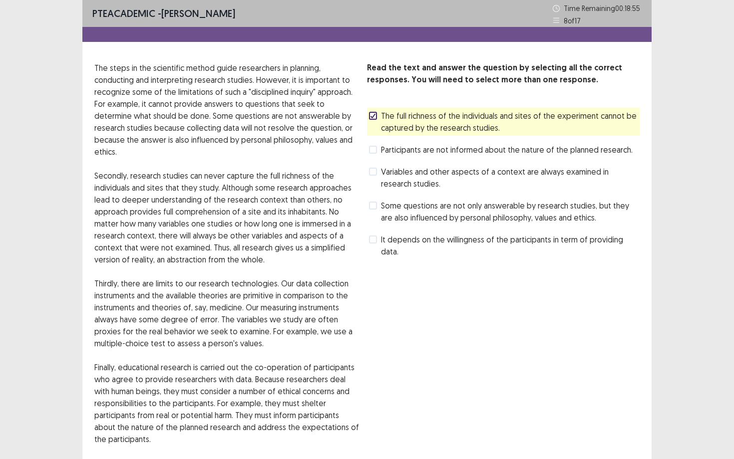
click at [422, 203] on span "Some questions are not only answerable by research studies, but they are also i…" at bounding box center [510, 212] width 259 height 24
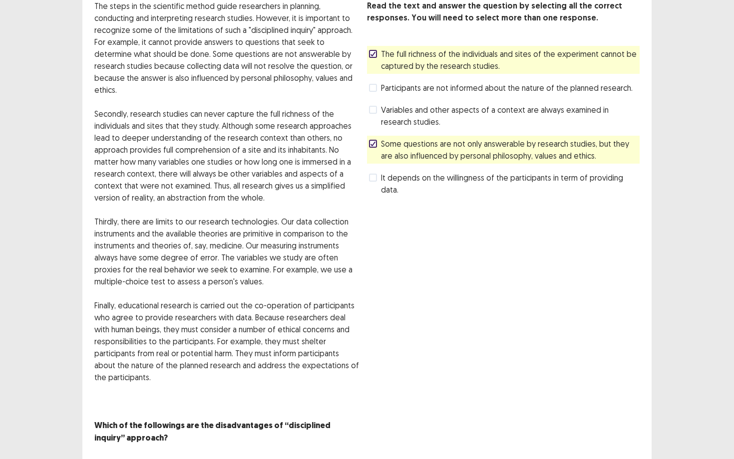
scroll to position [78, 0]
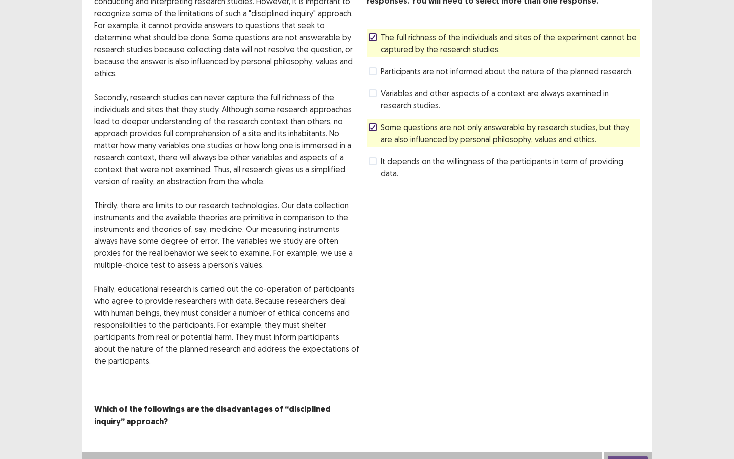
click at [628, 456] on button "Next" at bounding box center [628, 462] width 40 height 12
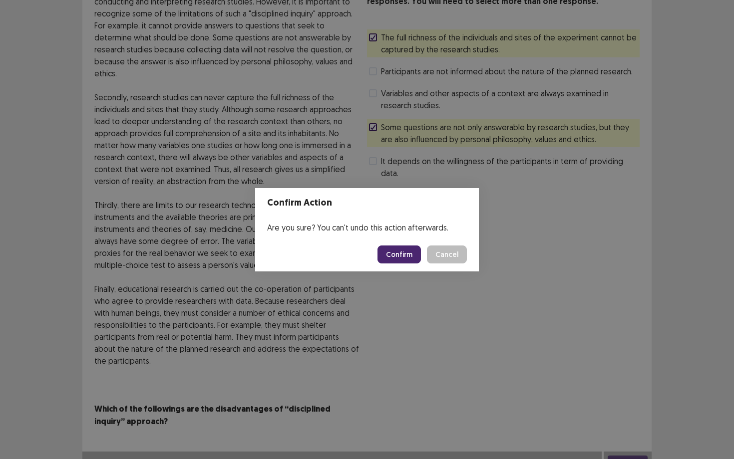
click at [389, 257] on button "Confirm" at bounding box center [398, 255] width 43 height 18
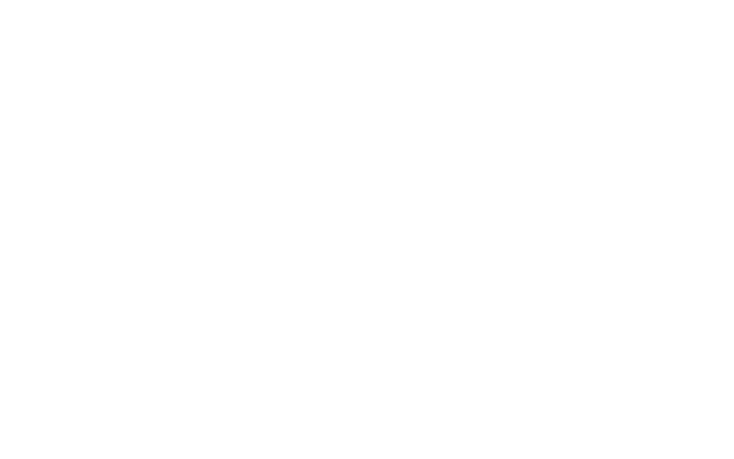
scroll to position [0, 0]
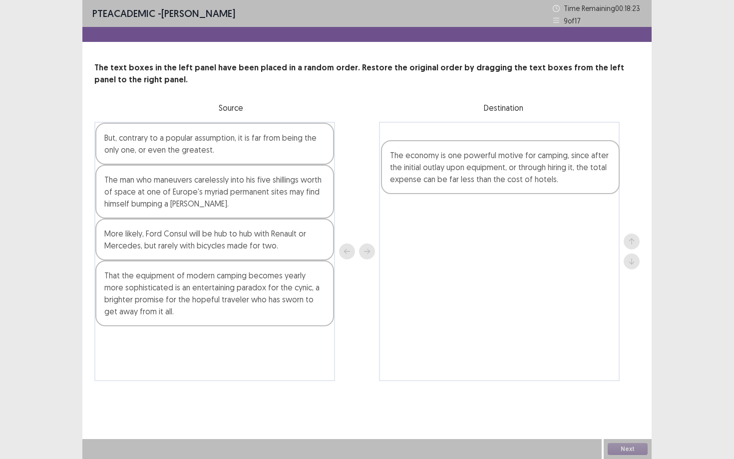
drag, startPoint x: 181, startPoint y: 357, endPoint x: 471, endPoint y: 171, distance: 344.7
click at [471, 171] on div "But, contrary to a popular assumption, it is far from being the only one, or ev…" at bounding box center [366, 252] width 545 height 260
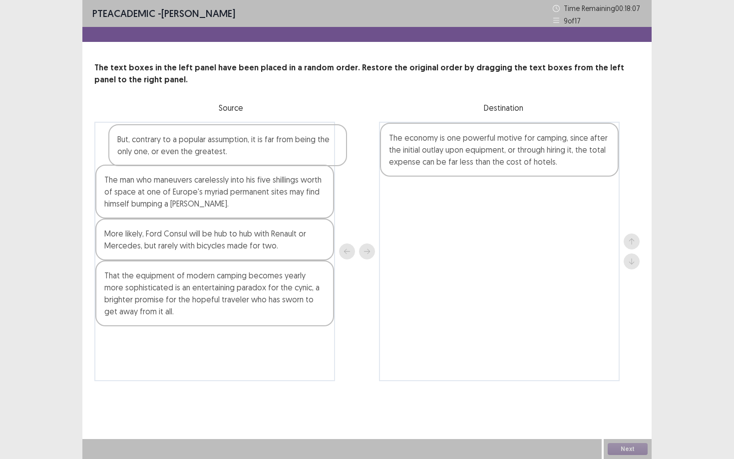
drag, startPoint x: 260, startPoint y: 153, endPoint x: 276, endPoint y: 155, distance: 15.7
click at [276, 155] on div "But, contrary to a popular assumption, it is far from being the only one, or ev…" at bounding box center [214, 252] width 241 height 260
click at [276, 179] on div "The man who maneuvers carelessly into his five shillings worth of space at one …" at bounding box center [214, 192] width 239 height 54
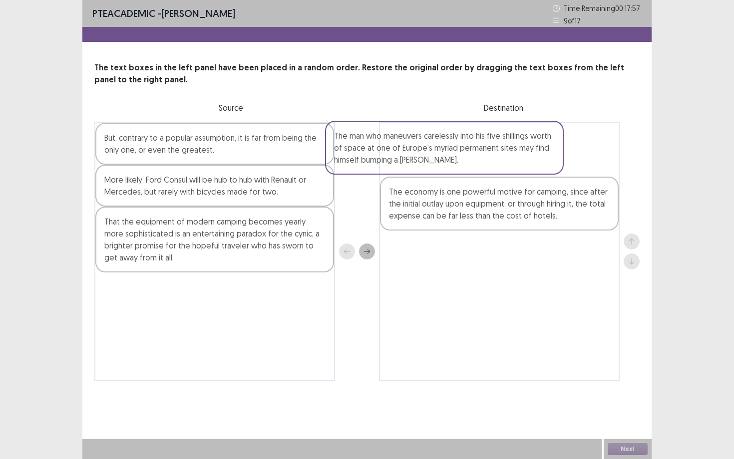
drag, startPoint x: 276, startPoint y: 180, endPoint x: 509, endPoint y: 135, distance: 237.0
click at [509, 135] on div "But, contrary to a popular assumption, it is far from being the only one, or ev…" at bounding box center [366, 252] width 545 height 260
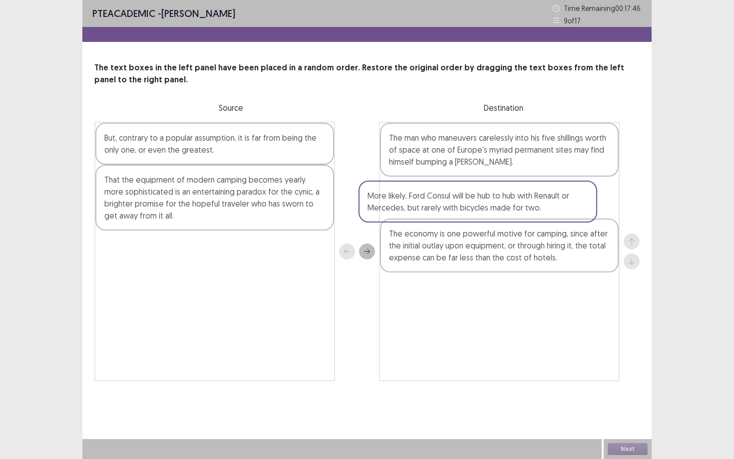
drag, startPoint x: 124, startPoint y: 188, endPoint x: 392, endPoint y: 199, distance: 268.3
click at [392, 199] on div "But, contrary to a popular assumption, it is far from being the only one, or ev…" at bounding box center [366, 252] width 545 height 260
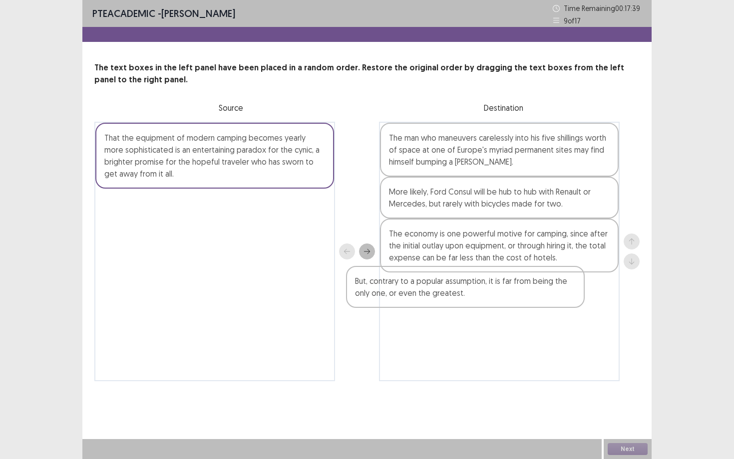
drag, startPoint x: 305, startPoint y: 150, endPoint x: 558, endPoint y: 296, distance: 292.3
click at [558, 296] on div "But, contrary to a popular assumption, it is far from being the only one, or ev…" at bounding box center [366, 252] width 545 height 260
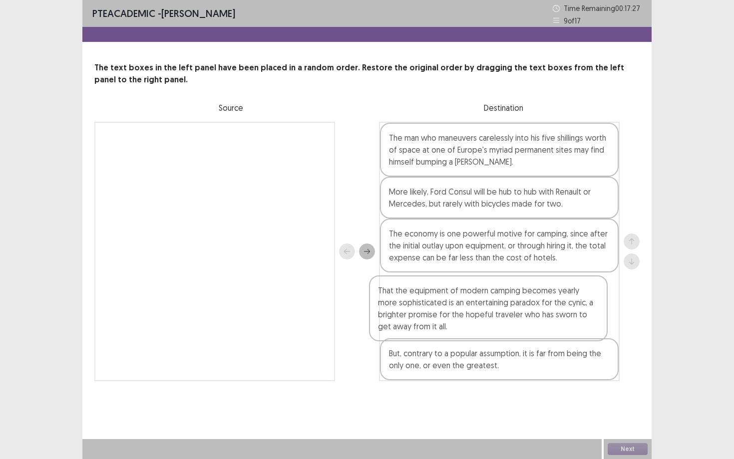
drag, startPoint x: 257, startPoint y: 152, endPoint x: 534, endPoint y: 306, distance: 316.6
click at [534, 306] on div "That the equipment of modern camping becomes yearly more sophisticated is an en…" at bounding box center [366, 252] width 545 height 260
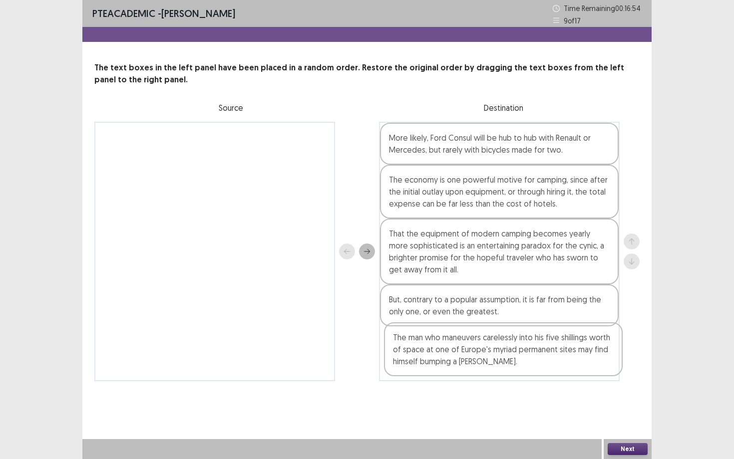
drag, startPoint x: 514, startPoint y: 141, endPoint x: 520, endPoint y: 345, distance: 204.3
click at [520, 345] on div "The man who maneuvers carelessly into his five shillings worth of space at one …" at bounding box center [499, 252] width 241 height 260
click at [552, 139] on div "More likely, Ford Consul will be hub to hub with Renault or Mercedes, but rarel…" at bounding box center [499, 144] width 239 height 42
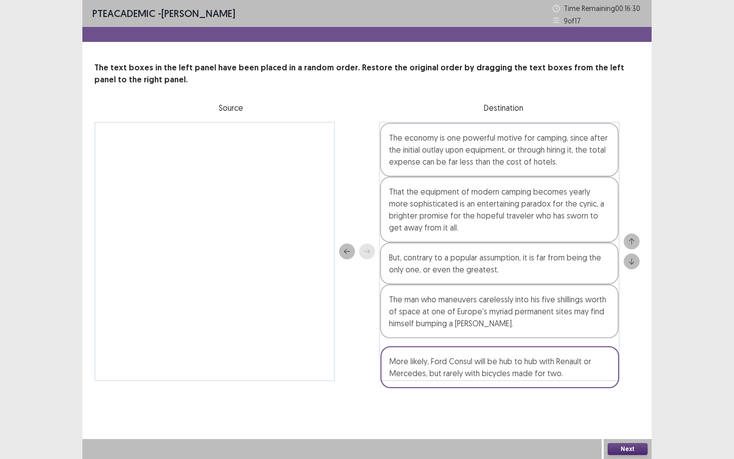
drag, startPoint x: 552, startPoint y: 139, endPoint x: 552, endPoint y: 363, distance: 224.1
click at [552, 364] on div "More likely, Ford Consul will be hub to hub with Renault or Mercedes, but rarel…" at bounding box center [499, 252] width 241 height 260
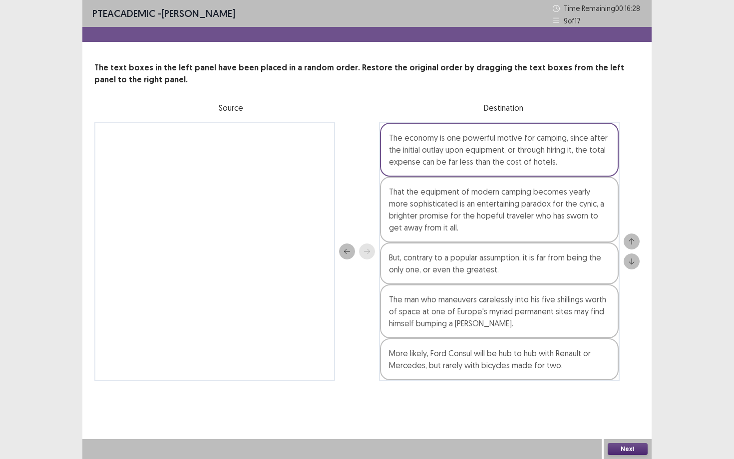
click at [636, 452] on button "Next" at bounding box center [628, 449] width 40 height 12
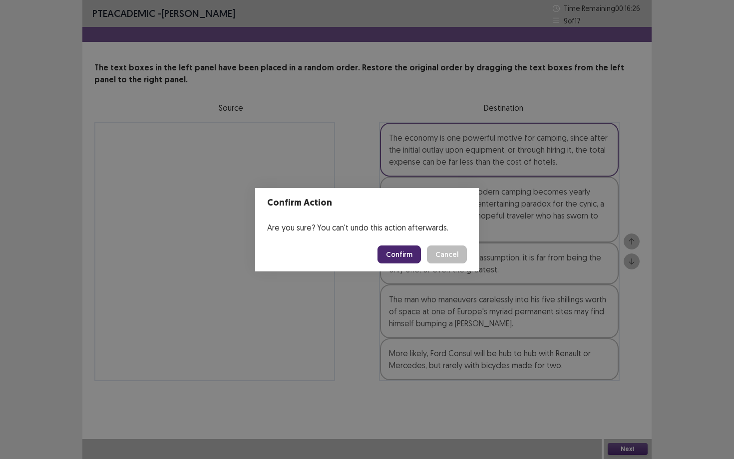
click at [398, 251] on button "Confirm" at bounding box center [398, 255] width 43 height 18
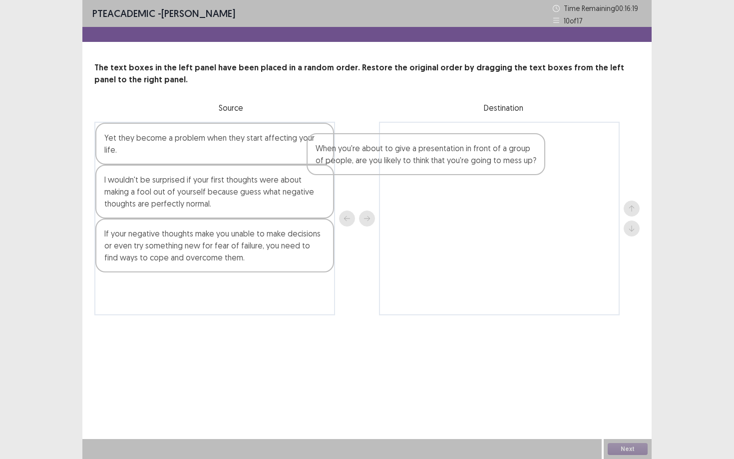
drag, startPoint x: 264, startPoint y: 150, endPoint x: 479, endPoint y: 159, distance: 215.3
click at [479, 159] on div "When you're about to give a presentation in front of a group of people, are you…" at bounding box center [366, 219] width 545 height 194
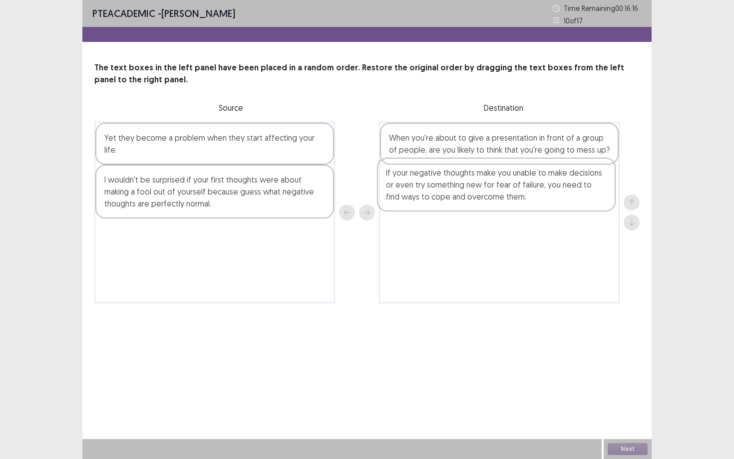
drag, startPoint x: 205, startPoint y: 228, endPoint x: 493, endPoint y: 178, distance: 292.9
click at [493, 178] on div "Yet they become a problem when they start affecting your life. I wouldn't be su…" at bounding box center [366, 213] width 545 height 182
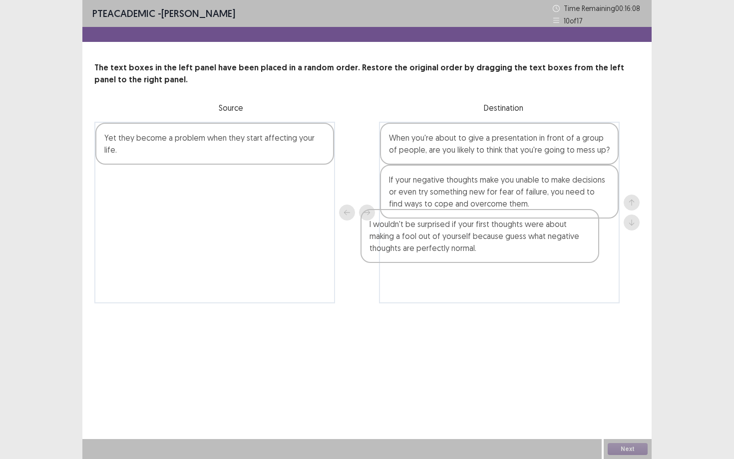
drag, startPoint x: 271, startPoint y: 177, endPoint x: 539, endPoint y: 233, distance: 273.9
click at [539, 233] on div "Yet they become a problem when they start affecting your life. I wouldn't be su…" at bounding box center [366, 213] width 545 height 182
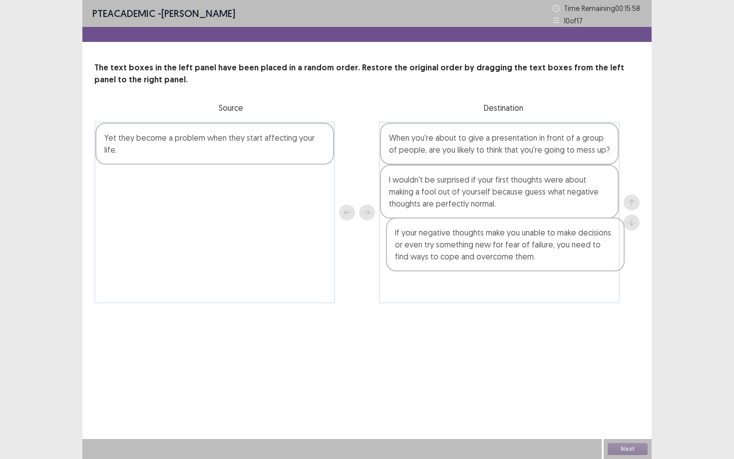
drag, startPoint x: 464, startPoint y: 188, endPoint x: 468, endPoint y: 243, distance: 54.6
click at [469, 243] on div "When you're about to give a presentation in front of a group of people, are you…" at bounding box center [499, 213] width 241 height 182
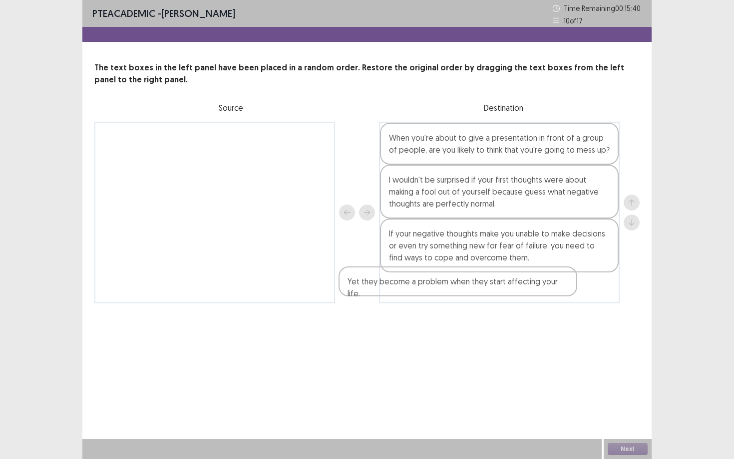
drag, startPoint x: 312, startPoint y: 137, endPoint x: 558, endPoint y: 284, distance: 285.9
click at [558, 284] on div "Yet they become a problem when they start affecting your life. When you're abou…" at bounding box center [366, 213] width 545 height 182
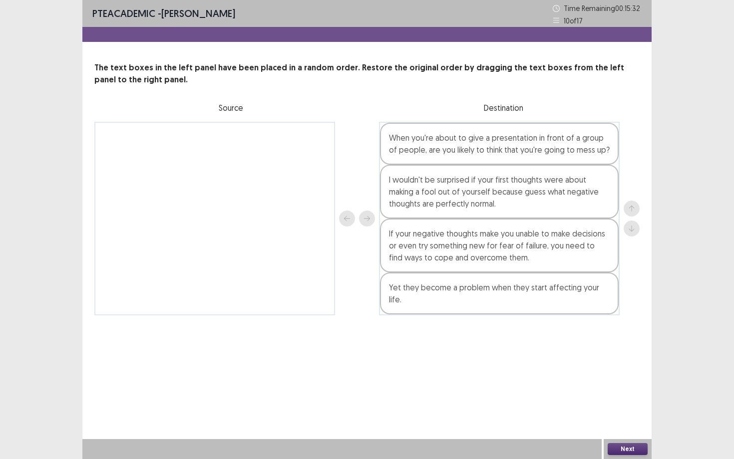
click at [623, 451] on button "Next" at bounding box center [628, 449] width 40 height 12
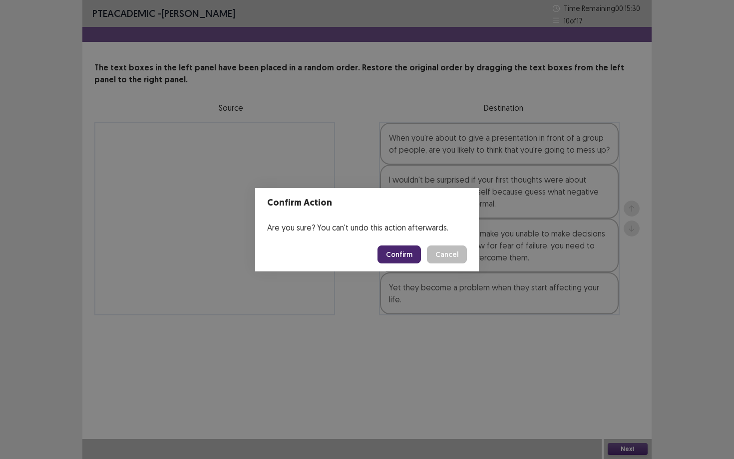
click at [400, 255] on button "Confirm" at bounding box center [398, 255] width 43 height 18
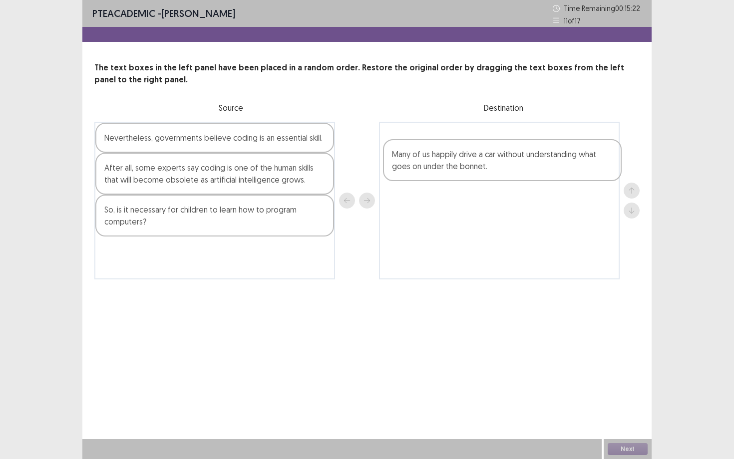
drag, startPoint x: 196, startPoint y: 181, endPoint x: 484, endPoint y: 152, distance: 289.5
click at [485, 154] on div "Nevertheless, governments believe coding is an essential skill. Many of us happ…" at bounding box center [366, 201] width 545 height 158
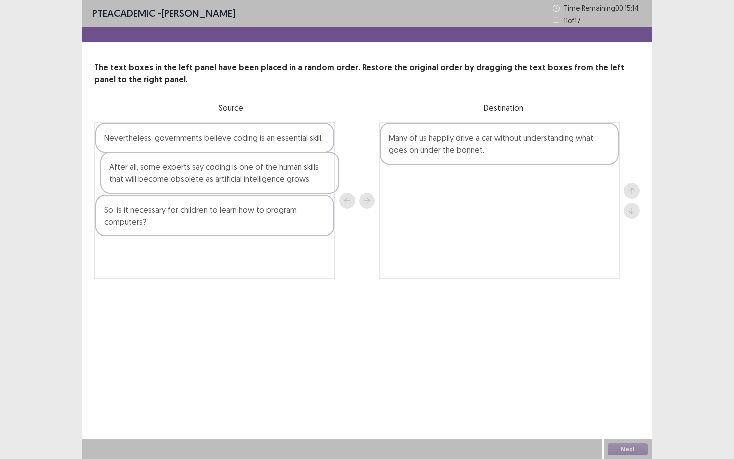
drag, startPoint x: 237, startPoint y: 170, endPoint x: 245, endPoint y: 169, distance: 7.6
click at [245, 169] on div "Nevertheless, governments believe coding is an essential skill. After all, some…" at bounding box center [214, 201] width 241 height 158
click at [255, 175] on div "After all, some experts say coding is one of the human skills that will become …" at bounding box center [214, 174] width 239 height 42
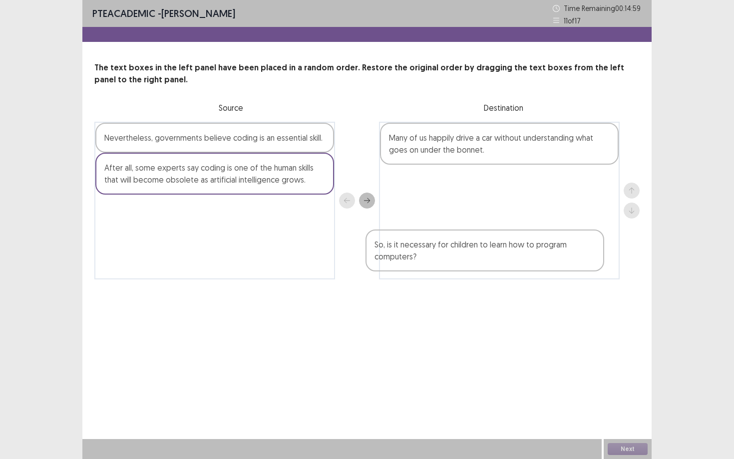
drag, startPoint x: 258, startPoint y: 223, endPoint x: 536, endPoint y: 259, distance: 279.8
click at [536, 259] on div "Nevertheless, governments believe coding is an essential skill. After all, some…" at bounding box center [366, 201] width 545 height 158
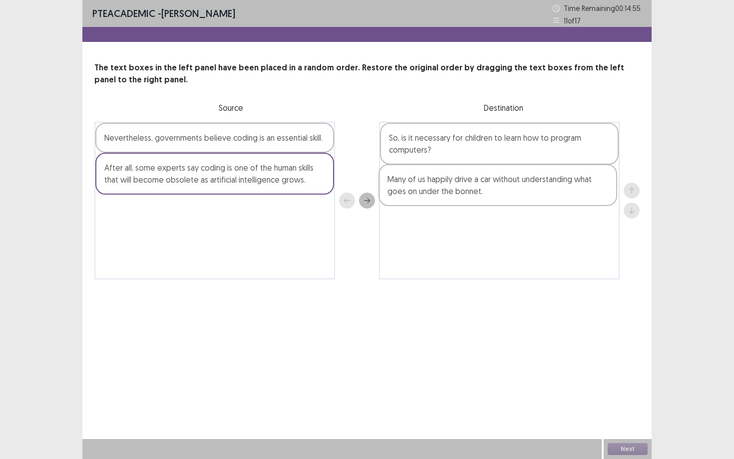
drag, startPoint x: 426, startPoint y: 136, endPoint x: 425, endPoint y: 181, distance: 44.9
click at [425, 181] on div "Many of us happily drive a car without understanding what goes on under the bon…" at bounding box center [499, 201] width 241 height 158
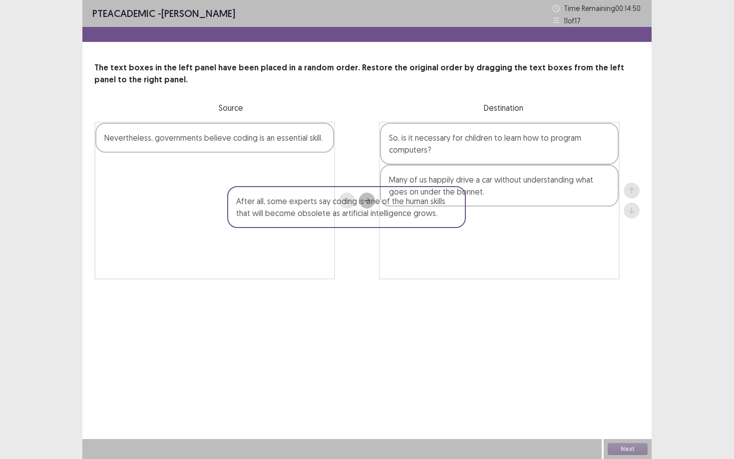
drag, startPoint x: 264, startPoint y: 167, endPoint x: 401, endPoint y: 197, distance: 140.0
click at [401, 197] on div "Nevertheless, governments believe coding is an essential skill. After all, some…" at bounding box center [366, 201] width 545 height 158
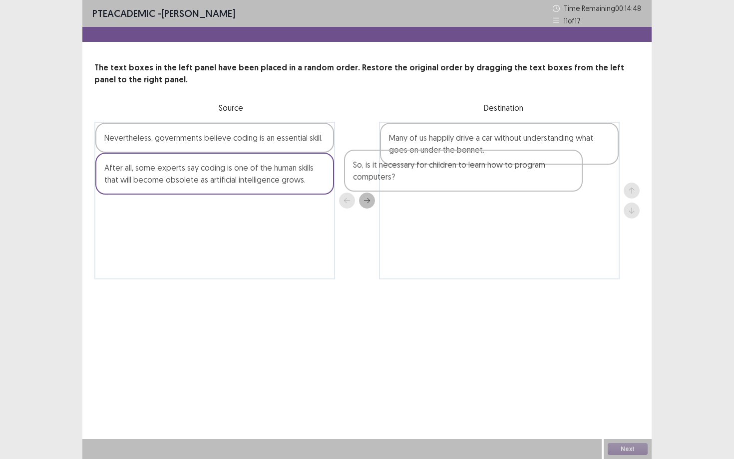
drag, startPoint x: 534, startPoint y: 128, endPoint x: 448, endPoint y: 176, distance: 98.3
click at [448, 176] on div "So, is it necessary for children to learn how to program computers? Many of us …" at bounding box center [499, 201] width 241 height 158
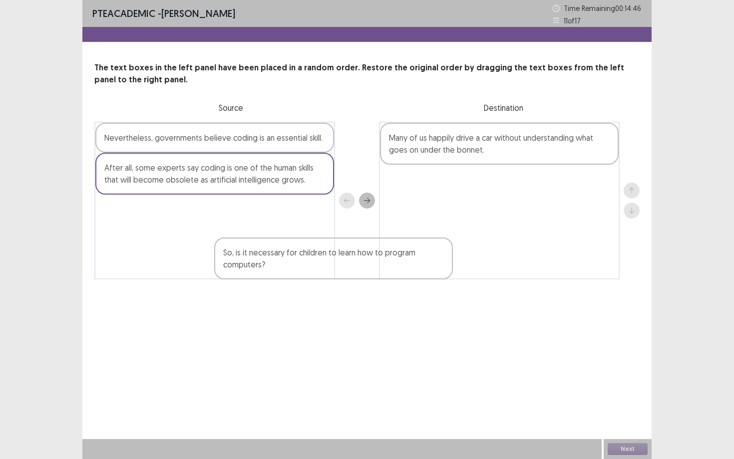
drag, startPoint x: 418, startPoint y: 187, endPoint x: 183, endPoint y: 285, distance: 254.7
click at [185, 284] on div "PTE academic - [PERSON_NAME] Time Remaining 00 : 14 : 46 11 of 17 The text boxe…" at bounding box center [366, 150] width 569 height 300
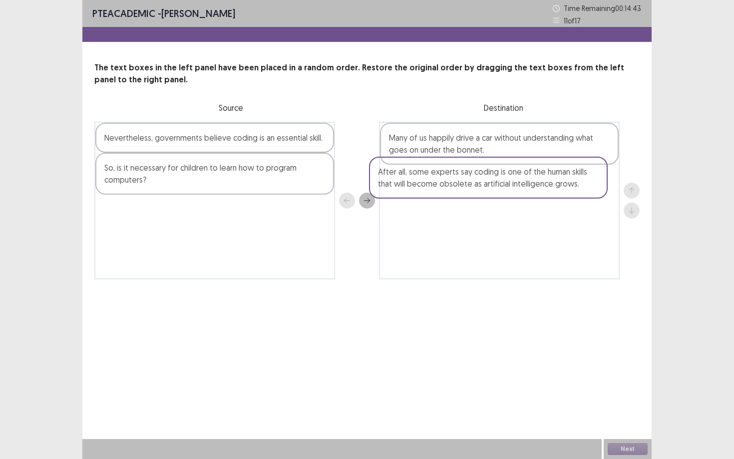
drag, startPoint x: 204, startPoint y: 177, endPoint x: 483, endPoint y: 180, distance: 279.1
click at [483, 180] on div "Nevertheless, governments believe coding is an essential skill. After all, some…" at bounding box center [366, 201] width 545 height 158
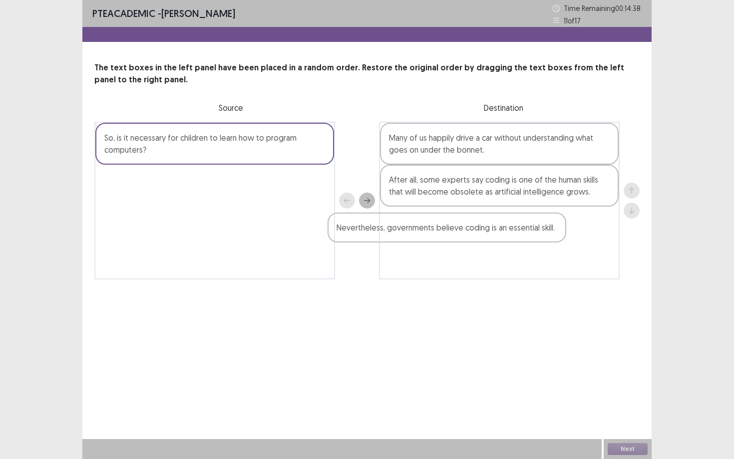
drag, startPoint x: 252, startPoint y: 139, endPoint x: 488, endPoint y: 231, distance: 252.7
click at [488, 231] on div "Nevertheless, governments believe coding is an essential skill. So, is it neces…" at bounding box center [366, 201] width 545 height 158
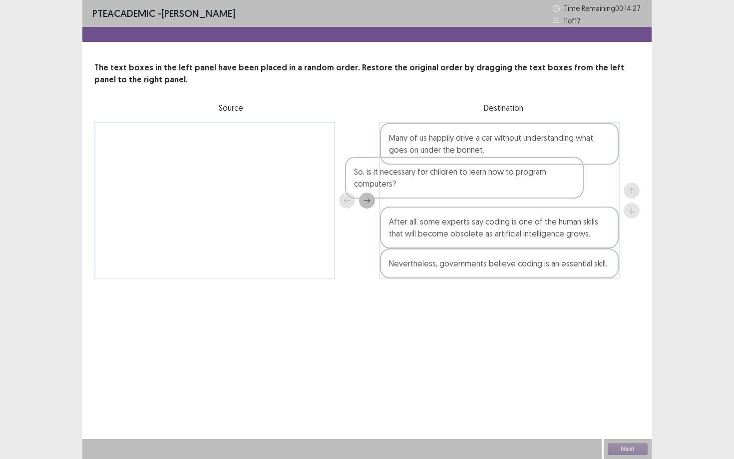
drag, startPoint x: 281, startPoint y: 142, endPoint x: 534, endPoint y: 170, distance: 254.7
click at [534, 170] on div "So, is it necessary for children to learn how to program computers? Many of us …" at bounding box center [366, 201] width 545 height 158
click at [620, 454] on button "Next" at bounding box center [628, 449] width 40 height 12
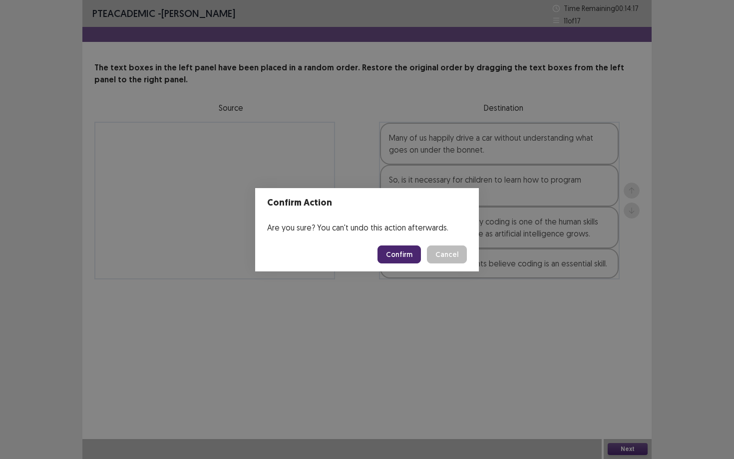
click at [400, 251] on button "Confirm" at bounding box center [398, 255] width 43 height 18
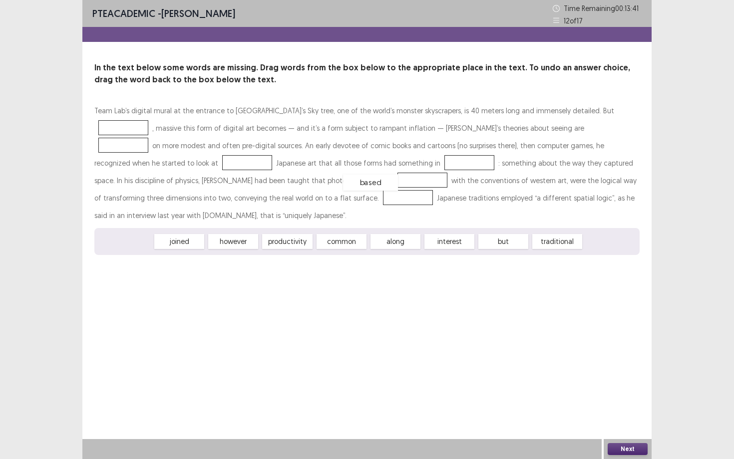
drag, startPoint x: 134, startPoint y: 229, endPoint x: 436, endPoint y: 150, distance: 311.7
click at [398, 174] on div "based" at bounding box center [370, 182] width 55 height 16
click at [436, 150] on div "Team Lab’s digital mural at the entrance to [GEOGRAPHIC_DATA]’s Sky tree, one o…" at bounding box center [366, 163] width 545 height 122
drag, startPoint x: 123, startPoint y: 228, endPoint x: 472, endPoint y: 130, distance: 362.4
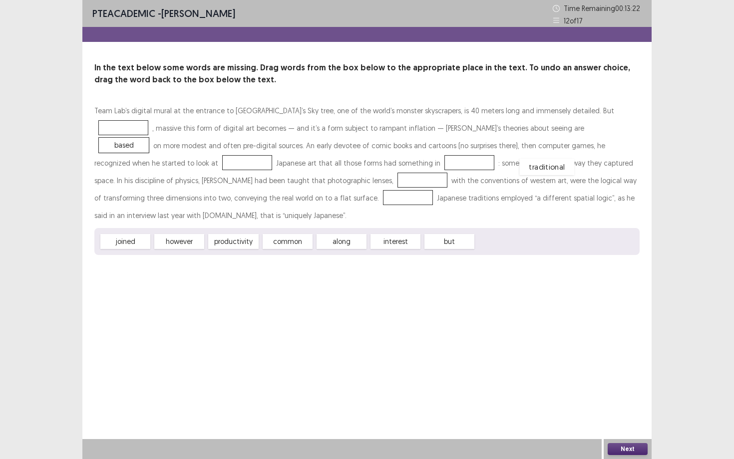
drag, startPoint x: 506, startPoint y: 222, endPoint x: 549, endPoint y: 147, distance: 86.6
drag, startPoint x: 282, startPoint y: 228, endPoint x: 234, endPoint y: 162, distance: 80.8
drag, startPoint x: 292, startPoint y: 222, endPoint x: 165, endPoint y: 179, distance: 133.9
drag, startPoint x: 169, startPoint y: 222, endPoint x: 113, endPoint y: 193, distance: 63.2
drag, startPoint x: 178, startPoint y: 228, endPoint x: 185, endPoint y: 227, distance: 7.6
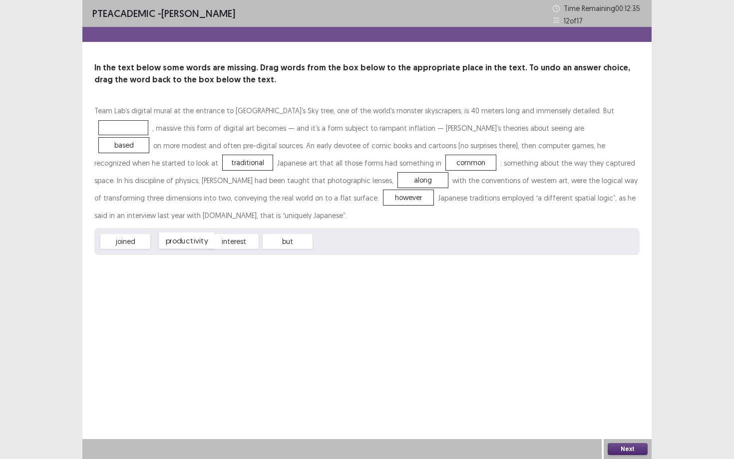
click at [185, 233] on div "productivity" at bounding box center [186, 241] width 55 height 16
click at [185, 233] on div "productivity" at bounding box center [179, 241] width 55 height 16
drag, startPoint x: 132, startPoint y: 198, endPoint x: 577, endPoint y: 112, distance: 452.9
drag, startPoint x: 280, startPoint y: 221, endPoint x: 122, endPoint y: 196, distance: 160.3
click at [629, 449] on button "Next" at bounding box center [628, 449] width 40 height 12
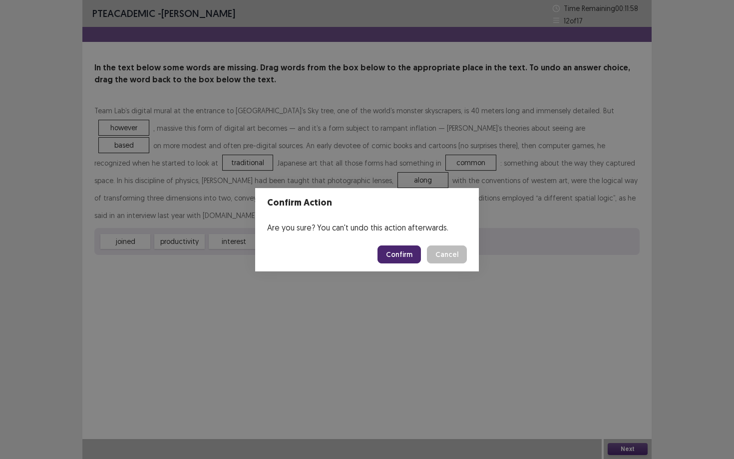
click at [387, 240] on footer "Confirm Cancel" at bounding box center [367, 255] width 224 height 34
click at [389, 251] on button "Confirm" at bounding box center [398, 255] width 43 height 18
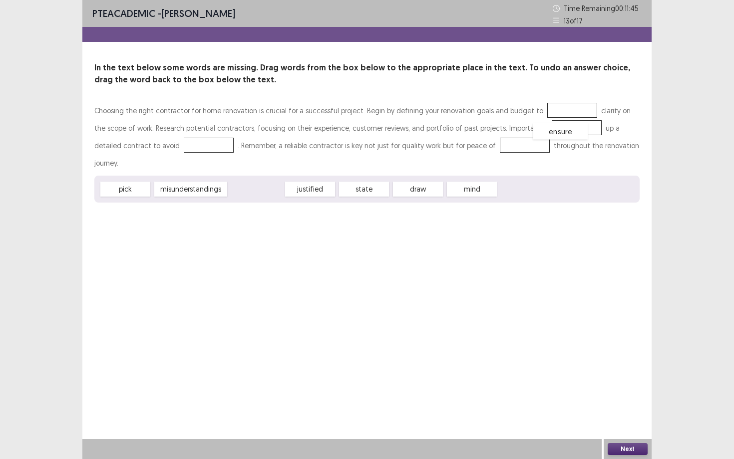
drag, startPoint x: 259, startPoint y: 174, endPoint x: 564, endPoint y: 112, distance: 310.7
drag, startPoint x: 361, startPoint y: 173, endPoint x: 546, endPoint y: 131, distance: 189.9
drag, startPoint x: 209, startPoint y: 171, endPoint x: 197, endPoint y: 146, distance: 27.7
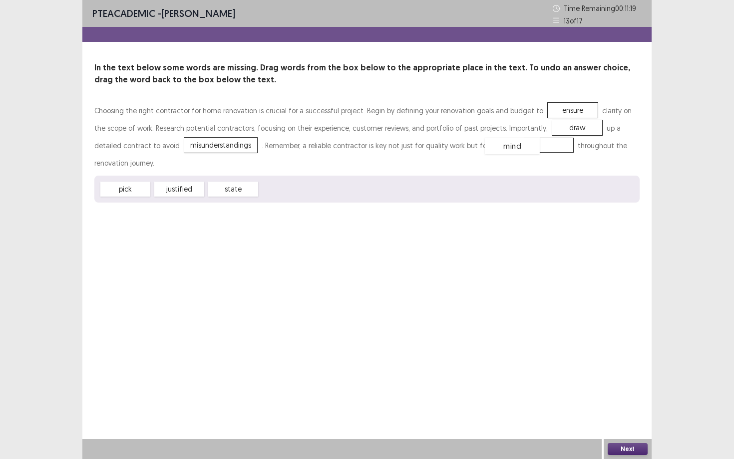
drag, startPoint x: 298, startPoint y: 188, endPoint x: 519, endPoint y: 140, distance: 226.2
click at [628, 458] on div "Next" at bounding box center [628, 449] width 48 height 20
click at [626, 453] on button "Next" at bounding box center [628, 449] width 40 height 12
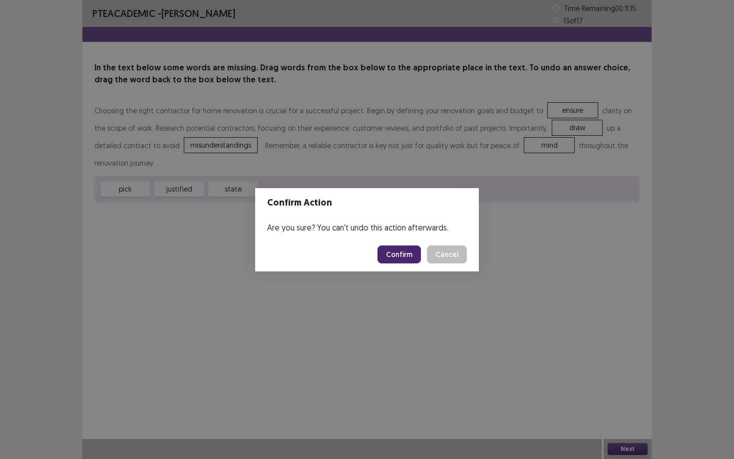
click at [391, 251] on button "Confirm" at bounding box center [398, 255] width 43 height 18
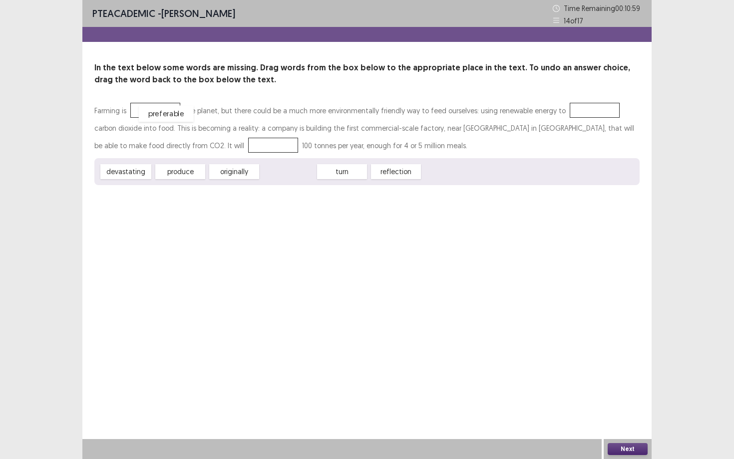
drag, startPoint x: 303, startPoint y: 171, endPoint x: 180, endPoint y: 114, distance: 134.9
drag, startPoint x: 188, startPoint y: 168, endPoint x: 594, endPoint y: 102, distance: 411.7
drag, startPoint x: 245, startPoint y: 169, endPoint x: 153, endPoint y: 143, distance: 95.9
click at [625, 451] on button "Next" at bounding box center [628, 449] width 40 height 12
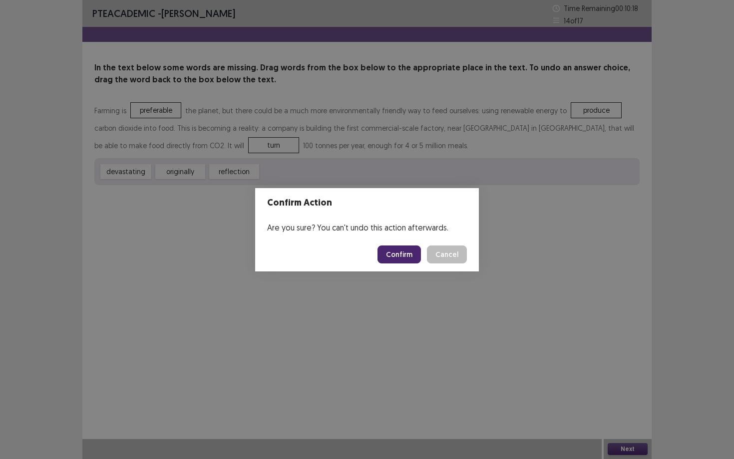
click at [464, 252] on button "Cancel" at bounding box center [447, 255] width 40 height 18
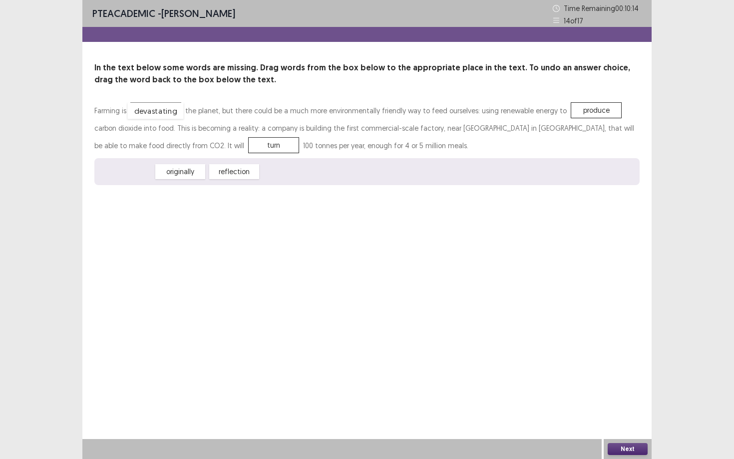
drag, startPoint x: 134, startPoint y: 175, endPoint x: 164, endPoint y: 114, distance: 67.4
click at [629, 450] on button "Next" at bounding box center [628, 449] width 40 height 12
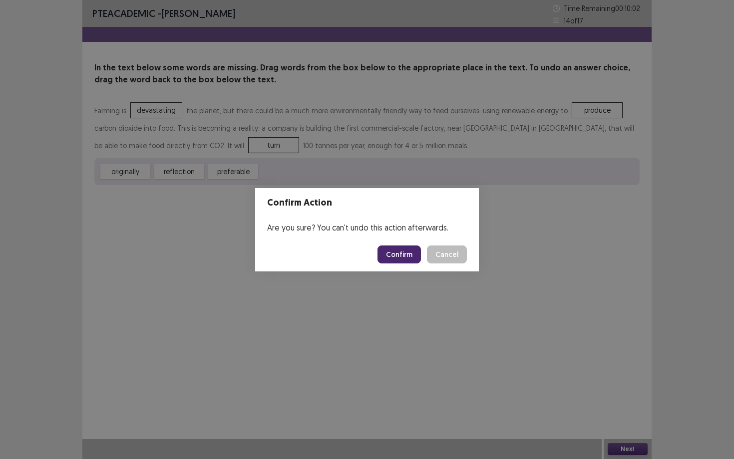
click at [401, 257] on button "Confirm" at bounding box center [398, 255] width 43 height 18
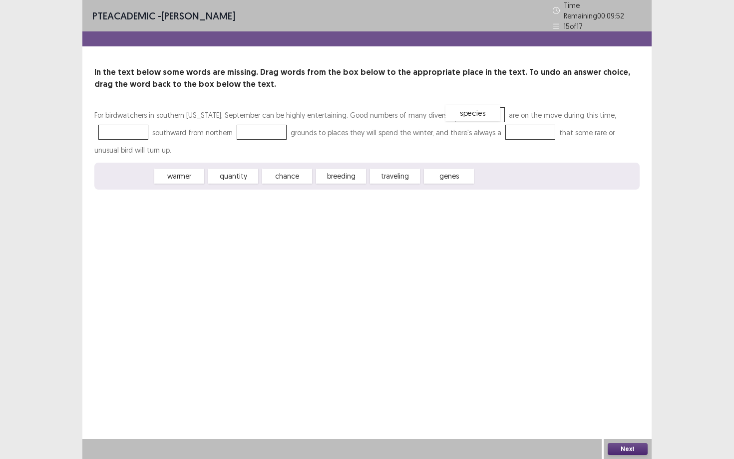
drag, startPoint x: 125, startPoint y: 176, endPoint x: 473, endPoint y: 113, distance: 353.6
drag, startPoint x: 324, startPoint y: 173, endPoint x: 115, endPoint y: 130, distance: 213.0
drag, startPoint x: 134, startPoint y: 170, endPoint x: 274, endPoint y: 127, distance: 146.4
drag, startPoint x: 246, startPoint y: 172, endPoint x: 270, endPoint y: 127, distance: 50.9
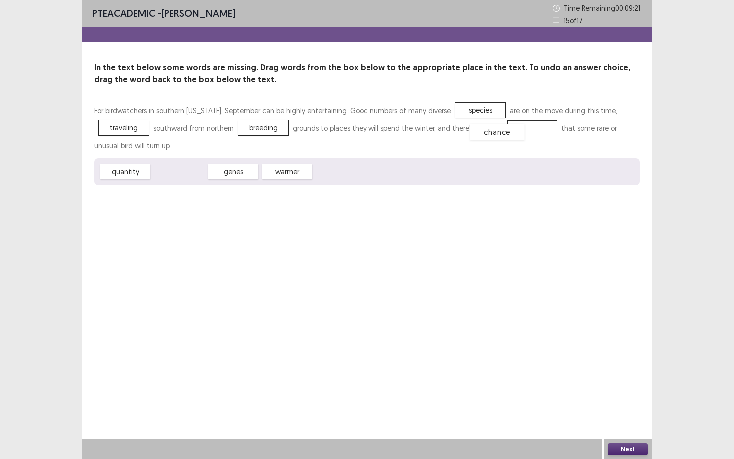
drag, startPoint x: 195, startPoint y: 166, endPoint x: 513, endPoint y: 126, distance: 320.5
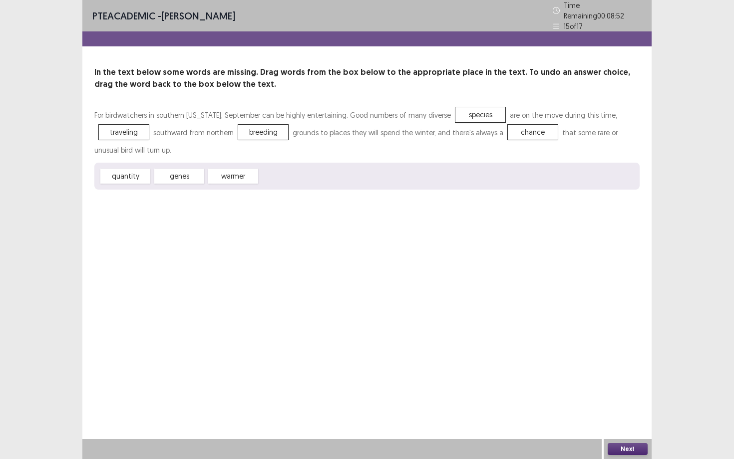
click at [622, 450] on button "Next" at bounding box center [628, 449] width 40 height 12
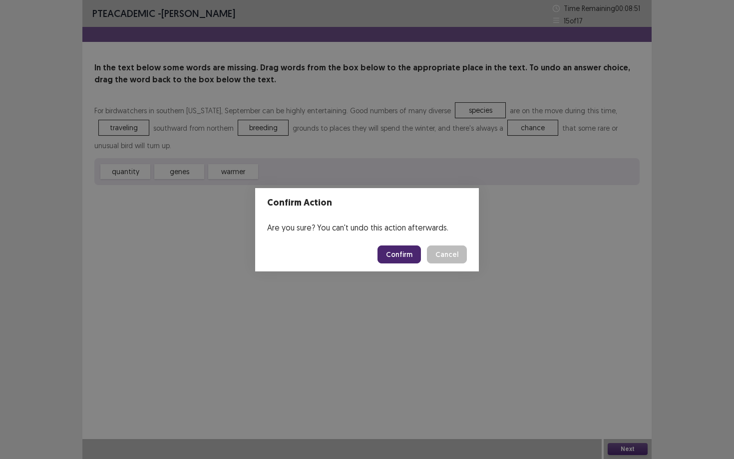
click at [409, 255] on button "Confirm" at bounding box center [398, 255] width 43 height 18
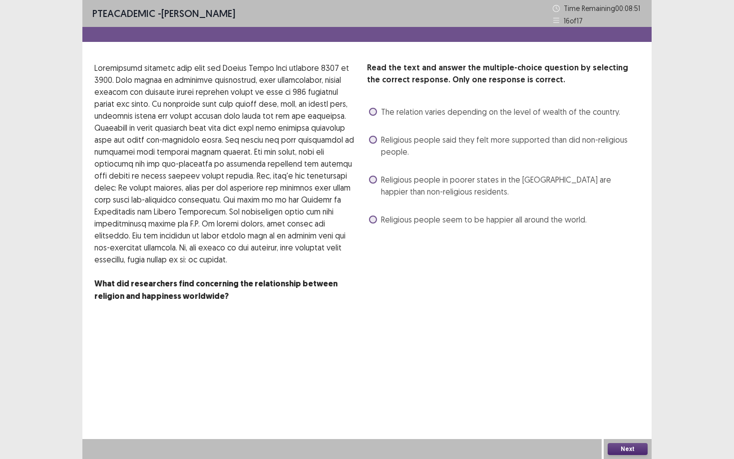
click at [371, 142] on span at bounding box center [373, 140] width 8 height 8
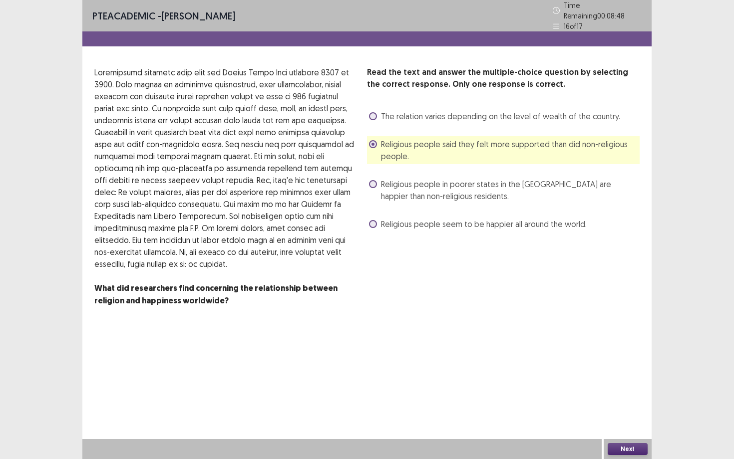
click at [627, 451] on button "Next" at bounding box center [628, 449] width 40 height 12
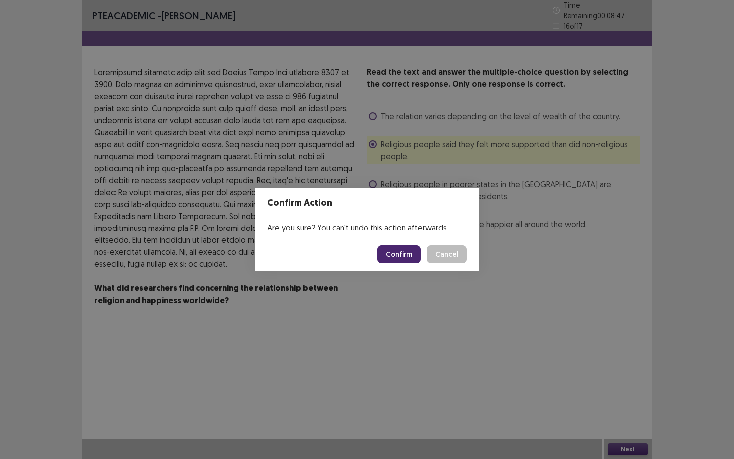
click at [409, 259] on button "Confirm" at bounding box center [398, 255] width 43 height 18
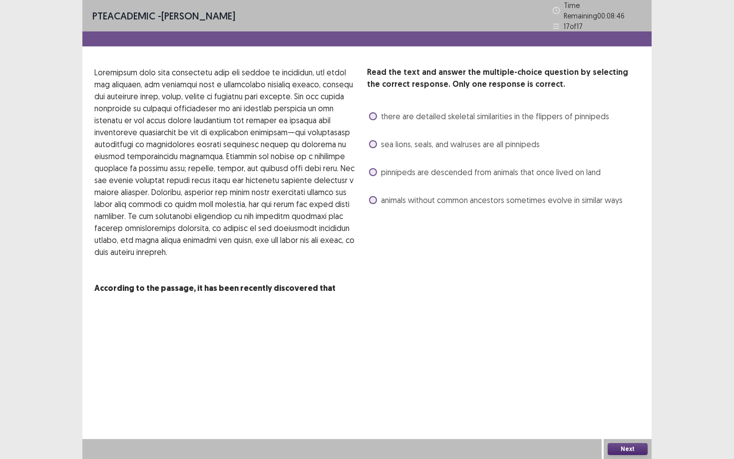
click at [440, 140] on span "sea lions, seals, and walruses are all pinnipeds" at bounding box center [460, 144] width 159 height 12
click at [644, 452] on button "Next" at bounding box center [628, 449] width 40 height 12
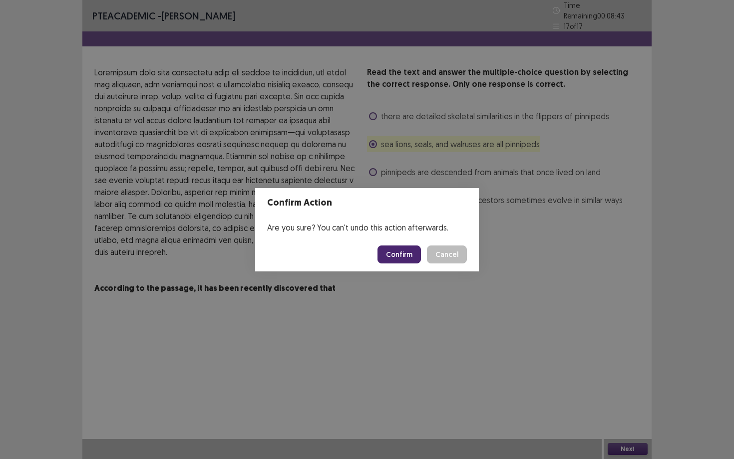
click at [408, 255] on button "Confirm" at bounding box center [398, 255] width 43 height 18
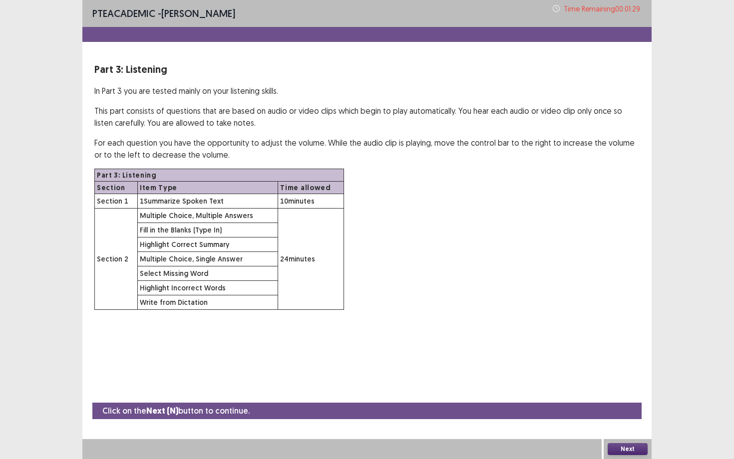
click at [624, 448] on button "Next" at bounding box center [628, 449] width 40 height 12
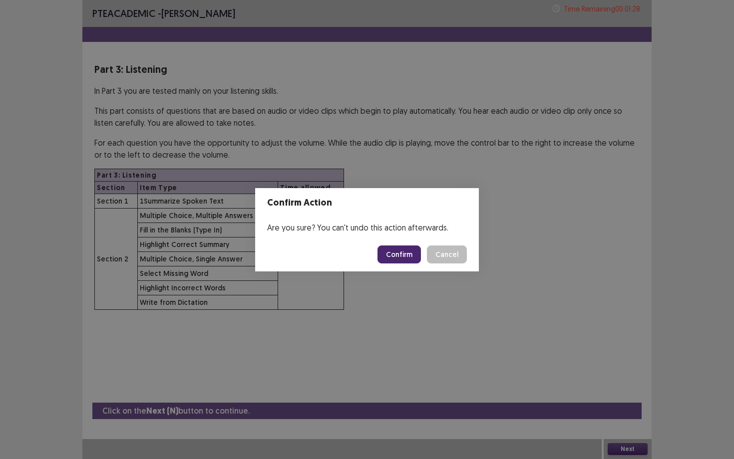
click at [407, 250] on button "Confirm" at bounding box center [398, 255] width 43 height 18
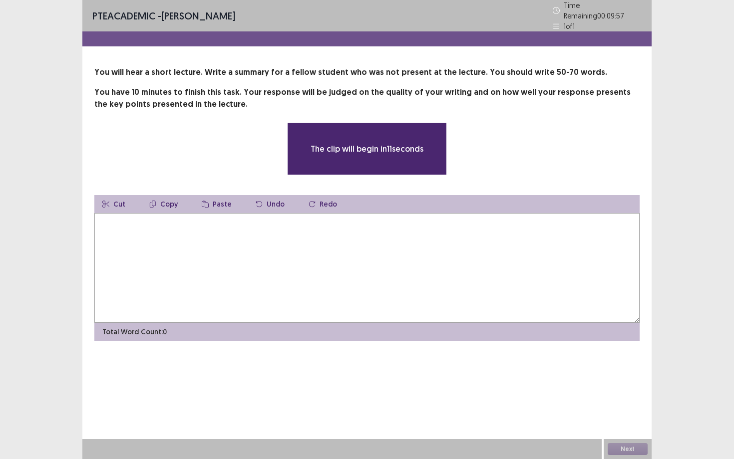
click at [386, 242] on textarea at bounding box center [366, 268] width 545 height 110
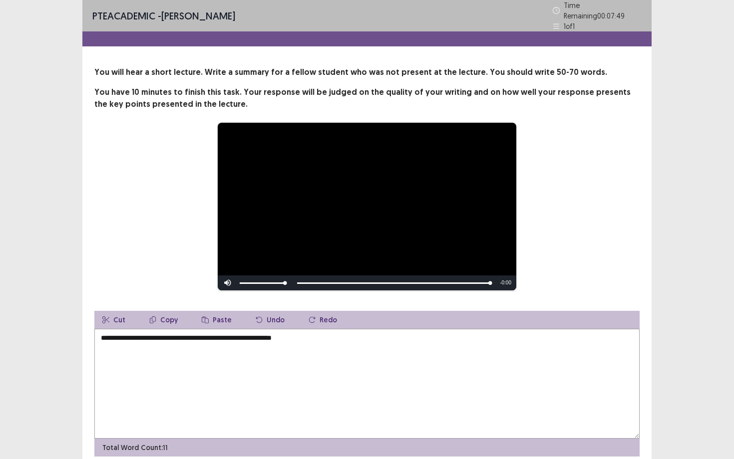
drag, startPoint x: 257, startPoint y: 339, endPoint x: 245, endPoint y: 335, distance: 12.6
click at [245, 335] on textarea "**********" at bounding box center [366, 384] width 545 height 110
click at [253, 335] on textarea "**********" at bounding box center [366, 384] width 545 height 110
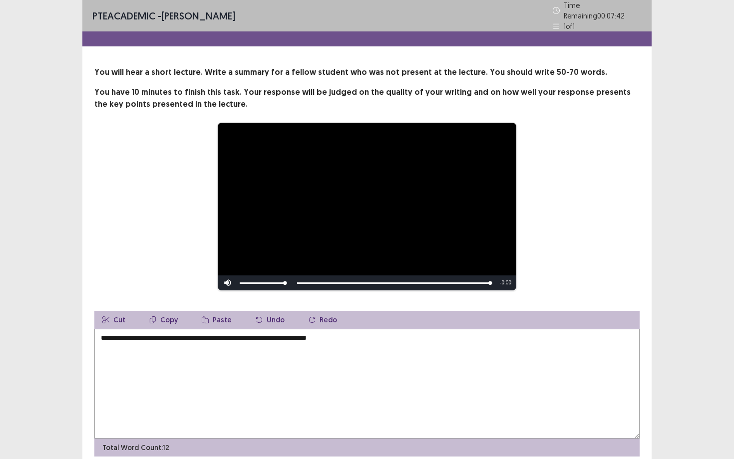
click at [439, 332] on textarea "**********" at bounding box center [366, 384] width 545 height 110
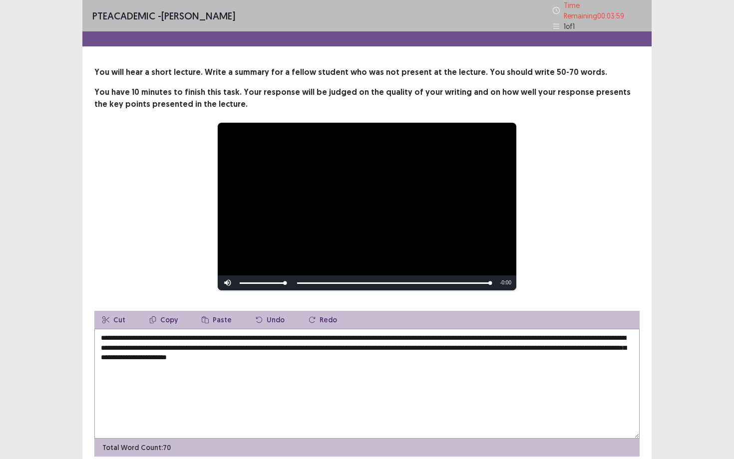
scroll to position [37, 0]
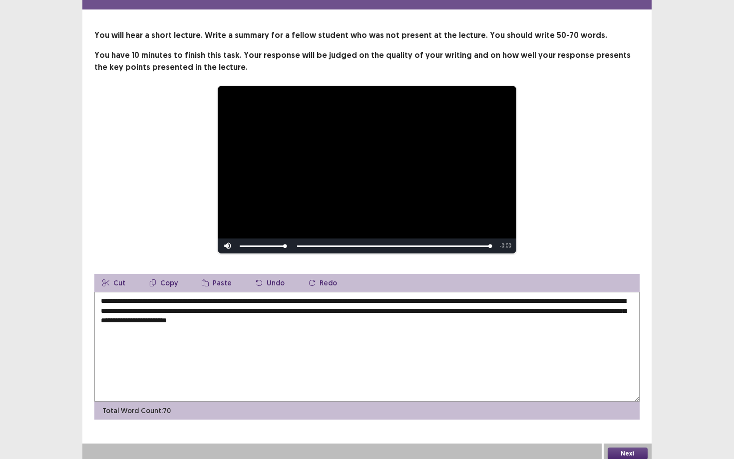
drag, startPoint x: 133, startPoint y: 297, endPoint x: 115, endPoint y: 297, distance: 18.5
click at [115, 297] on textarea "**********" at bounding box center [366, 347] width 545 height 110
click at [471, 309] on textarea "**********" at bounding box center [366, 347] width 545 height 110
click at [629, 310] on textarea "**********" at bounding box center [366, 347] width 545 height 110
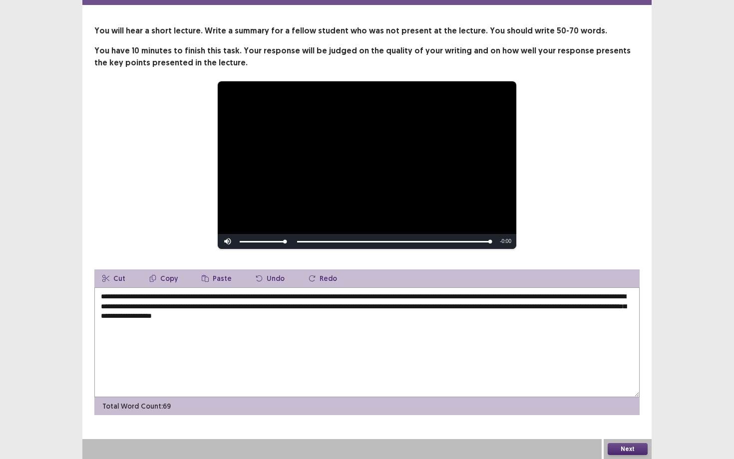
click at [192, 316] on textarea "**********" at bounding box center [366, 343] width 545 height 110
type textarea "**********"
click at [624, 447] on button "Next" at bounding box center [628, 449] width 40 height 12
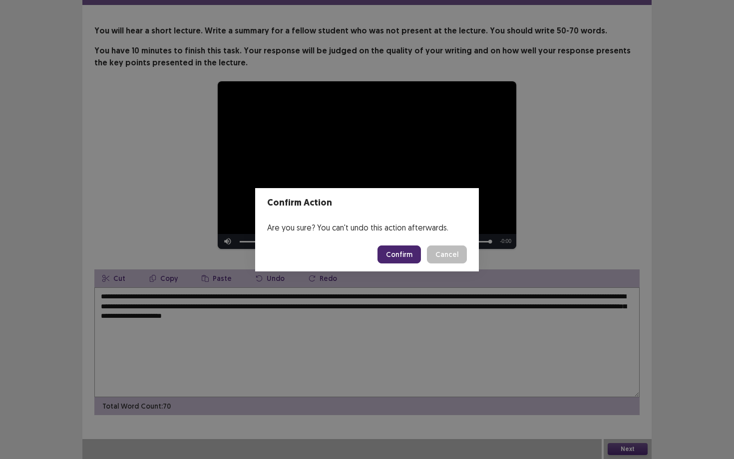
click at [408, 257] on button "Confirm" at bounding box center [398, 255] width 43 height 18
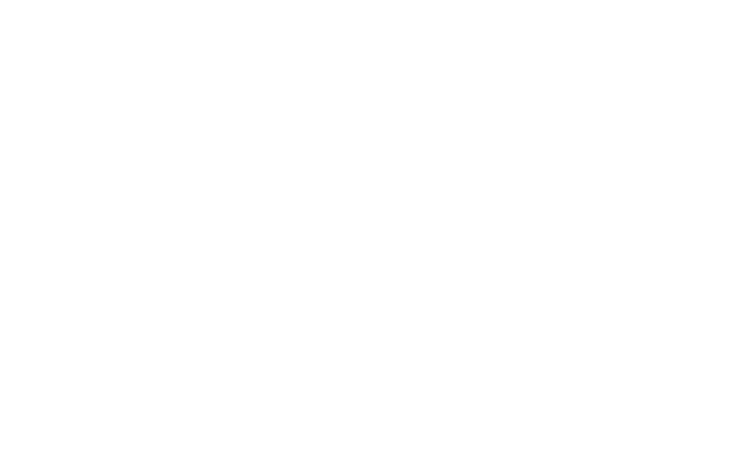
scroll to position [0, 0]
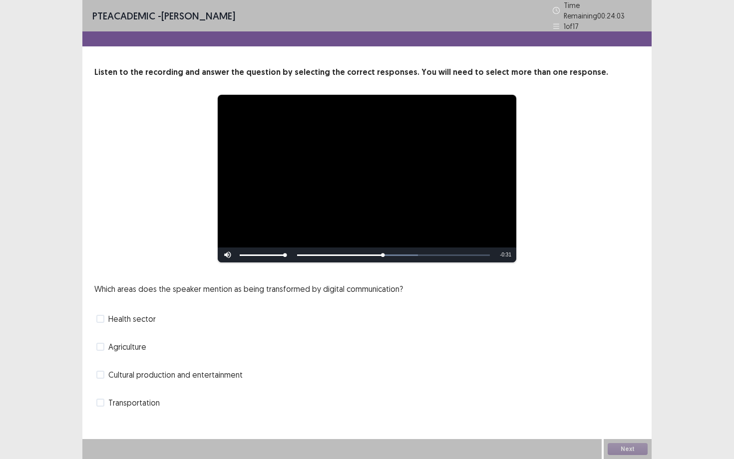
click at [132, 316] on span "Health sector" at bounding box center [131, 319] width 47 height 12
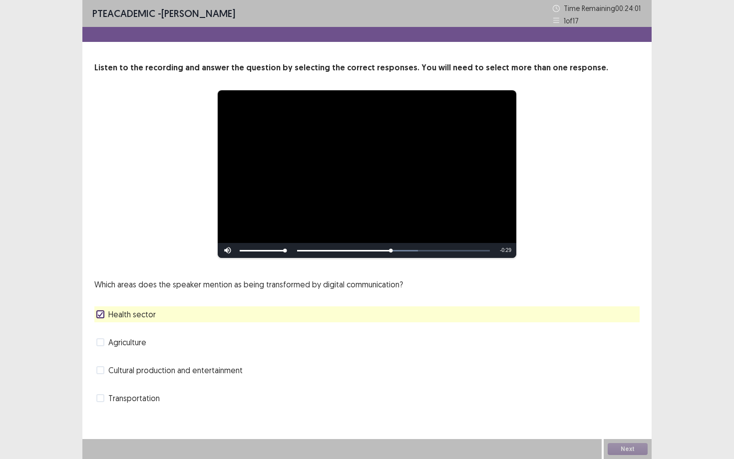
click at [120, 373] on span "Cultural production and entertainment" at bounding box center [175, 370] width 134 height 12
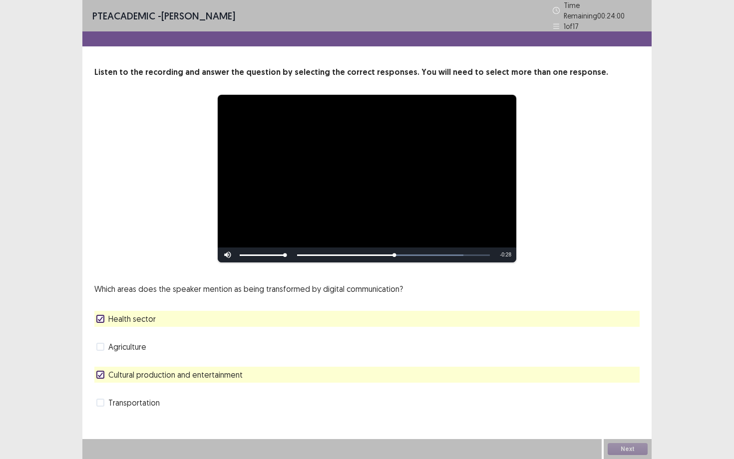
click at [120, 373] on span "Cultural production and entertainment" at bounding box center [175, 375] width 134 height 12
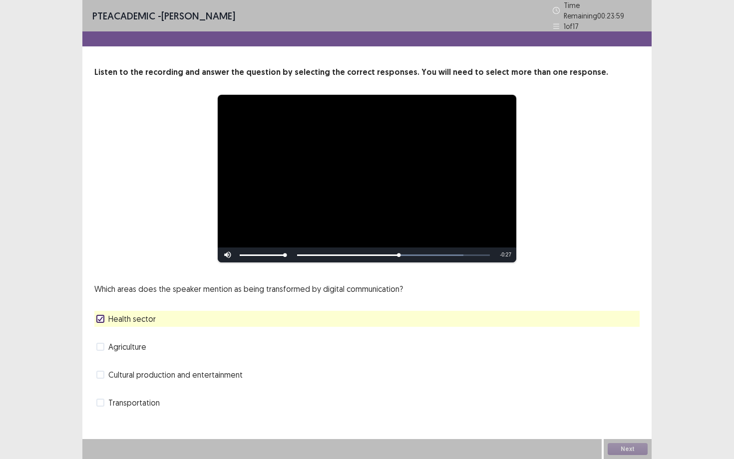
click at [128, 344] on span "Agriculture" at bounding box center [127, 347] width 38 height 12
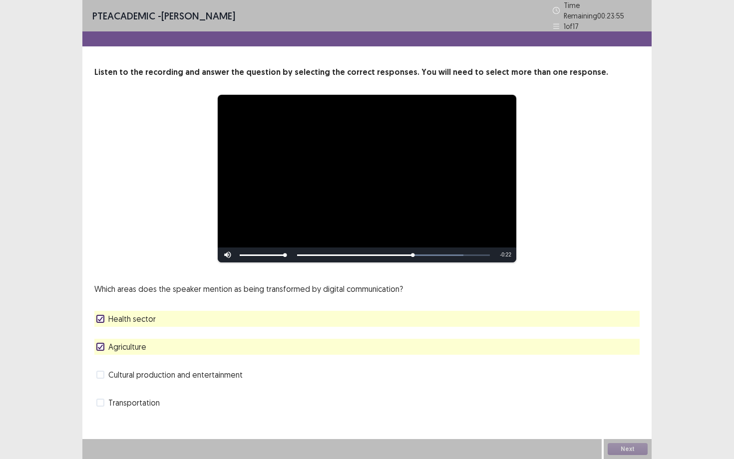
click at [159, 371] on span "Cultural production and entertainment" at bounding box center [175, 375] width 134 height 12
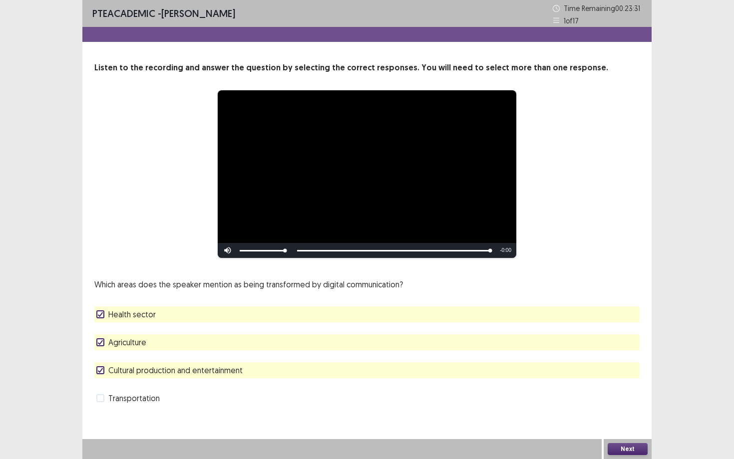
click at [138, 341] on span "Agriculture" at bounding box center [127, 342] width 38 height 12
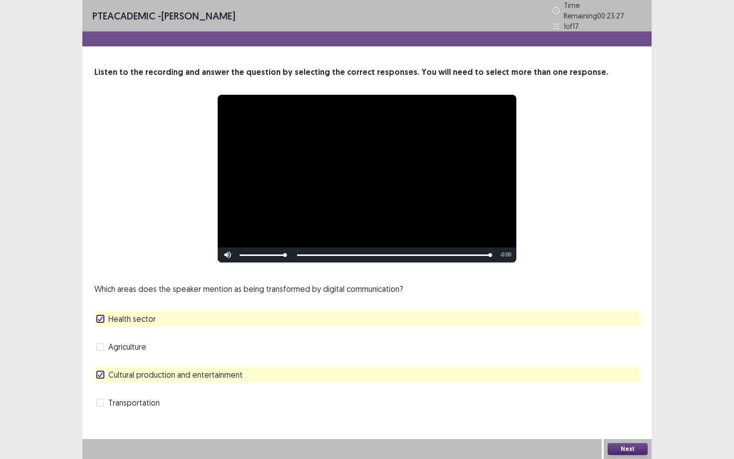
click at [642, 444] on button "Next" at bounding box center [628, 449] width 40 height 12
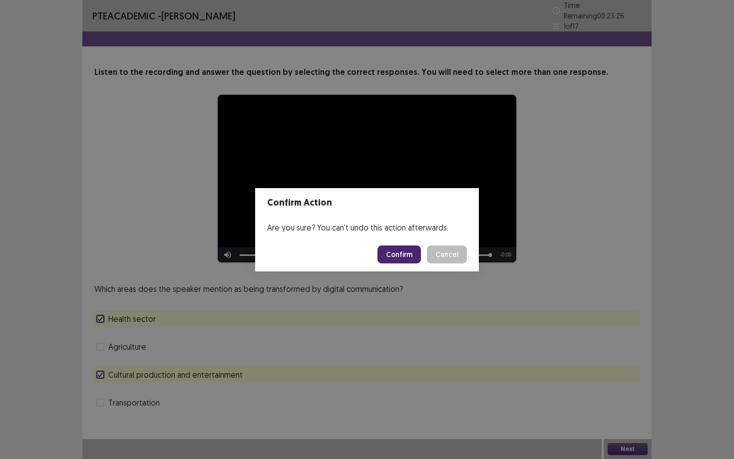
click at [412, 258] on button "Confirm" at bounding box center [398, 255] width 43 height 18
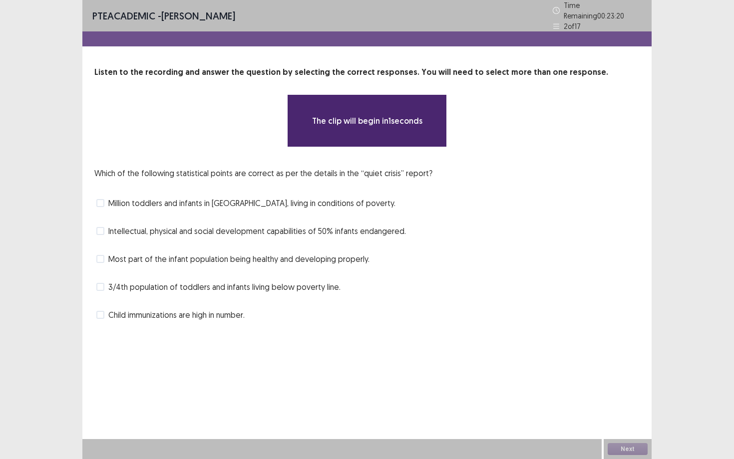
click at [259, 199] on span "Million toddlers and infants in [GEOGRAPHIC_DATA], living in conditions of pove…" at bounding box center [251, 203] width 287 height 12
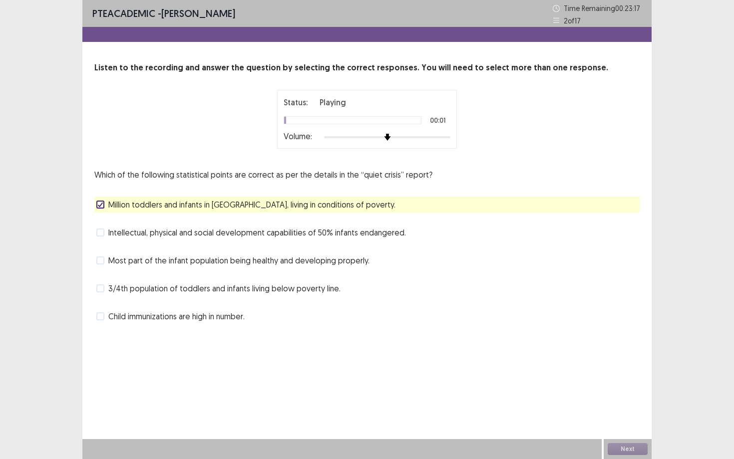
click at [253, 236] on span "Intellectual, physical and social development capabilities of 50% infants endan…" at bounding box center [257, 233] width 298 height 12
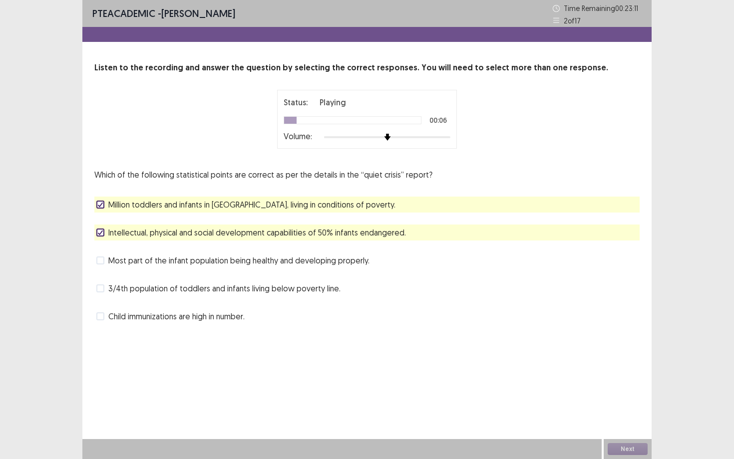
click at [244, 290] on span "3/4th population of toddlers and infants living below poverty line." at bounding box center [224, 289] width 232 height 12
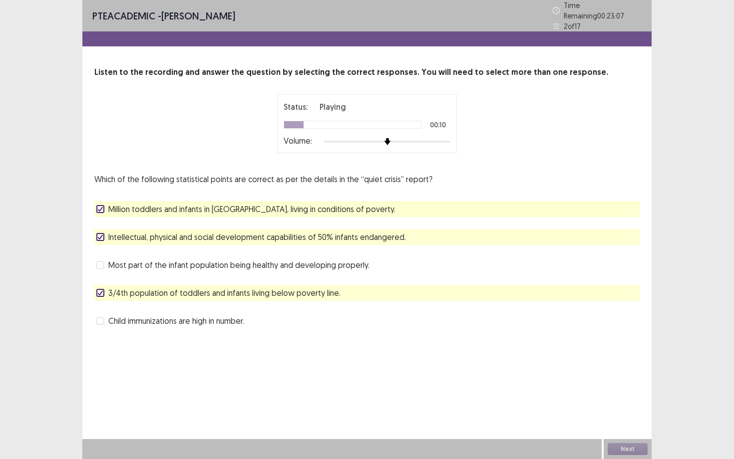
click at [413, 138] on div at bounding box center [387, 142] width 126 height 8
click at [623, 450] on button "Next" at bounding box center [628, 449] width 40 height 12
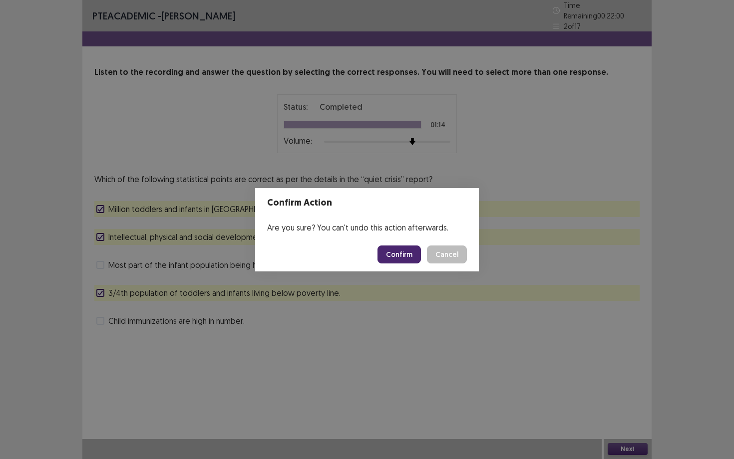
click at [410, 258] on button "Confirm" at bounding box center [398, 255] width 43 height 18
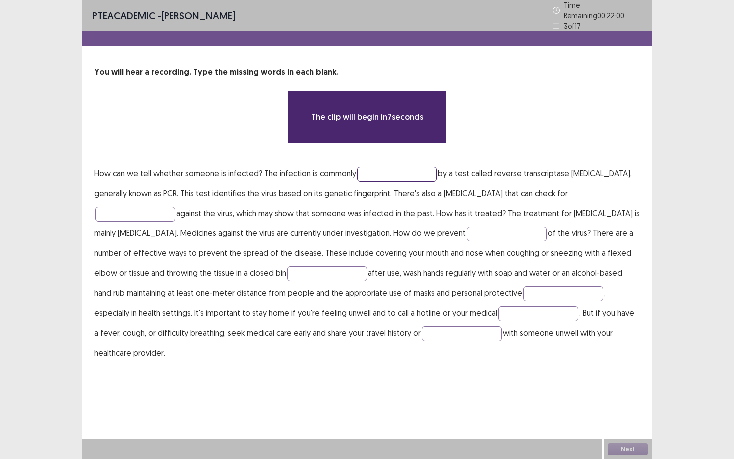
click at [390, 175] on input "text" at bounding box center [397, 174] width 80 height 15
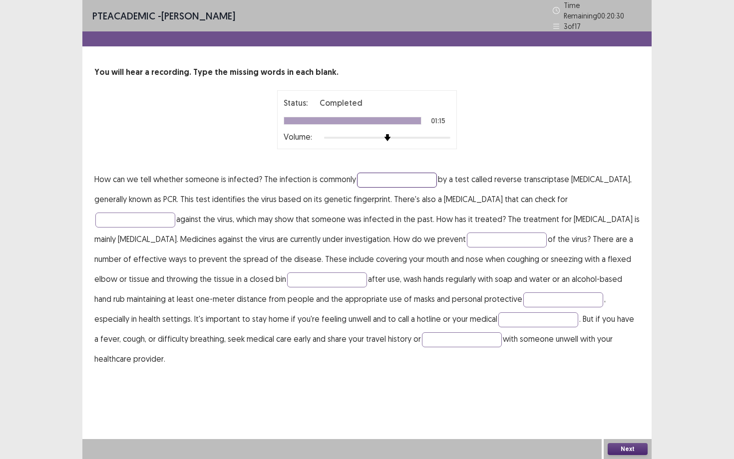
click at [387, 181] on input "text" at bounding box center [397, 180] width 80 height 15
type input "********"
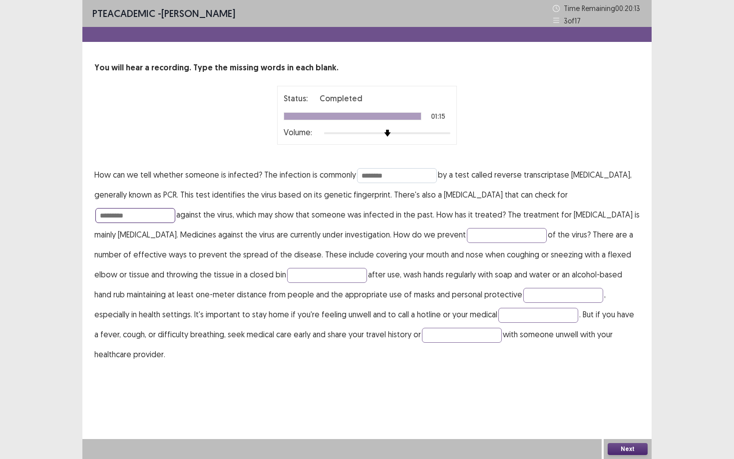
type input "*********"
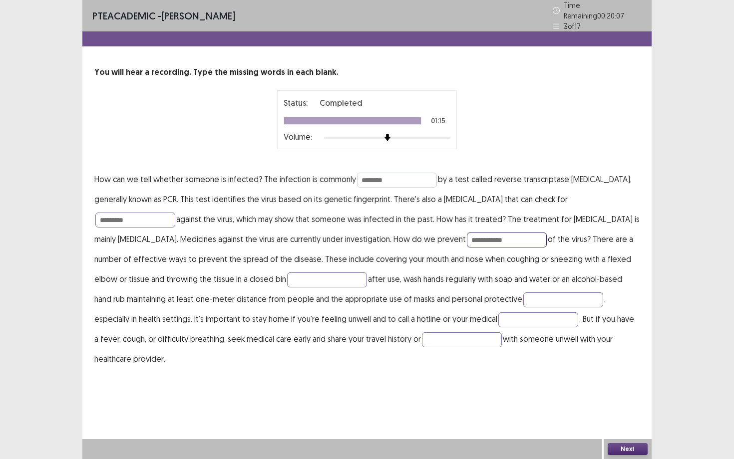
type input "**********"
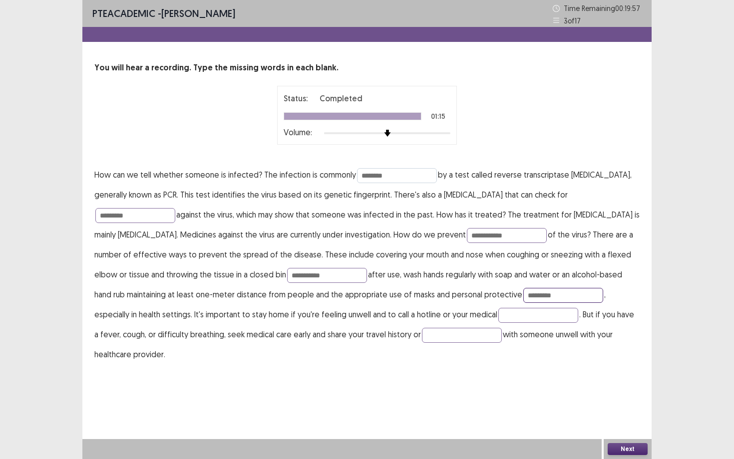
type input "*********"
type input "**********"
type input "*******"
click at [630, 454] on button "Next" at bounding box center [628, 449] width 40 height 12
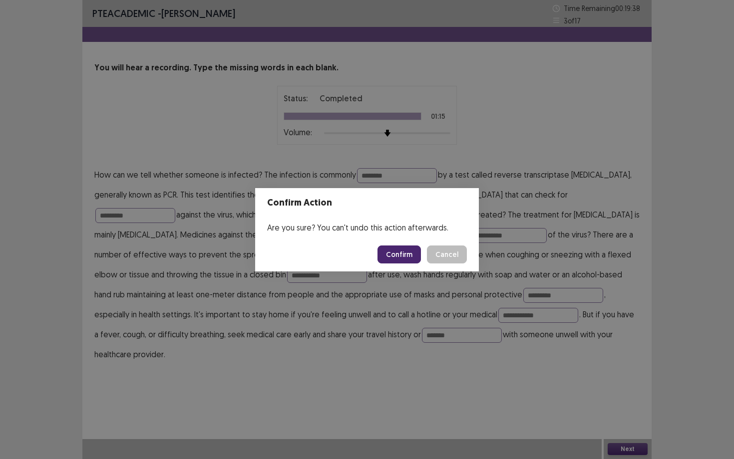
click at [392, 251] on button "Confirm" at bounding box center [398, 255] width 43 height 18
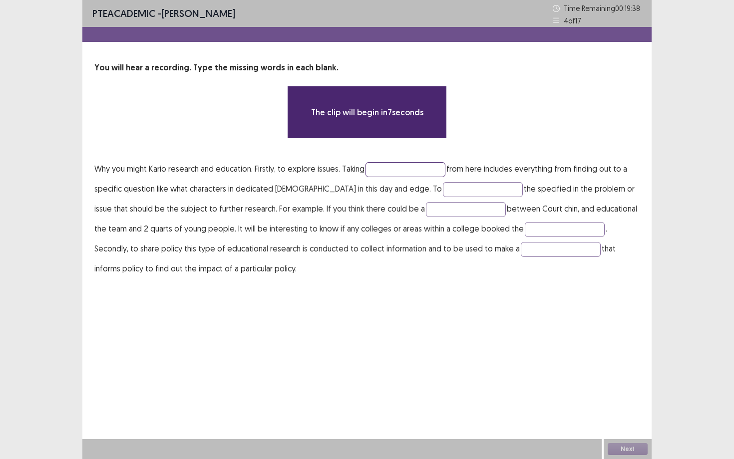
click at [402, 166] on input "text" at bounding box center [405, 169] width 80 height 15
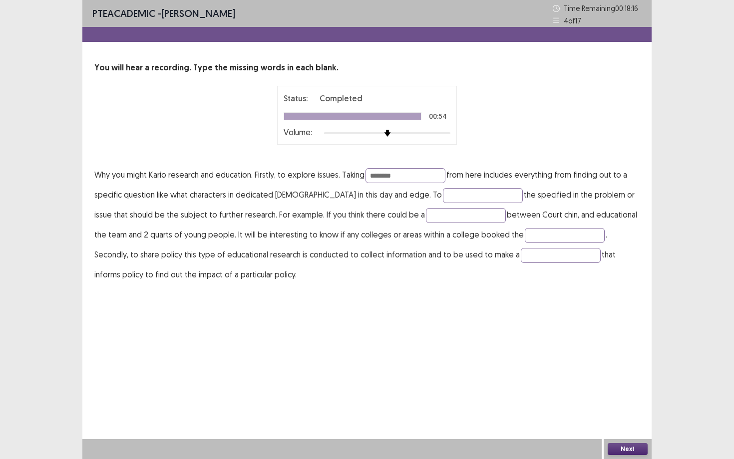
type input "********"
type input "**********"
type input "*****"
type input "*********"
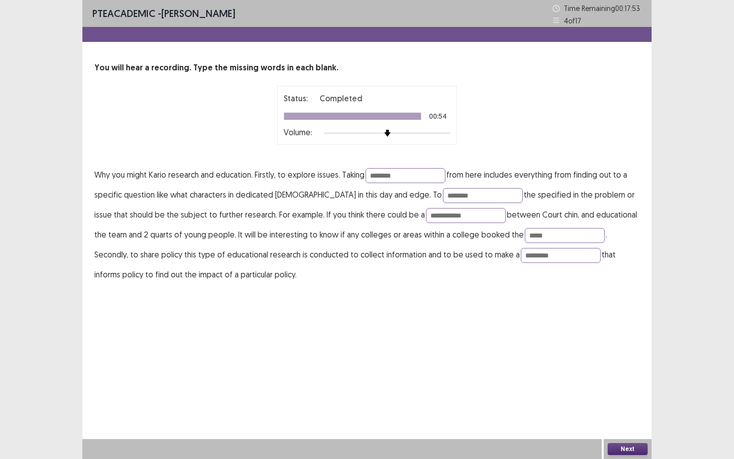
click at [639, 449] on button "Next" at bounding box center [628, 449] width 40 height 12
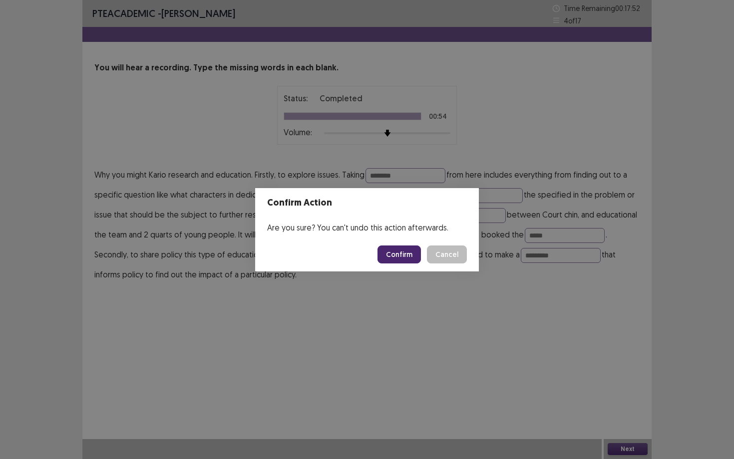
click at [403, 260] on button "Confirm" at bounding box center [398, 255] width 43 height 18
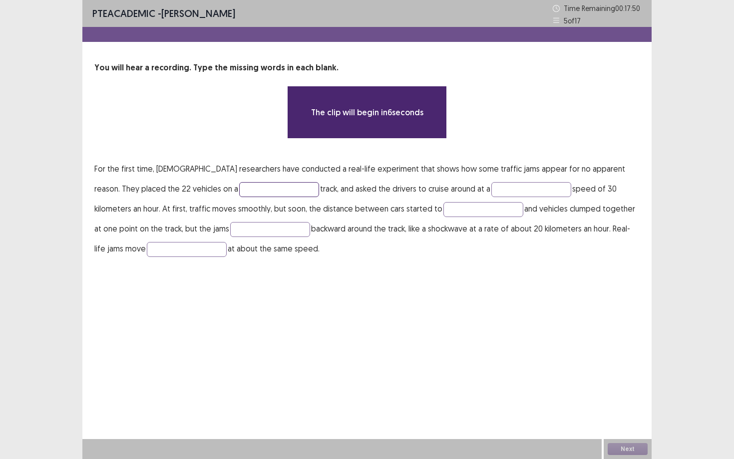
click at [239, 188] on input "text" at bounding box center [279, 189] width 80 height 15
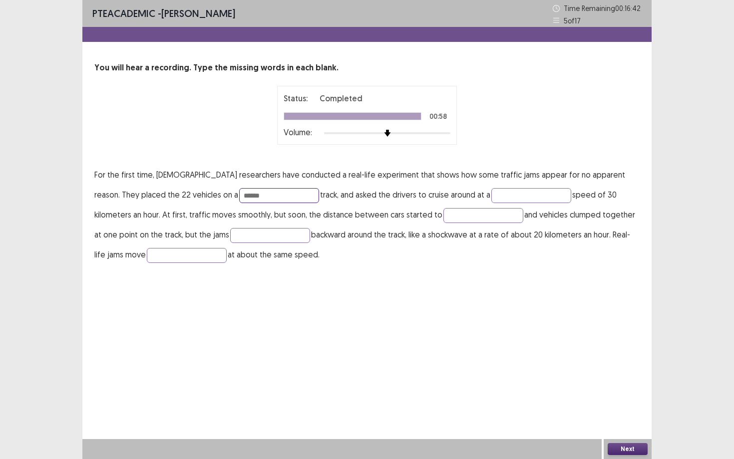
type input "******"
type input "********"
type input "****"
type input "******"
type input "********"
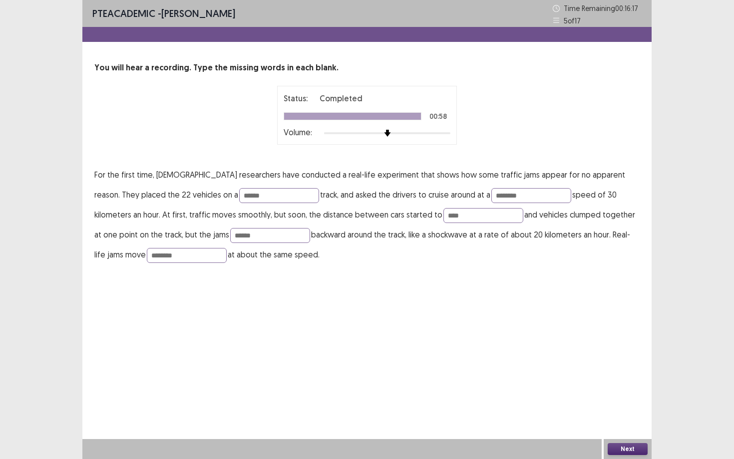
click at [619, 448] on button "Next" at bounding box center [628, 449] width 40 height 12
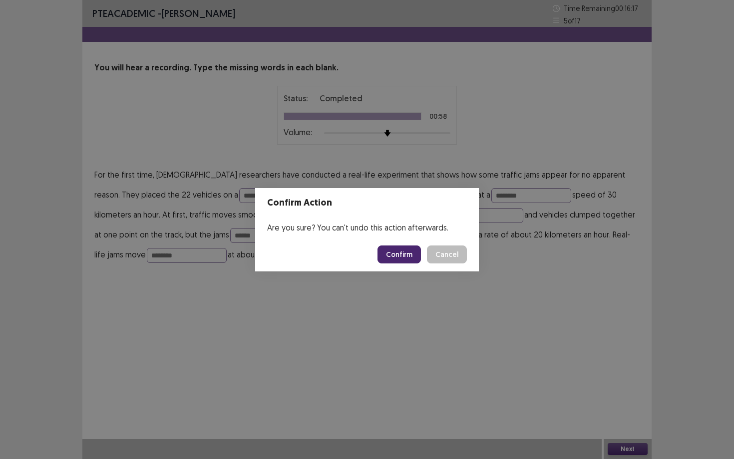
click at [406, 253] on button "Confirm" at bounding box center [398, 255] width 43 height 18
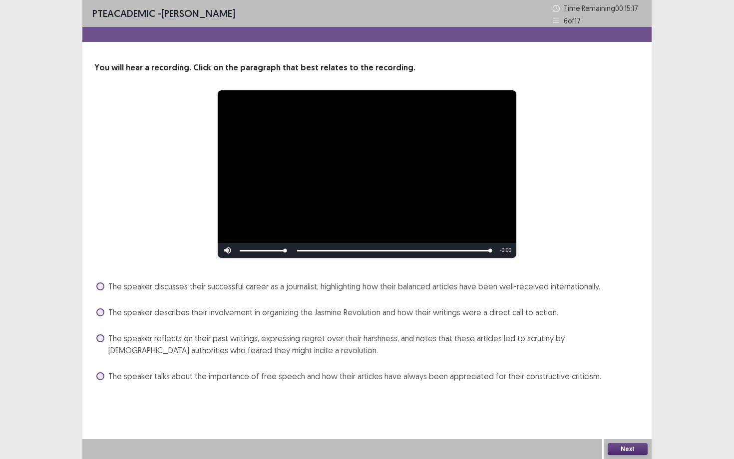
click at [198, 348] on span "The speaker reflects on their past writings, expressing regret over their harsh…" at bounding box center [373, 344] width 531 height 24
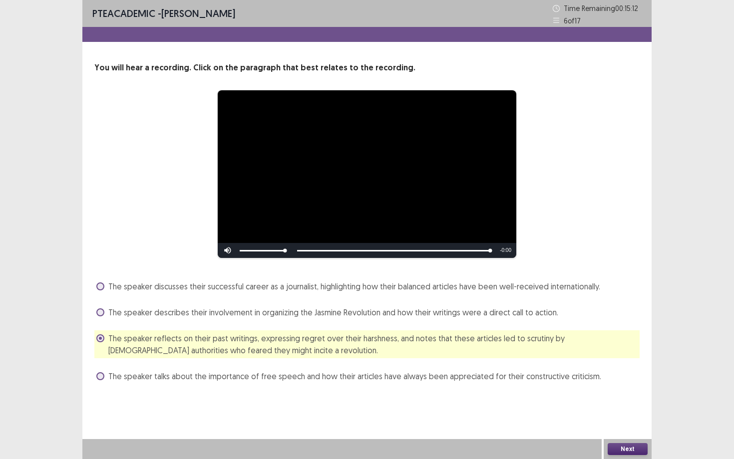
click at [615, 450] on button "Next" at bounding box center [628, 449] width 40 height 12
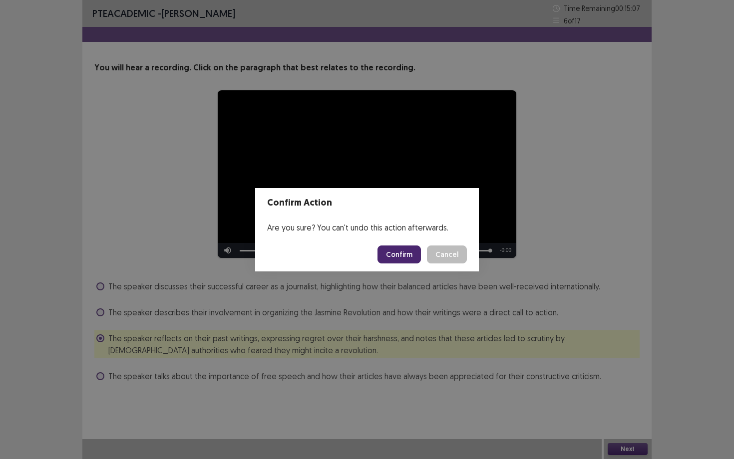
click at [394, 254] on button "Confirm" at bounding box center [398, 255] width 43 height 18
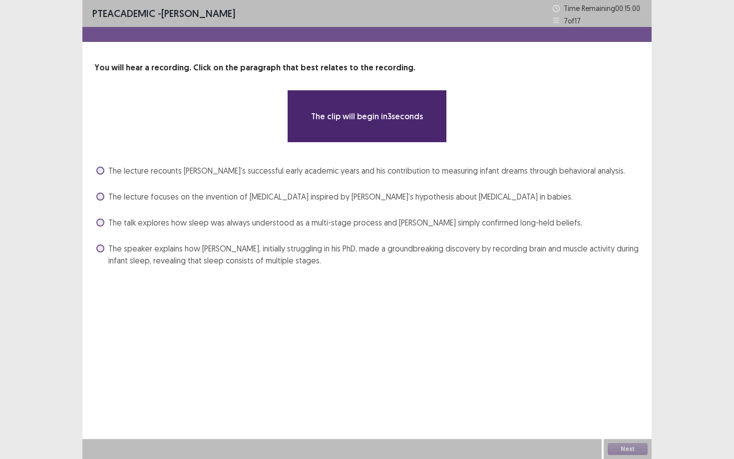
click at [322, 247] on span "The speaker explains how Aserinsky, initially struggling in his PhD, made a gro…" at bounding box center [373, 255] width 531 height 24
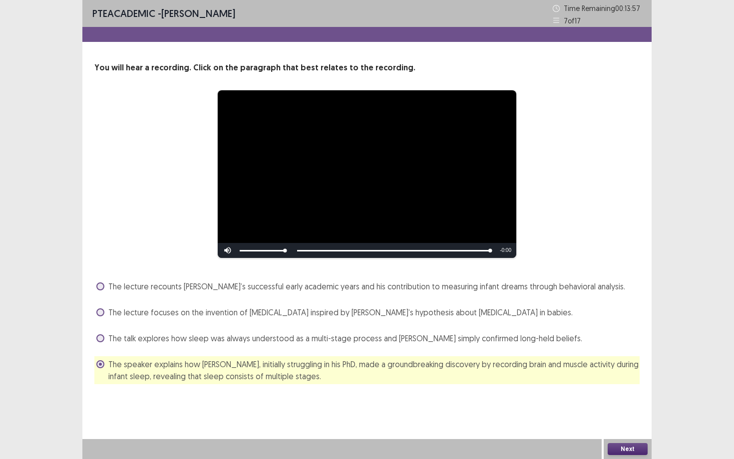
click at [642, 450] on button "Next" at bounding box center [628, 449] width 40 height 12
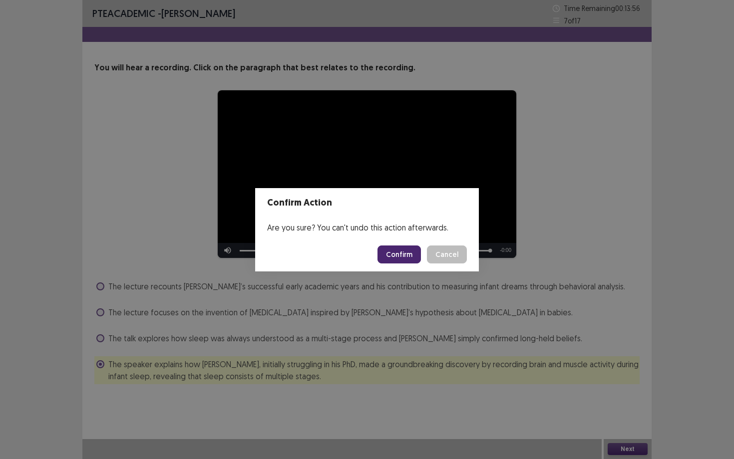
click at [404, 263] on footer "Confirm Cancel" at bounding box center [367, 255] width 224 height 34
click at [406, 246] on button "Confirm" at bounding box center [398, 255] width 43 height 18
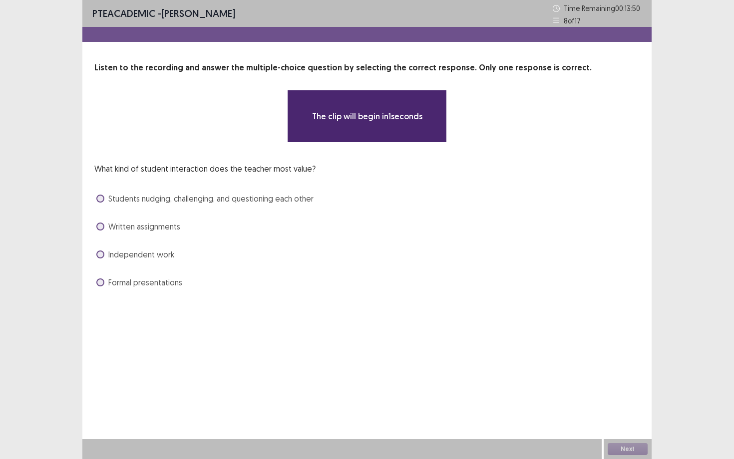
click at [196, 202] on span "Students nudging, challenging, and questioning each other" at bounding box center [210, 199] width 205 height 12
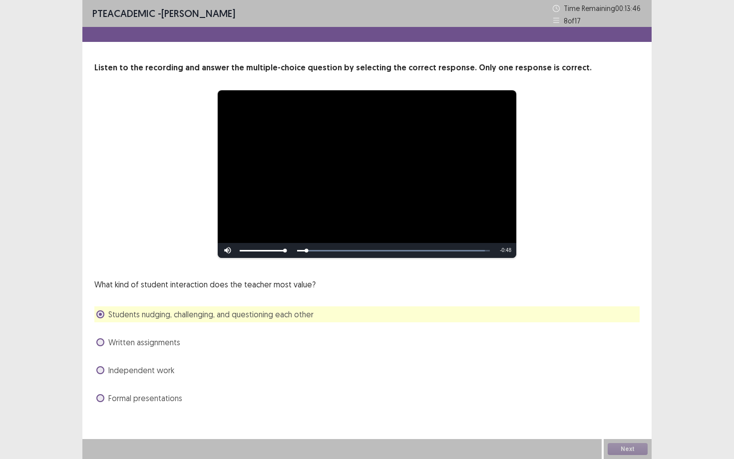
click at [158, 373] on span "Independent work" at bounding box center [141, 370] width 66 height 12
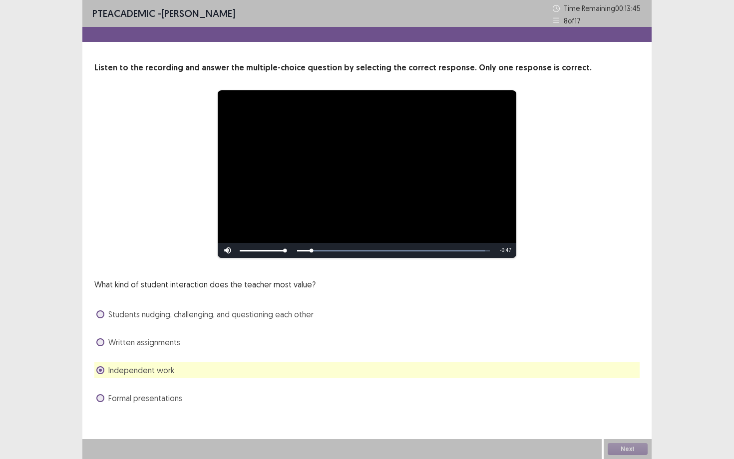
click at [169, 321] on div "Students nudging, challenging, and questioning each other" at bounding box center [366, 315] width 545 height 16
click at [172, 314] on span "Students nudging, challenging, and questioning each other" at bounding box center [210, 315] width 205 height 12
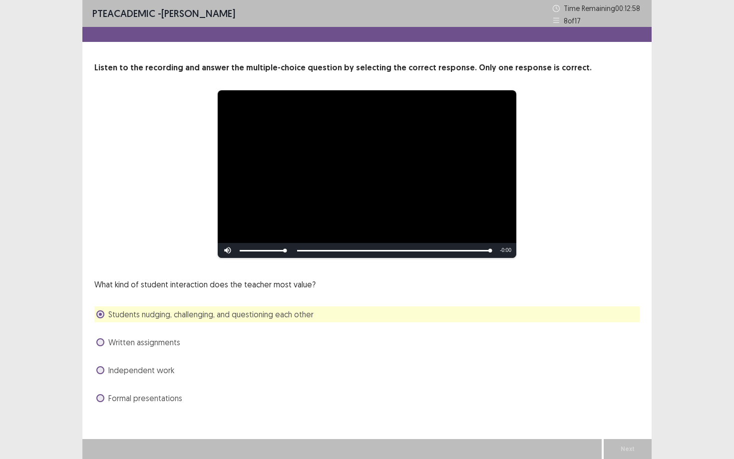
click at [625, 448] on button "Next" at bounding box center [628, 449] width 40 height 12
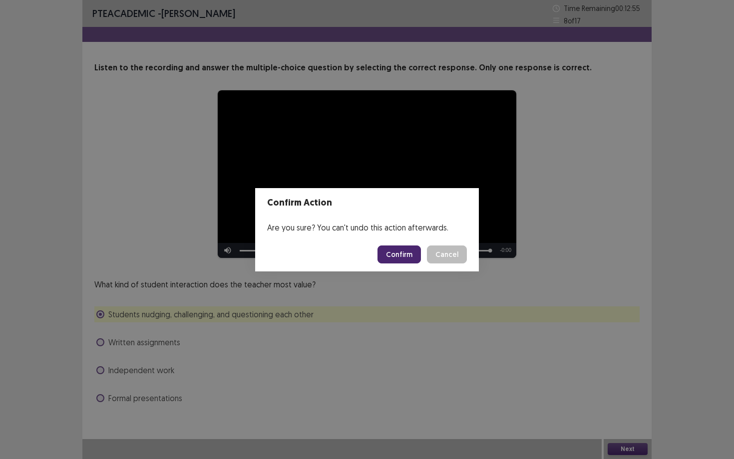
click at [395, 250] on button "Confirm" at bounding box center [398, 255] width 43 height 18
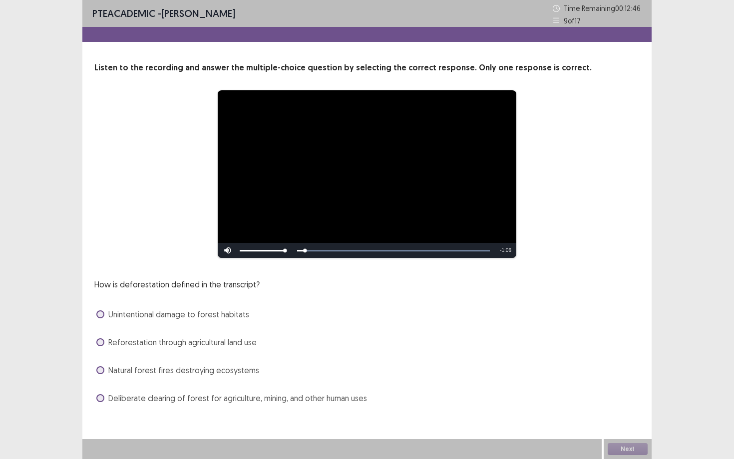
click at [209, 400] on span "Deliberate clearing of forest for agriculture, mining, and other human uses" at bounding box center [237, 398] width 259 height 12
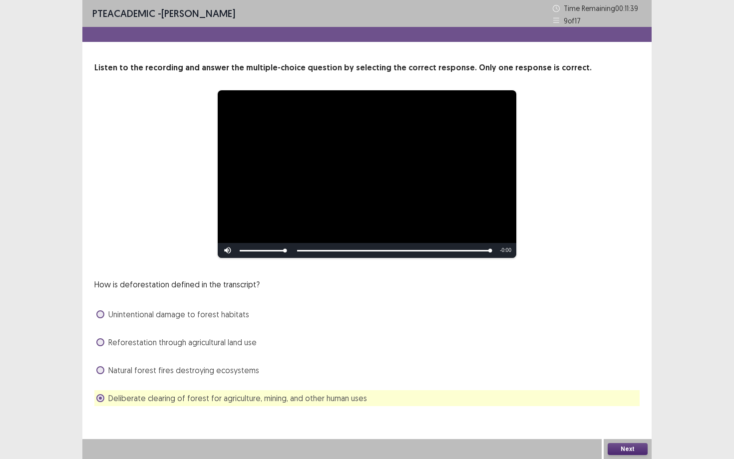
click at [623, 450] on button "Next" at bounding box center [628, 449] width 40 height 12
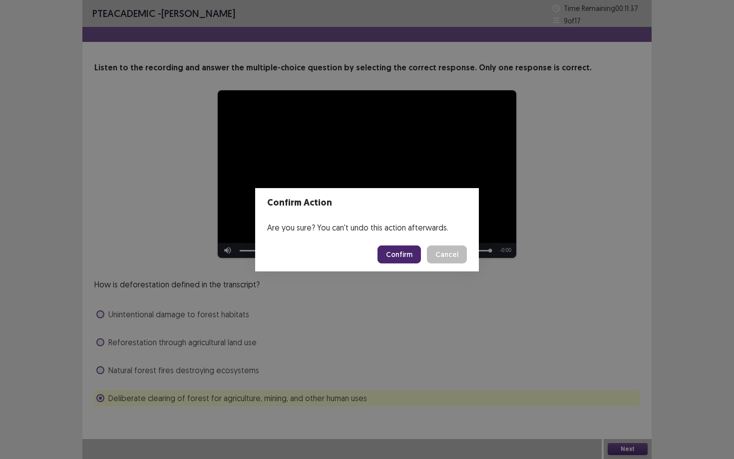
click at [414, 256] on button "Confirm" at bounding box center [398, 255] width 43 height 18
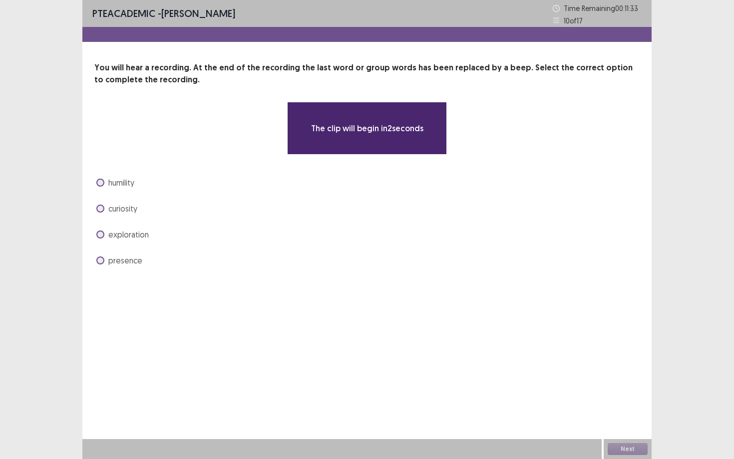
click at [133, 209] on span "curiosity" at bounding box center [122, 209] width 29 height 12
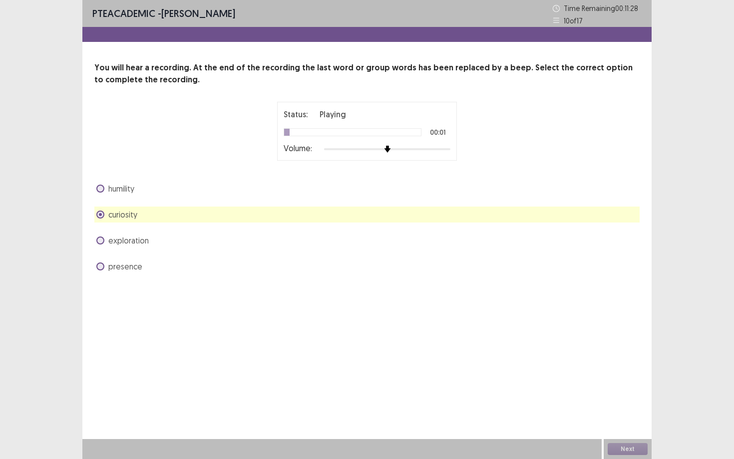
click at [409, 148] on div at bounding box center [387, 149] width 126 height 8
click at [421, 148] on div at bounding box center [387, 149] width 126 height 8
click at [625, 450] on button "Next" at bounding box center [628, 449] width 40 height 12
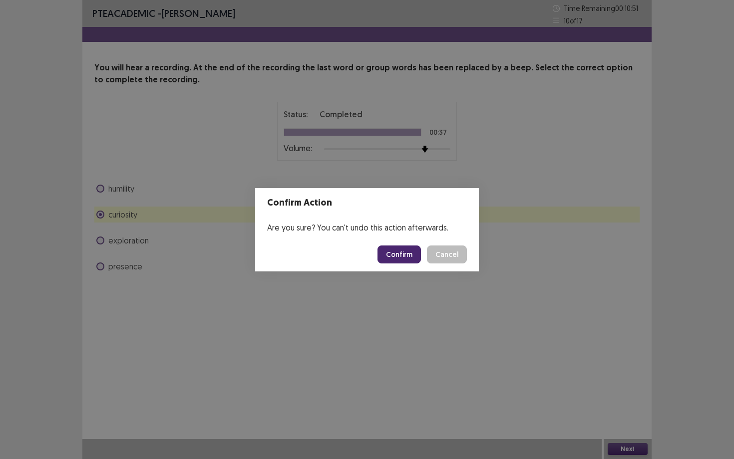
click at [394, 257] on button "Confirm" at bounding box center [398, 255] width 43 height 18
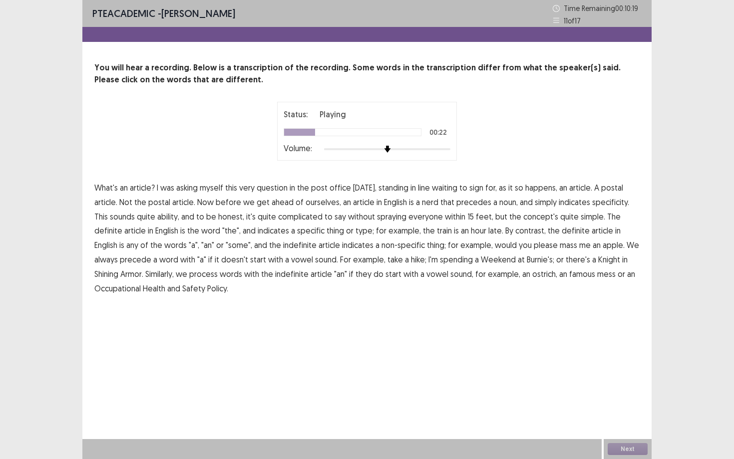
click at [426, 204] on span "nerd" at bounding box center [430, 202] width 16 height 12
click at [157, 220] on span "ability," at bounding box center [168, 217] width 22 height 12
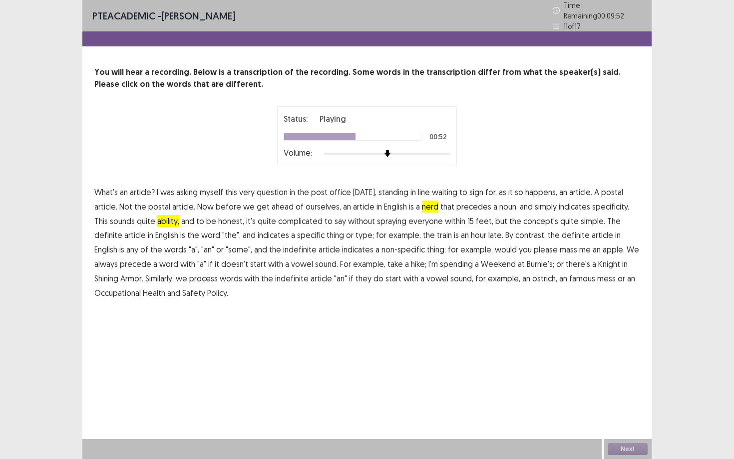
click at [562, 233] on span "definite" at bounding box center [576, 235] width 28 height 12
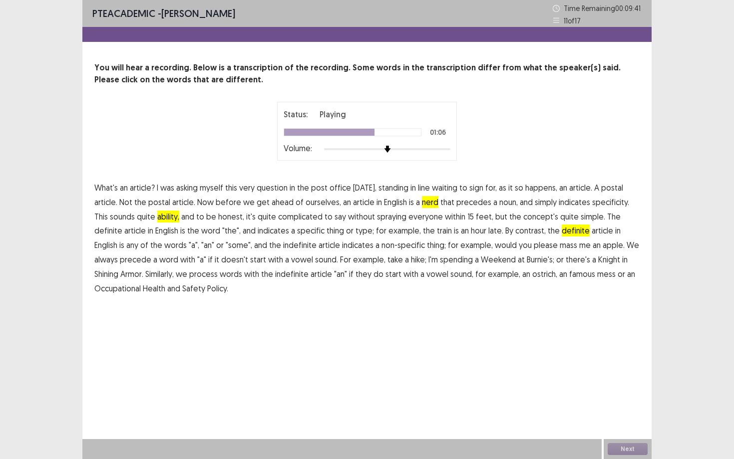
click at [560, 246] on span "mass" at bounding box center [568, 245] width 17 height 12
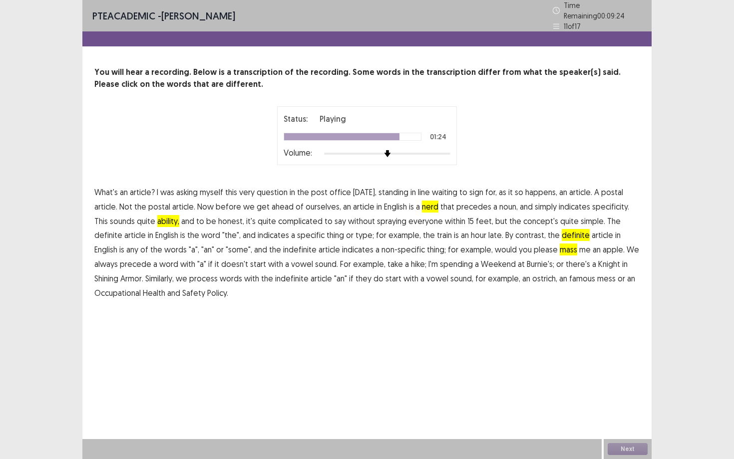
click at [192, 273] on p "What's an article? I was asking myself this very question in the post office ye…" at bounding box center [366, 242] width 545 height 115
click at [189, 273] on span "process" at bounding box center [203, 279] width 28 height 12
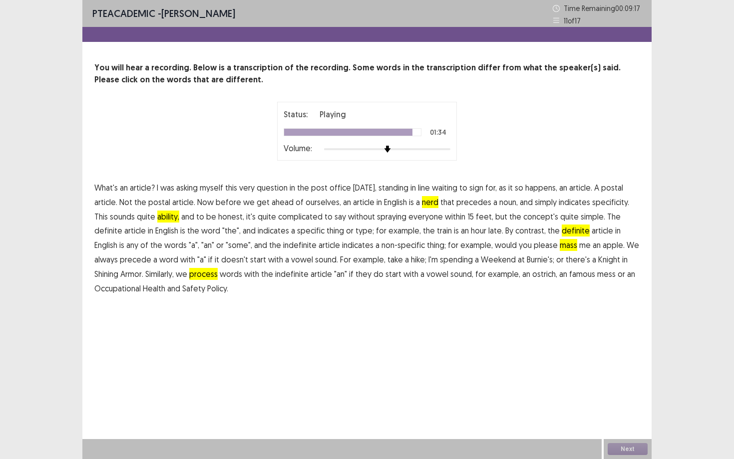
click at [569, 276] on span "famous" at bounding box center [582, 274] width 26 height 12
click at [635, 447] on div "Next" at bounding box center [628, 449] width 48 height 20
click at [630, 451] on button "Next" at bounding box center [628, 449] width 40 height 12
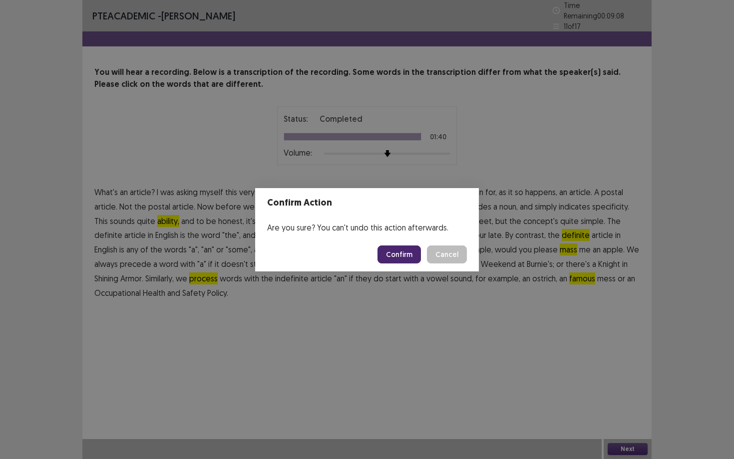
click at [408, 254] on button "Confirm" at bounding box center [398, 255] width 43 height 18
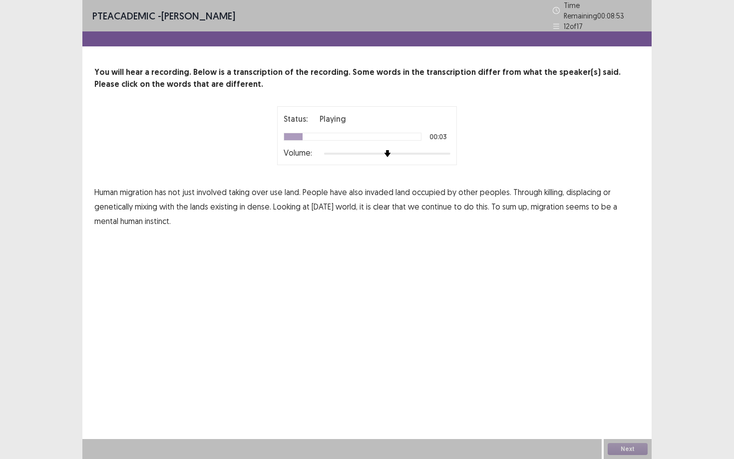
click at [280, 189] on span "use" at bounding box center [276, 192] width 12 height 12
click at [256, 204] on span "dense." at bounding box center [259, 207] width 24 height 12
click at [112, 215] on span "mental" at bounding box center [106, 221] width 24 height 12
click at [630, 450] on button "Next" at bounding box center [628, 449] width 40 height 12
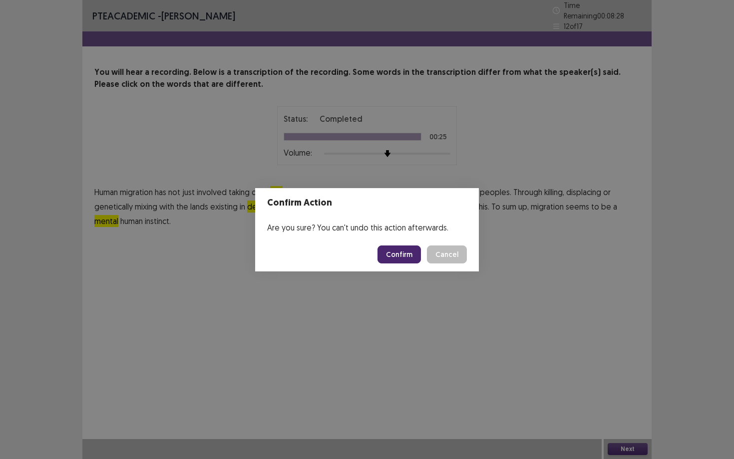
click at [411, 257] on button "Confirm" at bounding box center [398, 255] width 43 height 18
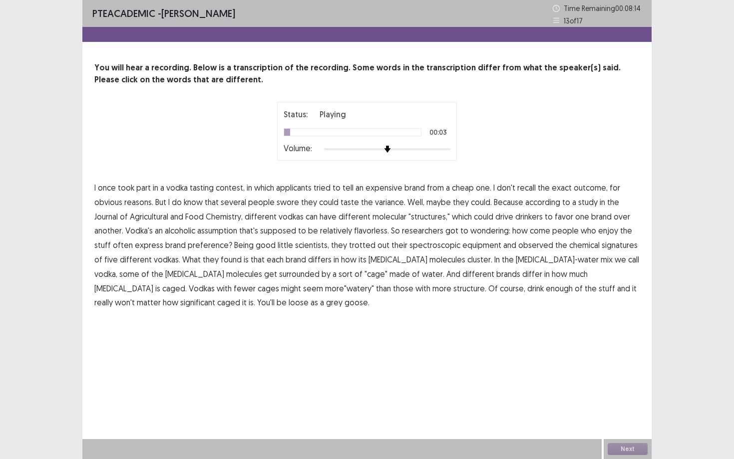
click at [291, 191] on span "applicants" at bounding box center [293, 188] width 35 height 12
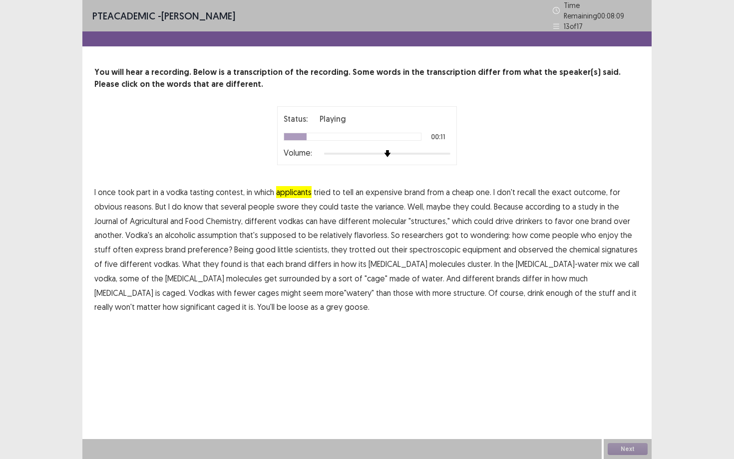
click at [375, 204] on span "variance." at bounding box center [390, 207] width 30 height 12
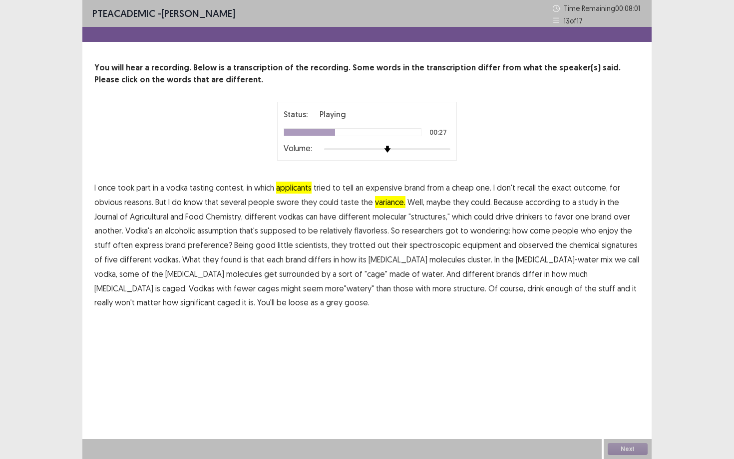
click at [212, 235] on span "assumption" at bounding box center [217, 231] width 40 height 12
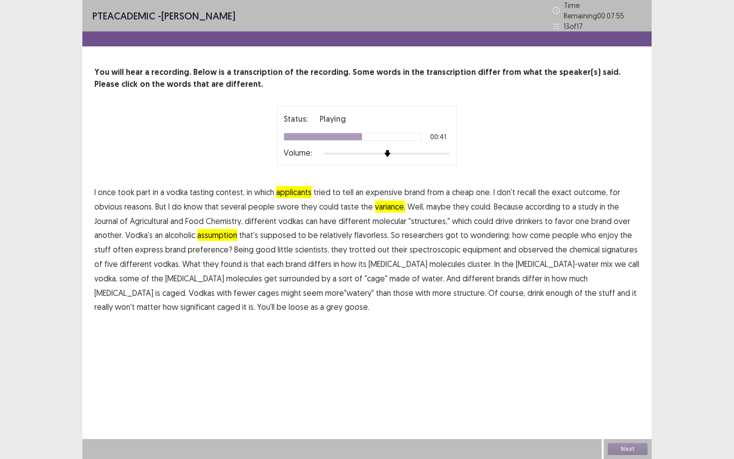
click at [520, 245] on span "observed" at bounding box center [535, 250] width 35 height 12
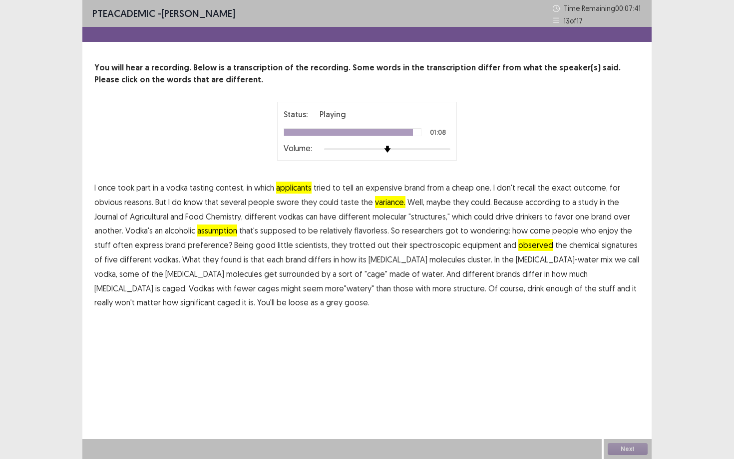
click at [215, 297] on span "significant" at bounding box center [197, 303] width 35 height 12
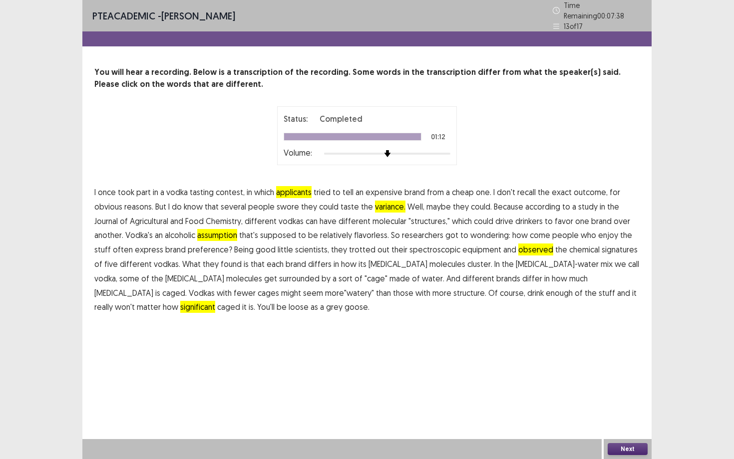
click at [625, 449] on button "Next" at bounding box center [628, 449] width 40 height 12
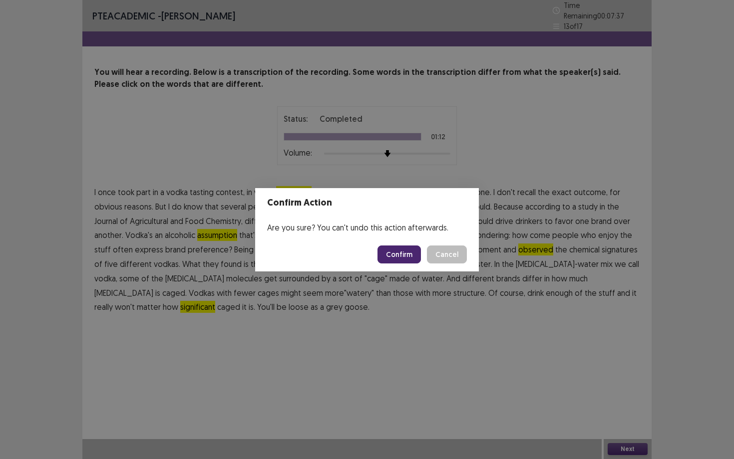
click at [406, 250] on button "Confirm" at bounding box center [398, 255] width 43 height 18
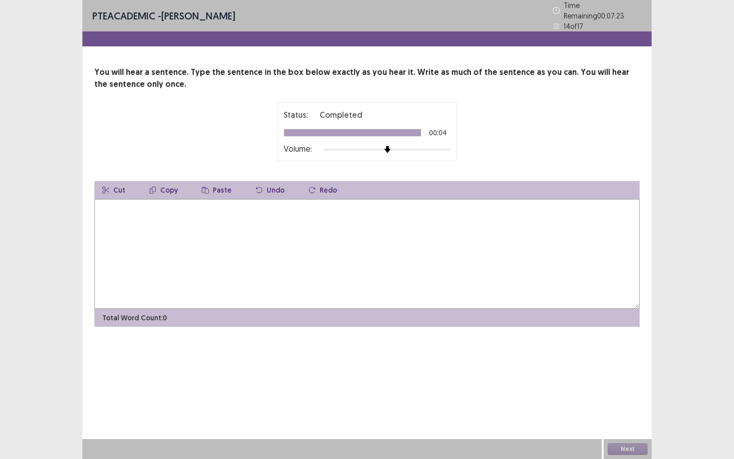
click at [406, 250] on textarea at bounding box center [366, 254] width 545 height 110
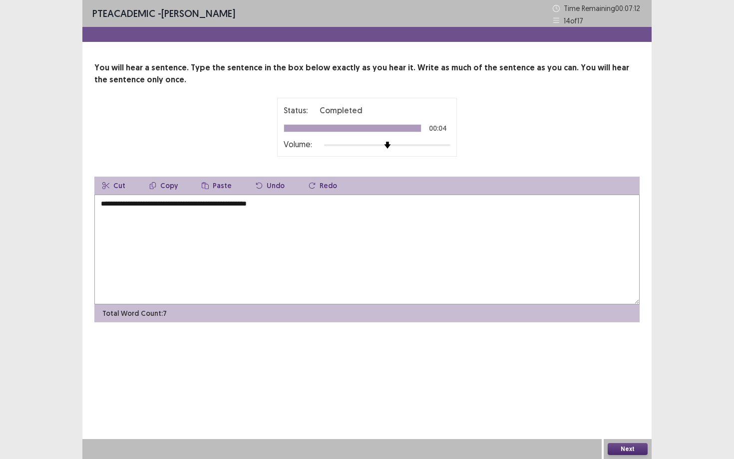
click at [114, 207] on textarea "**********" at bounding box center [366, 250] width 545 height 110
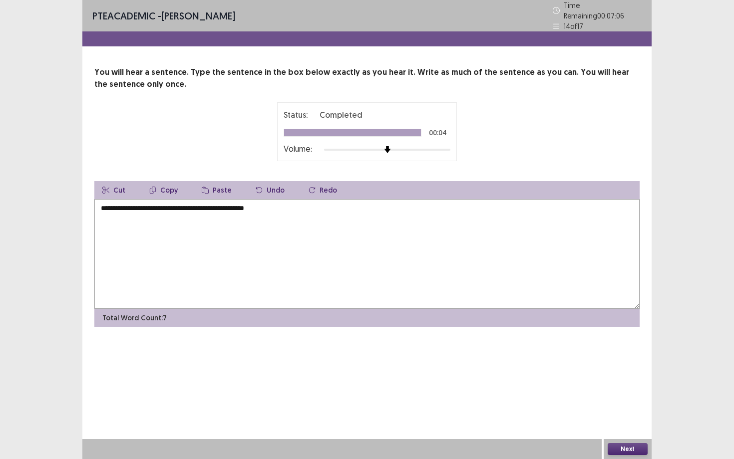
click at [200, 206] on textarea "**********" at bounding box center [366, 254] width 545 height 110
type textarea "**********"
click at [640, 448] on button "Next" at bounding box center [628, 449] width 40 height 12
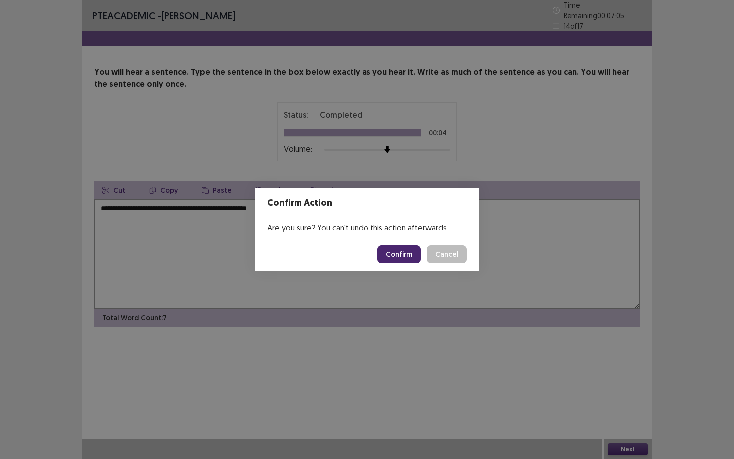
click at [406, 255] on button "Confirm" at bounding box center [398, 255] width 43 height 18
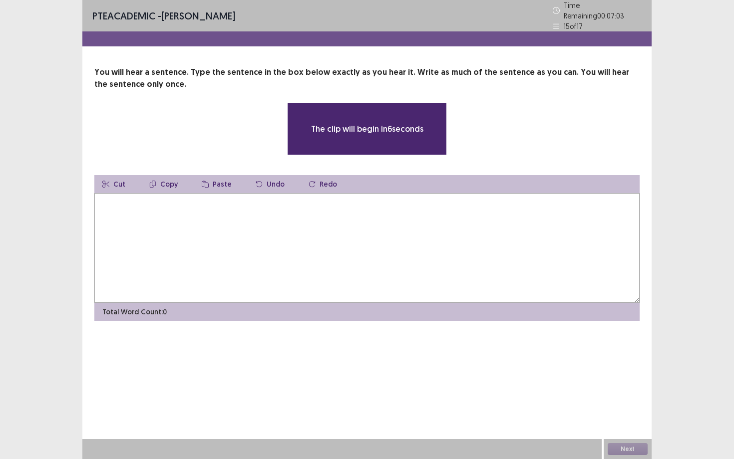
click at [248, 255] on textarea at bounding box center [366, 248] width 545 height 110
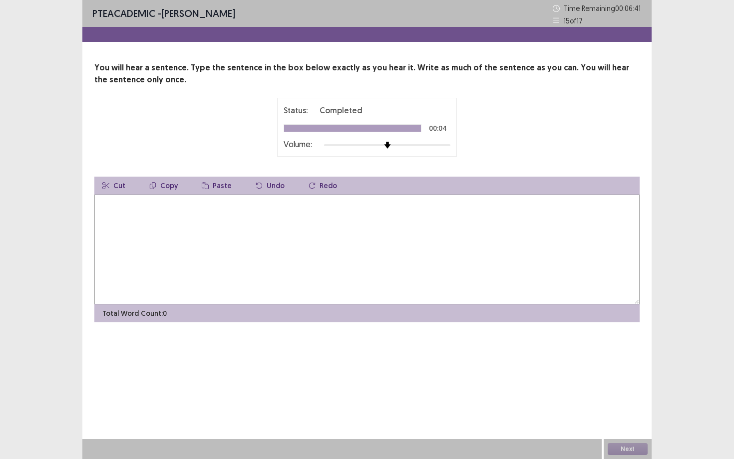
click at [248, 255] on textarea at bounding box center [366, 250] width 545 height 110
click at [227, 208] on textarea "**********" at bounding box center [366, 250] width 545 height 110
type textarea "**********"
click at [622, 449] on button "Next" at bounding box center [628, 449] width 40 height 12
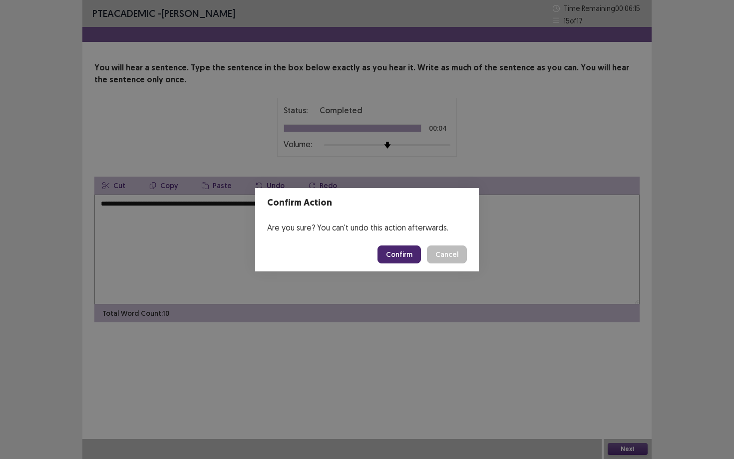
click at [406, 252] on button "Confirm" at bounding box center [398, 255] width 43 height 18
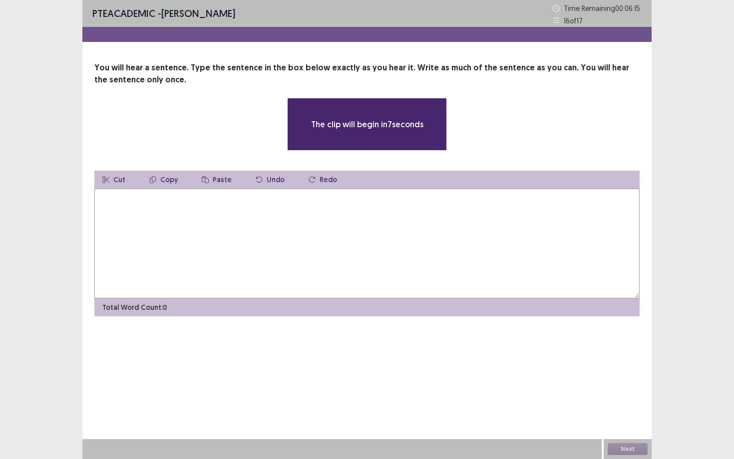
click at [401, 251] on textarea at bounding box center [366, 244] width 545 height 110
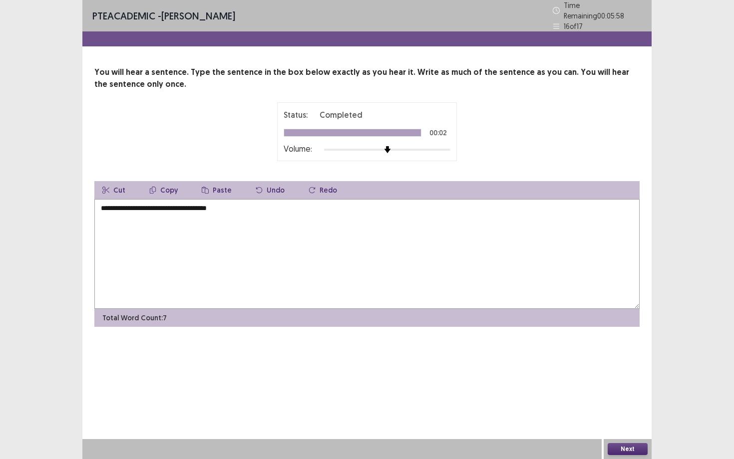
type textarea "**********"
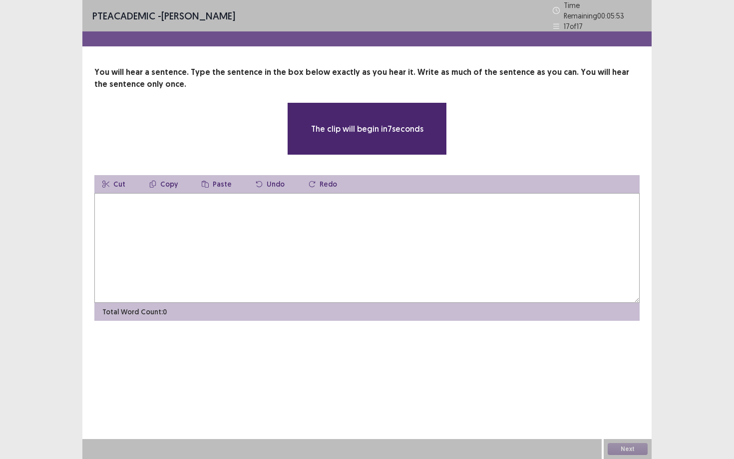
click at [413, 256] on textarea at bounding box center [366, 248] width 545 height 110
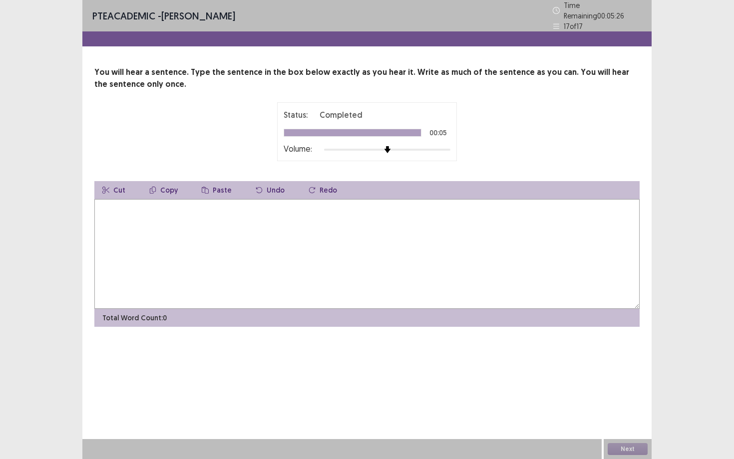
click at [413, 256] on textarea at bounding box center [366, 254] width 545 height 110
type textarea "**********"
click at [620, 445] on button "Next" at bounding box center [628, 449] width 40 height 12
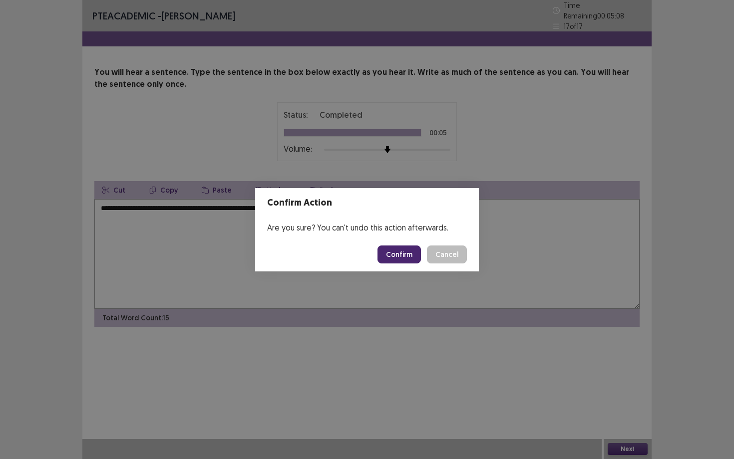
click at [402, 260] on button "Confirm" at bounding box center [398, 255] width 43 height 18
